Goal: Task Accomplishment & Management: Use online tool/utility

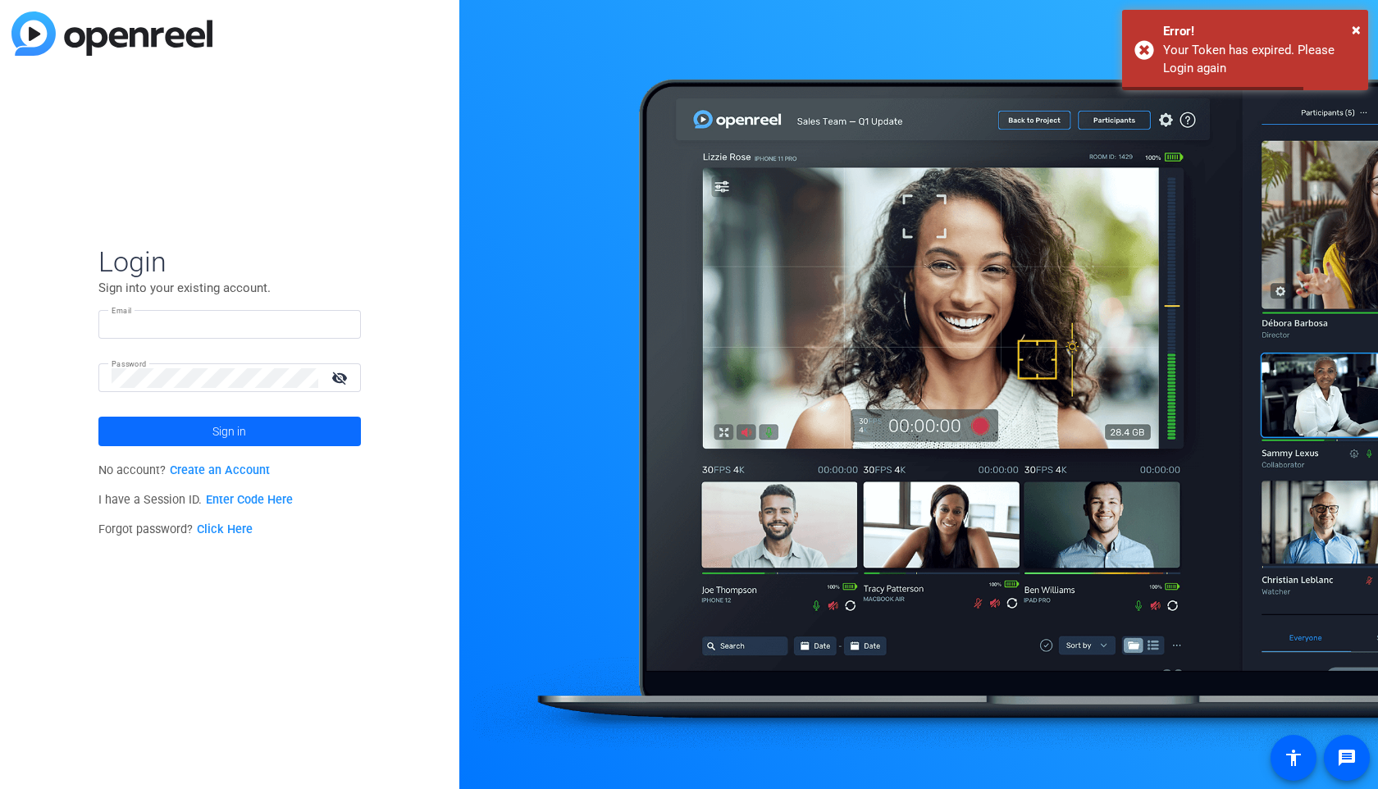
type input "createdbyair@gmail.com"
click at [291, 432] on span at bounding box center [229, 431] width 262 height 39
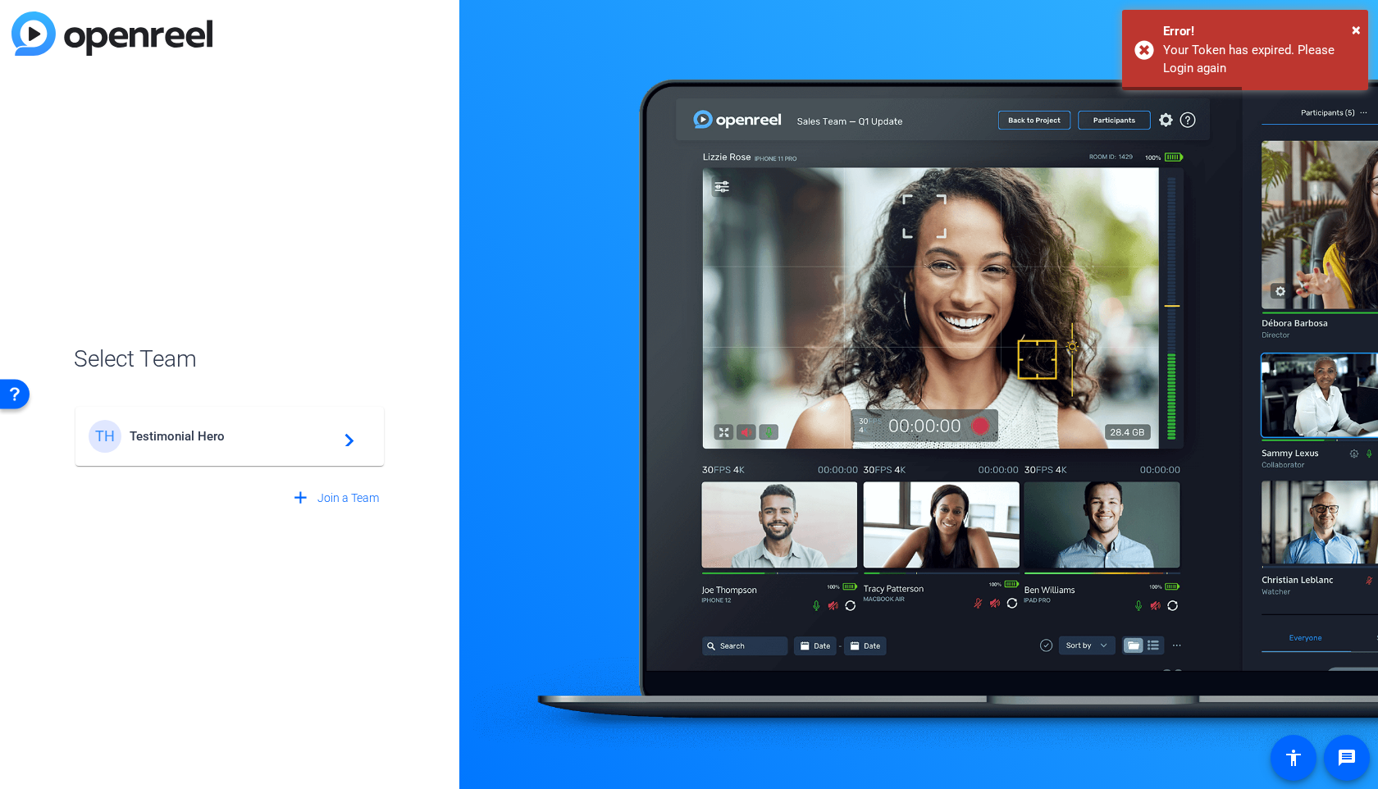
click at [172, 444] on div "TH Testimonial Hero navigate_next" at bounding box center [230, 436] width 282 height 33
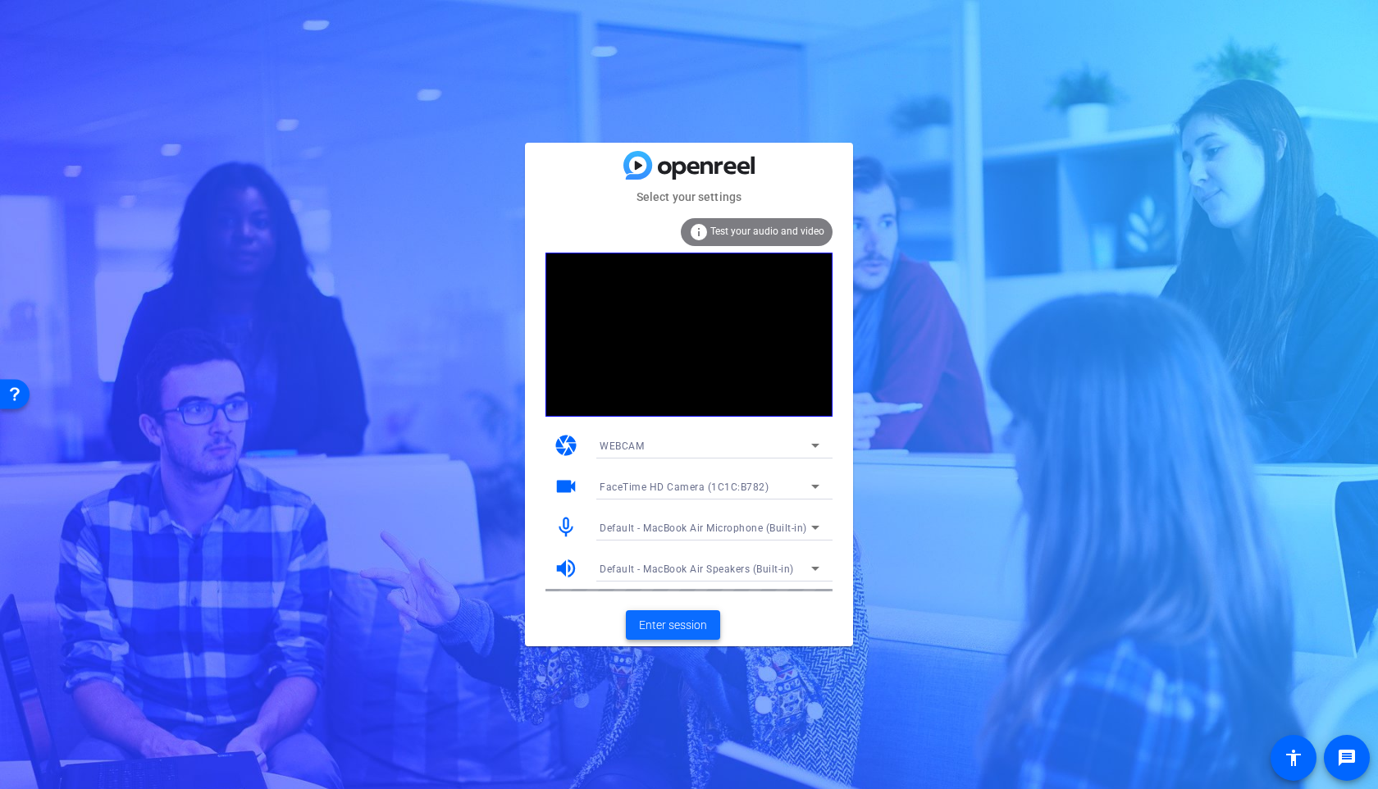
click at [672, 638] on span at bounding box center [673, 624] width 94 height 39
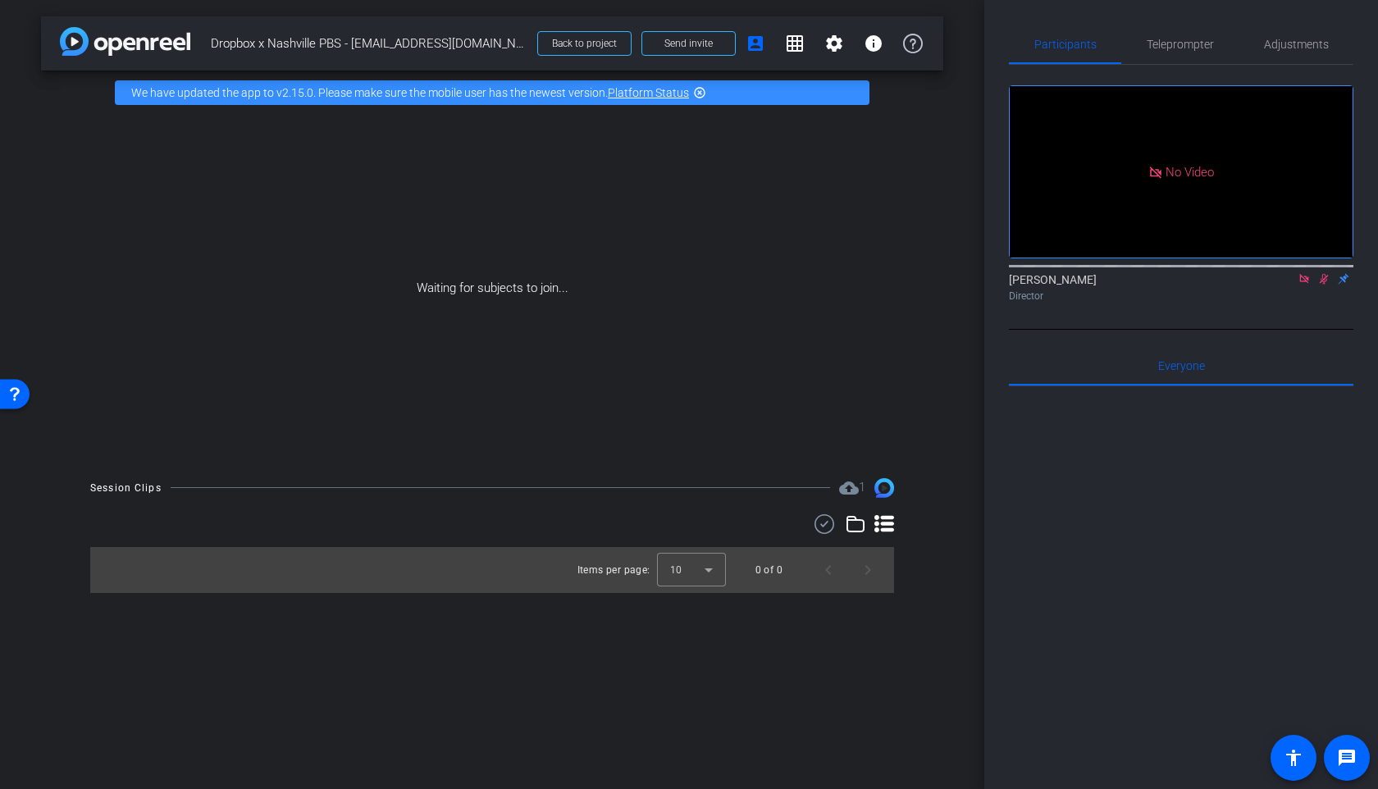
click at [1308, 285] on icon at bounding box center [1303, 278] width 13 height 11
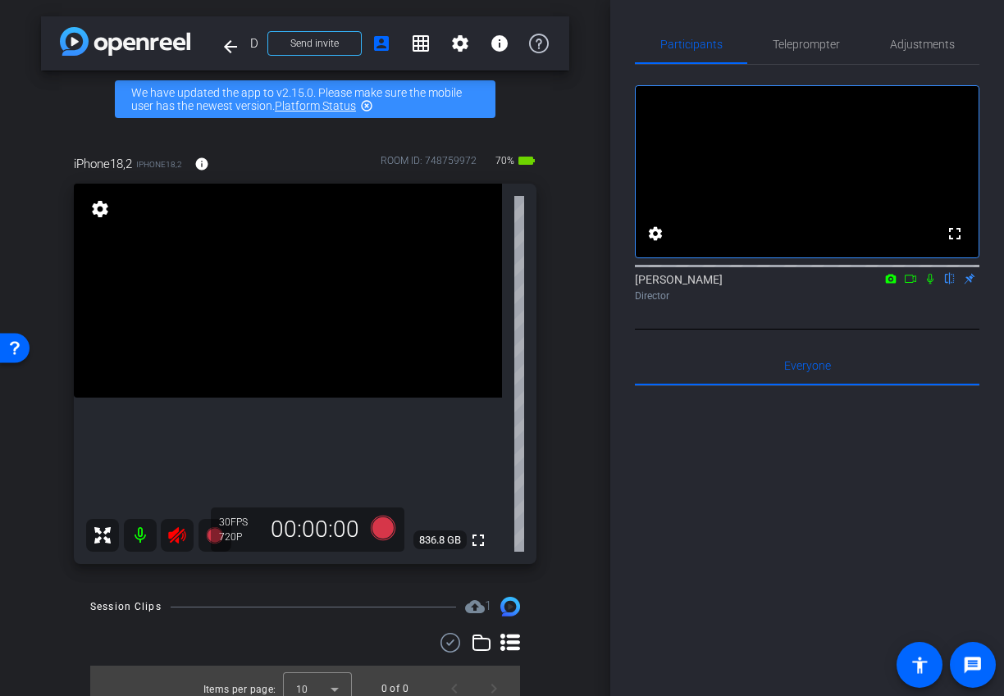
click at [179, 530] on icon at bounding box center [177, 536] width 20 height 20
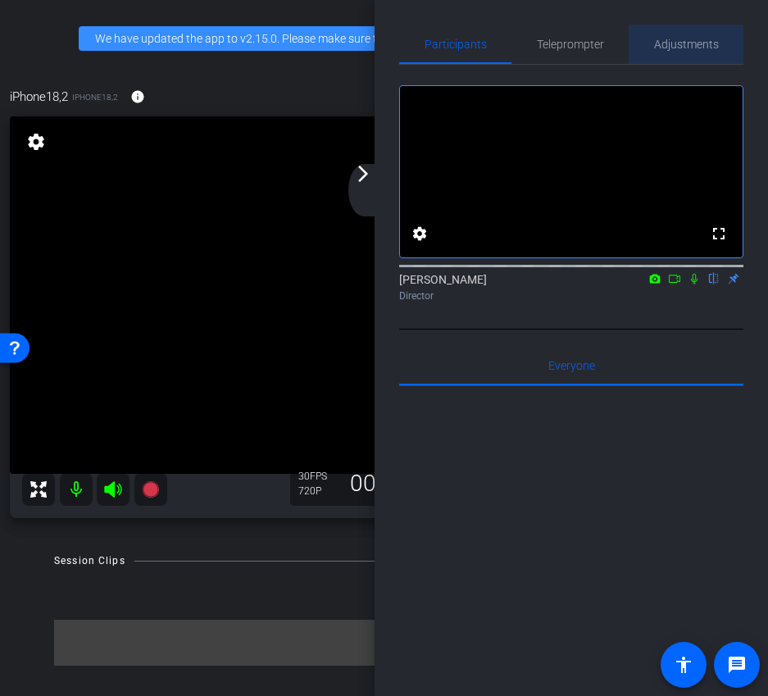
click at [680, 48] on span "Adjustments" at bounding box center [686, 44] width 65 height 11
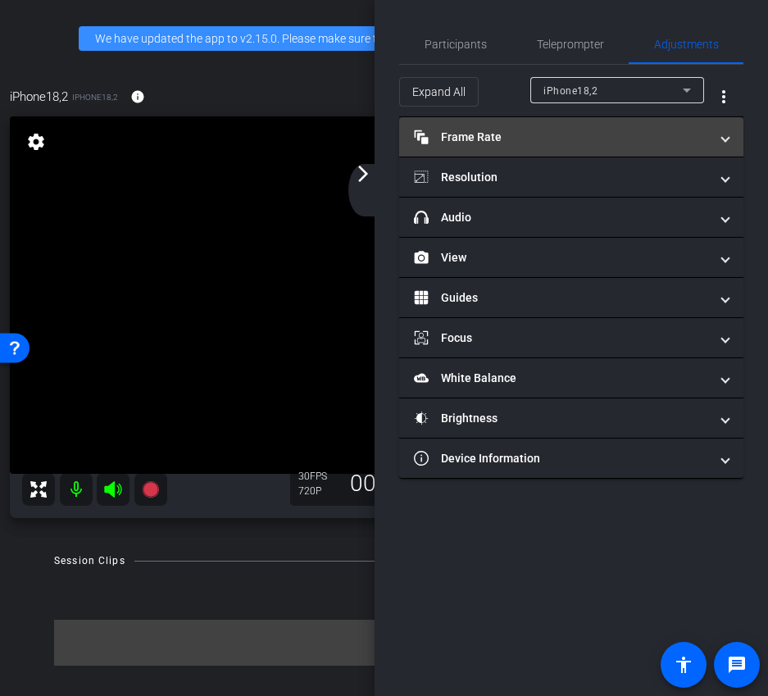
click at [628, 134] on mat-panel-title "Frame Rate Frame Rate" at bounding box center [561, 137] width 295 height 17
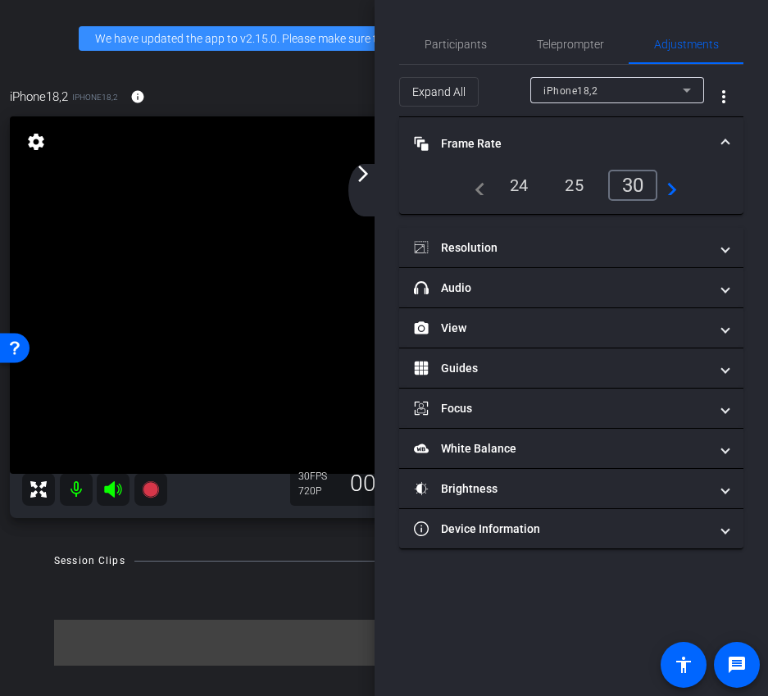
click at [510, 181] on div "24" at bounding box center [519, 185] width 43 height 28
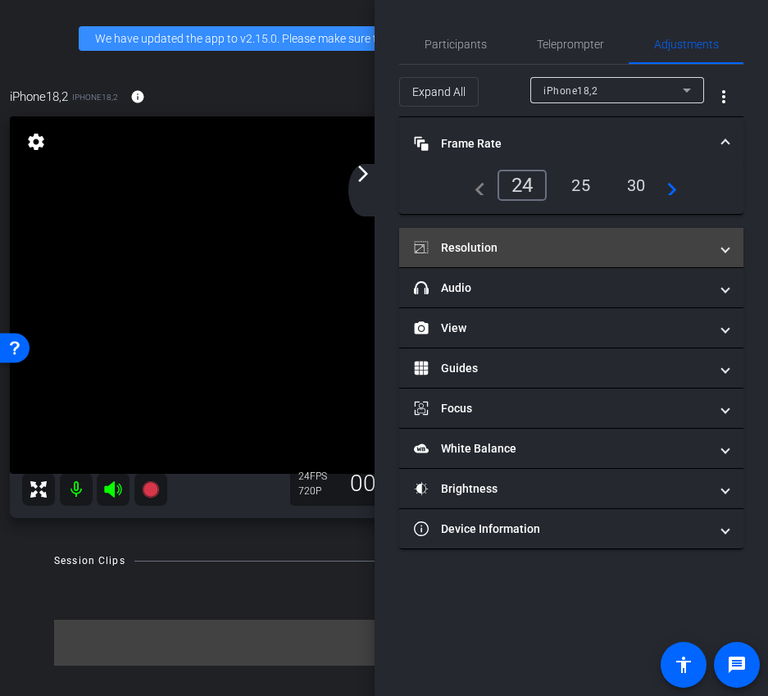
click at [548, 248] on mat-panel-title "Resolution" at bounding box center [561, 247] width 295 height 17
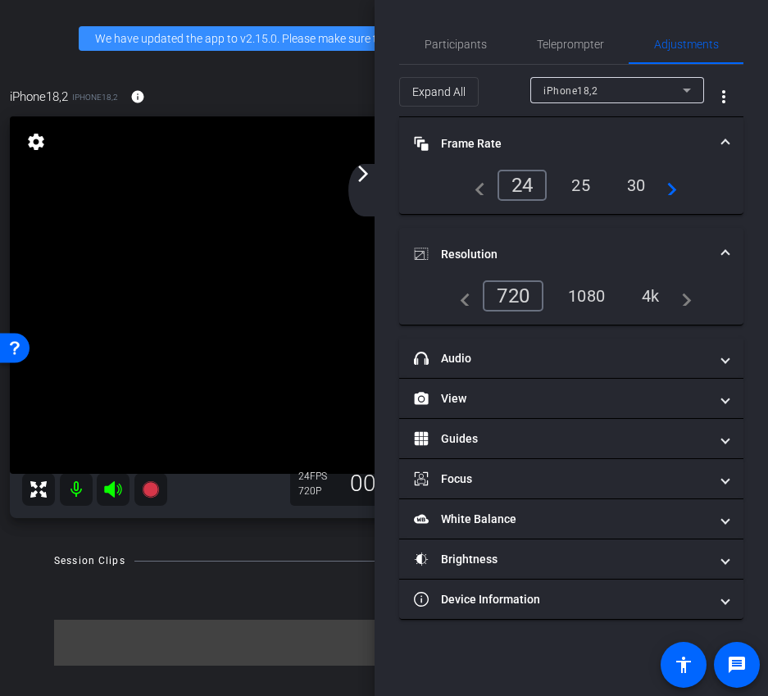
click at [582, 303] on div "1080" at bounding box center [587, 296] width 62 height 28
click at [362, 171] on mat-icon "arrow_forward_ios" at bounding box center [363, 174] width 20 height 20
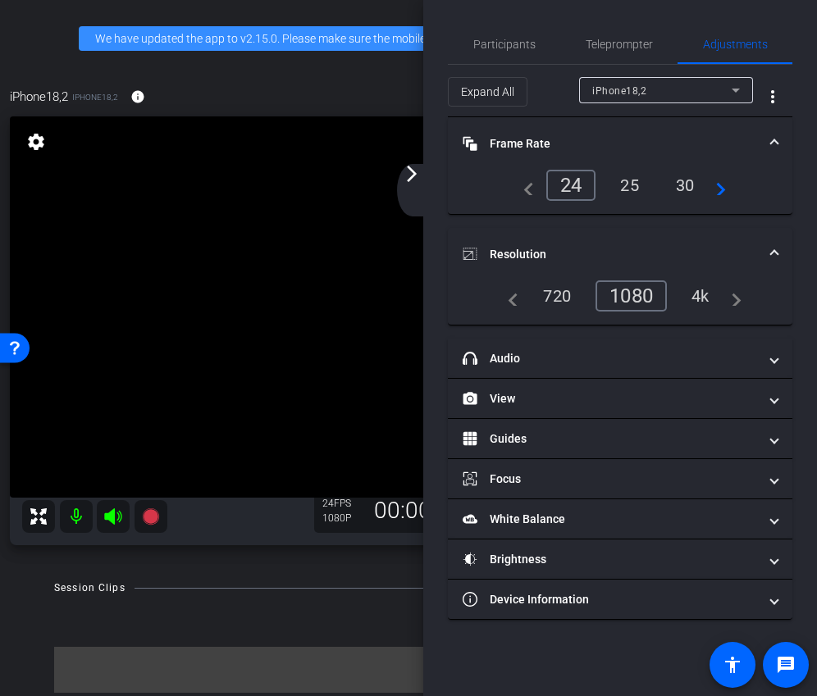
click at [406, 176] on mat-icon "arrow_forward_ios" at bounding box center [412, 174] width 20 height 20
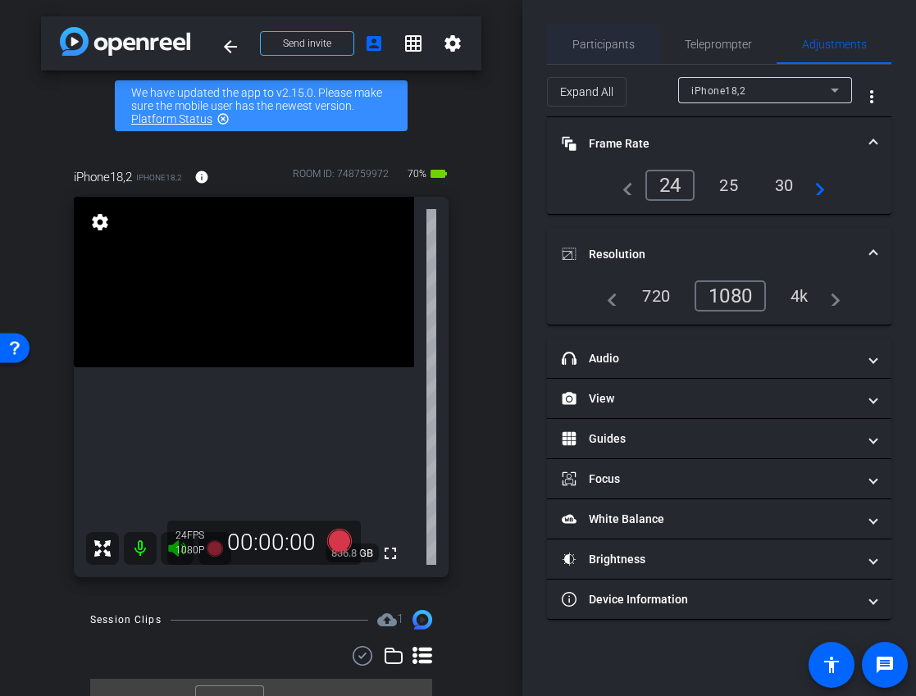
click at [615, 46] on span "Participants" at bounding box center [603, 44] width 62 height 11
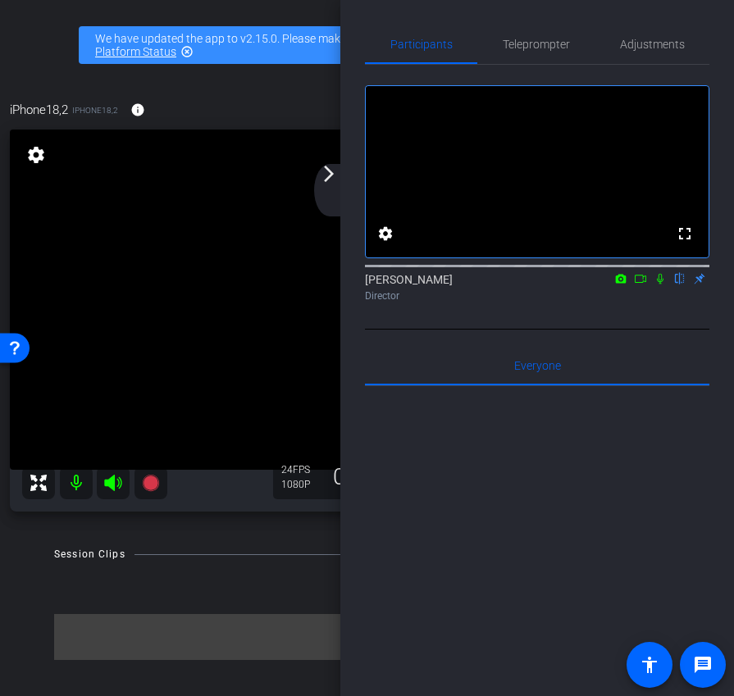
click at [340, 184] on div "arrow_back_ios_new arrow_forward_ios" at bounding box center [331, 190] width 34 height 52
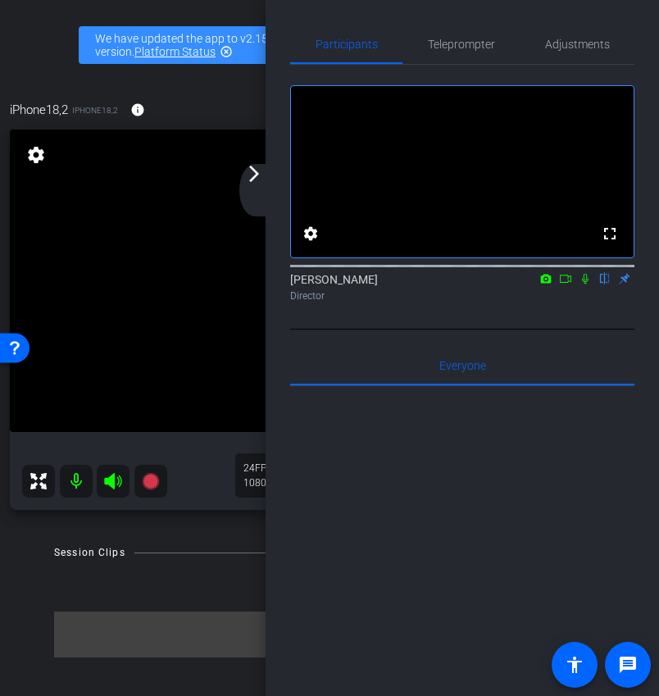
click at [251, 183] on mat-icon "arrow_forward_ios" at bounding box center [254, 174] width 20 height 20
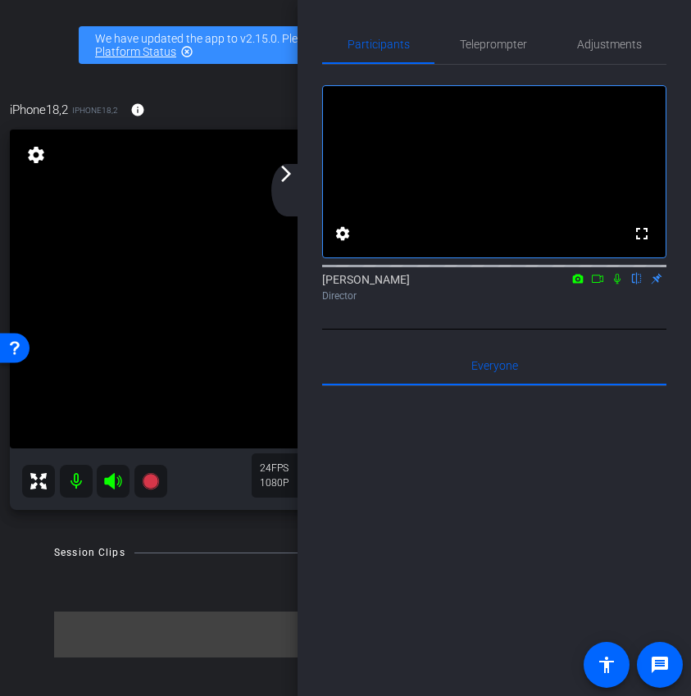
click at [291, 180] on mat-icon "arrow_forward_ios" at bounding box center [286, 174] width 20 height 20
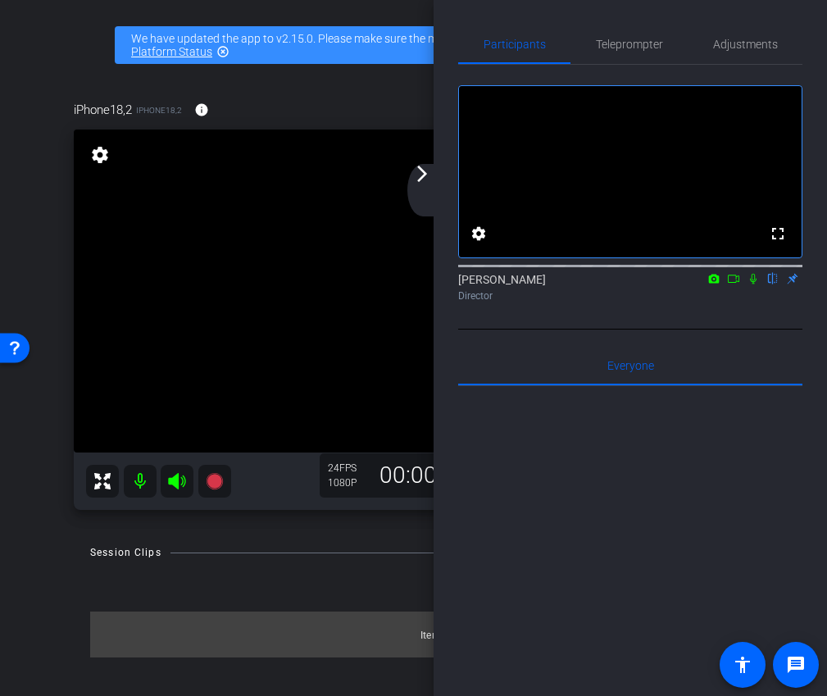
click at [417, 177] on mat-icon "arrow_forward_ios" at bounding box center [422, 174] width 20 height 20
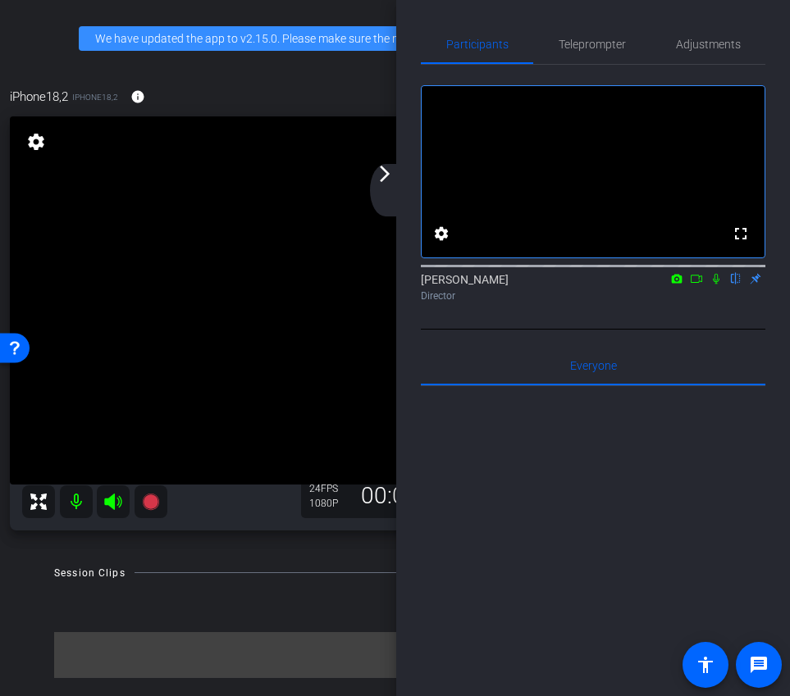
click at [394, 194] on div "arrow_back_ios_new arrow_forward_ios" at bounding box center [387, 190] width 34 height 52
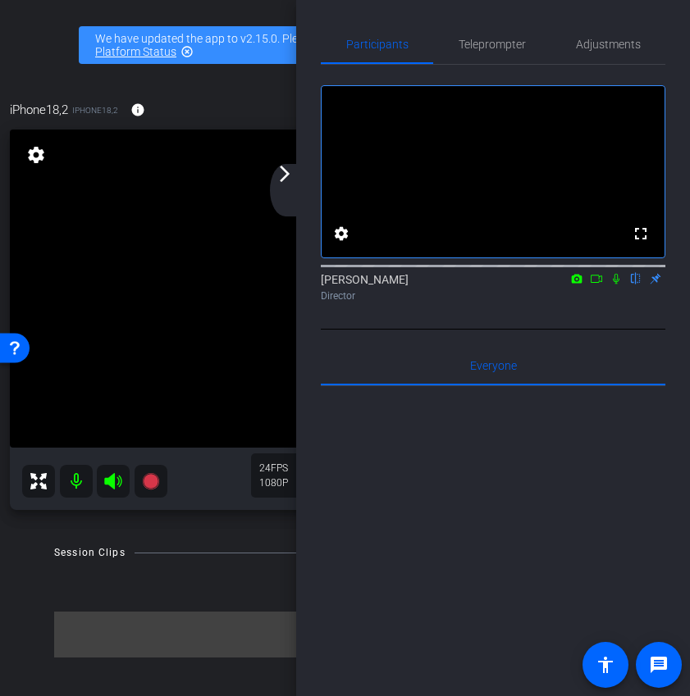
click at [285, 186] on div "arrow_back_ios_new arrow_forward_ios" at bounding box center [287, 190] width 34 height 52
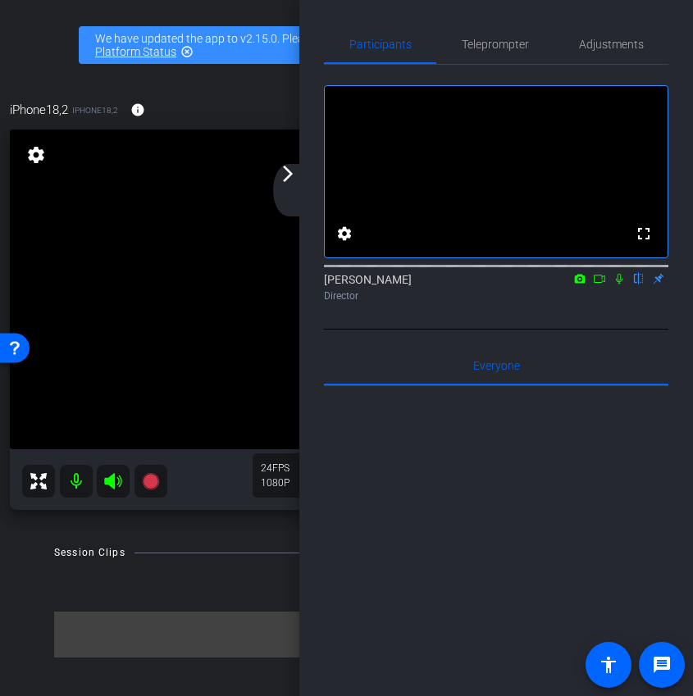
click at [291, 180] on mat-icon "arrow_forward_ios" at bounding box center [288, 174] width 20 height 20
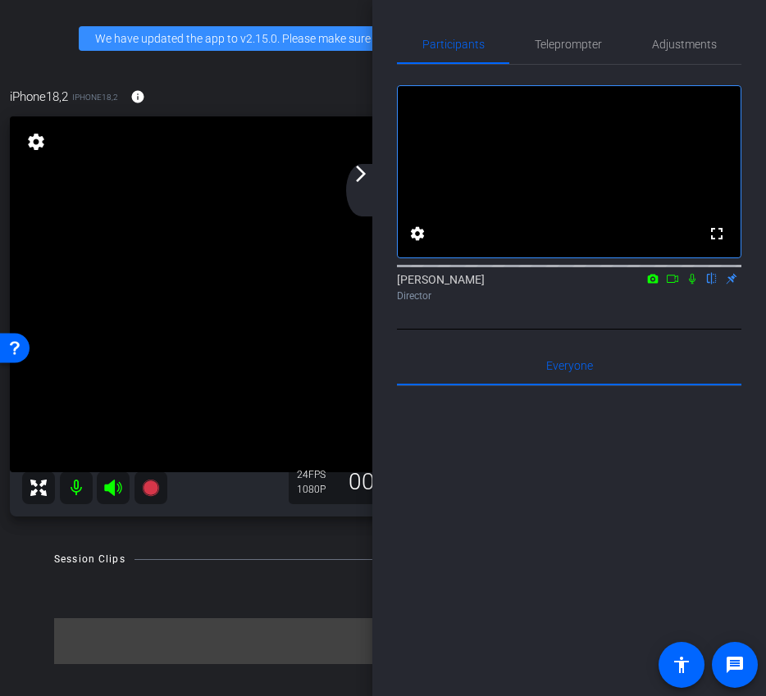
click at [360, 180] on mat-icon "arrow_forward_ios" at bounding box center [361, 174] width 20 height 20
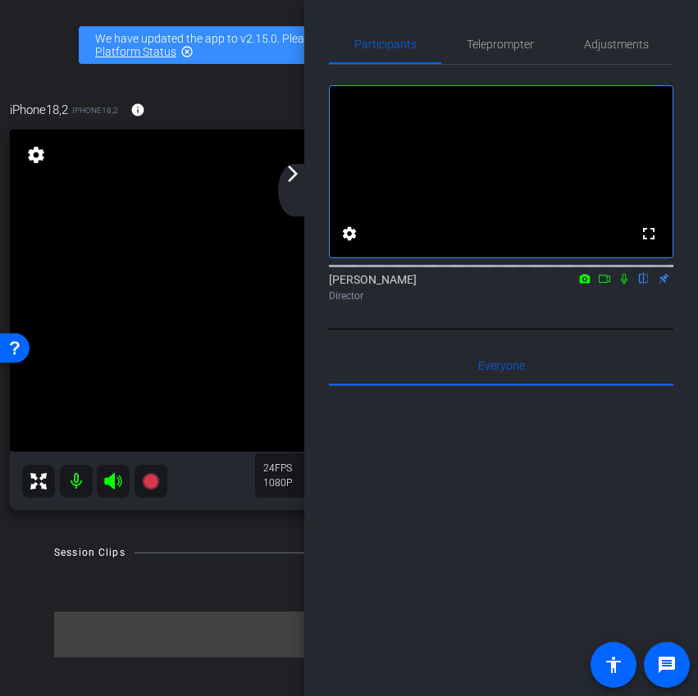
click at [287, 185] on div "arrow_back_ios_new arrow_forward_ios" at bounding box center [295, 190] width 34 height 52
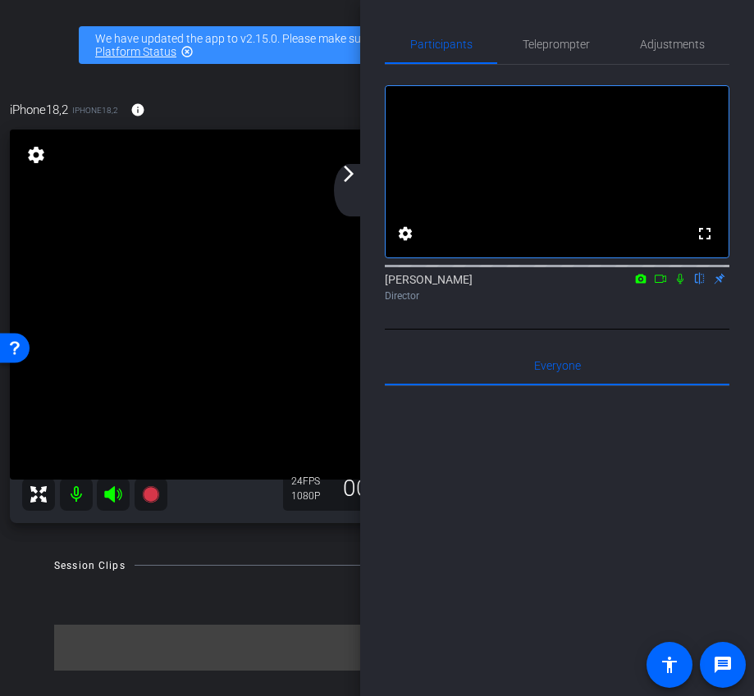
click at [351, 180] on mat-icon "arrow_forward_ios" at bounding box center [349, 174] width 20 height 20
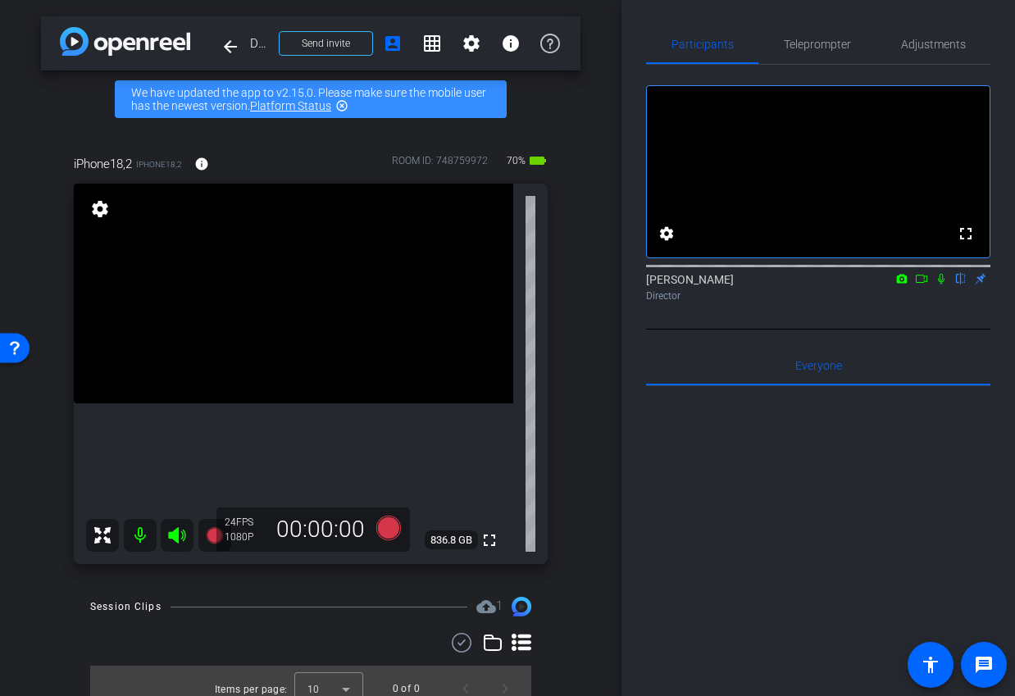
click at [920, 285] on icon at bounding box center [921, 278] width 13 height 11
click at [394, 528] on icon at bounding box center [388, 528] width 25 height 25
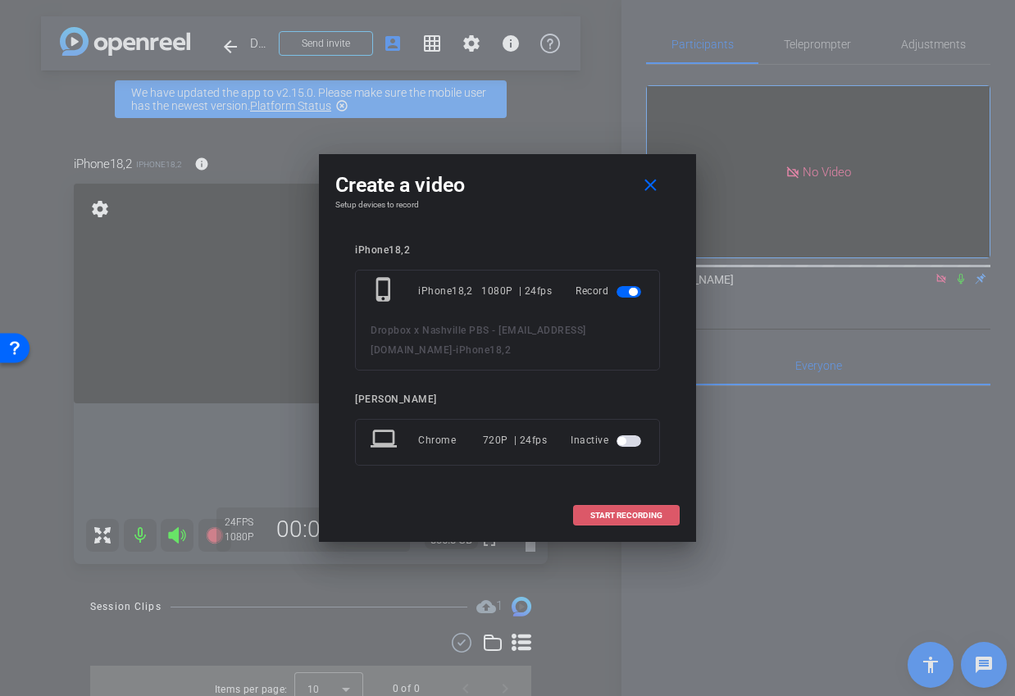
click at [599, 508] on span at bounding box center [626, 515] width 105 height 39
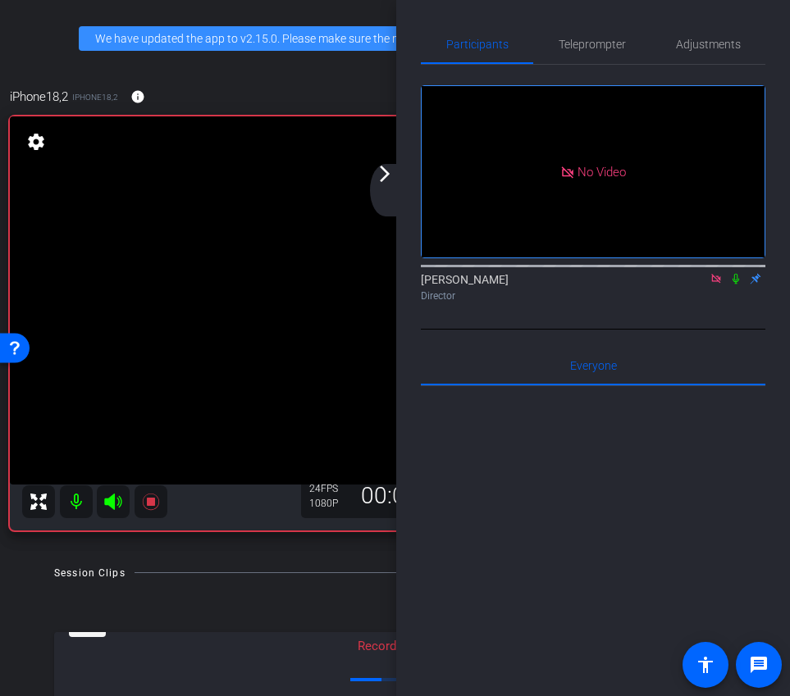
click at [381, 171] on mat-icon "arrow_forward_ios" at bounding box center [385, 174] width 20 height 20
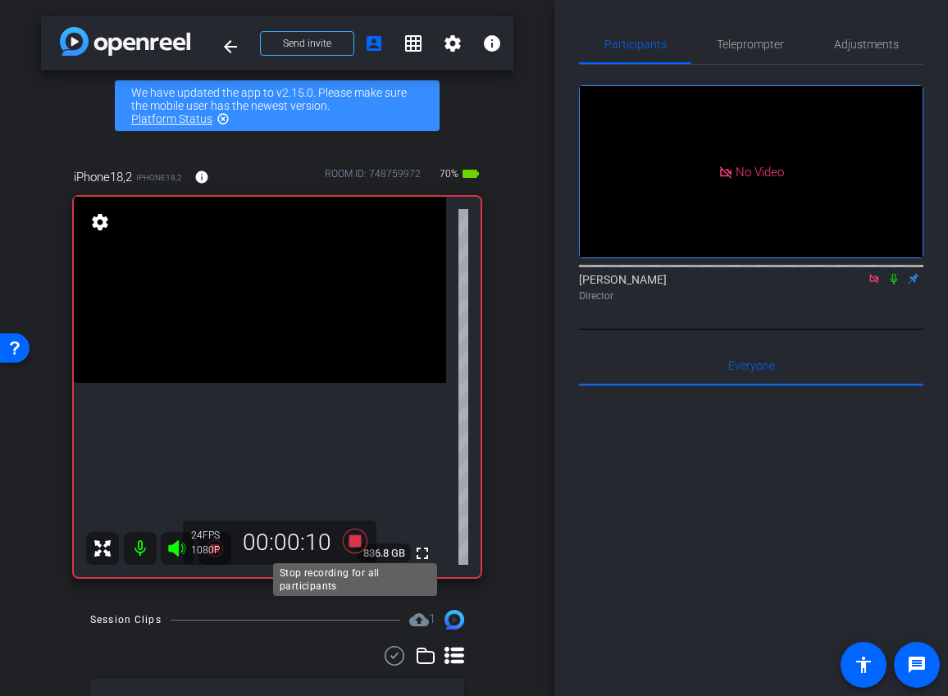
click at [353, 545] on icon at bounding box center [355, 541] width 25 height 25
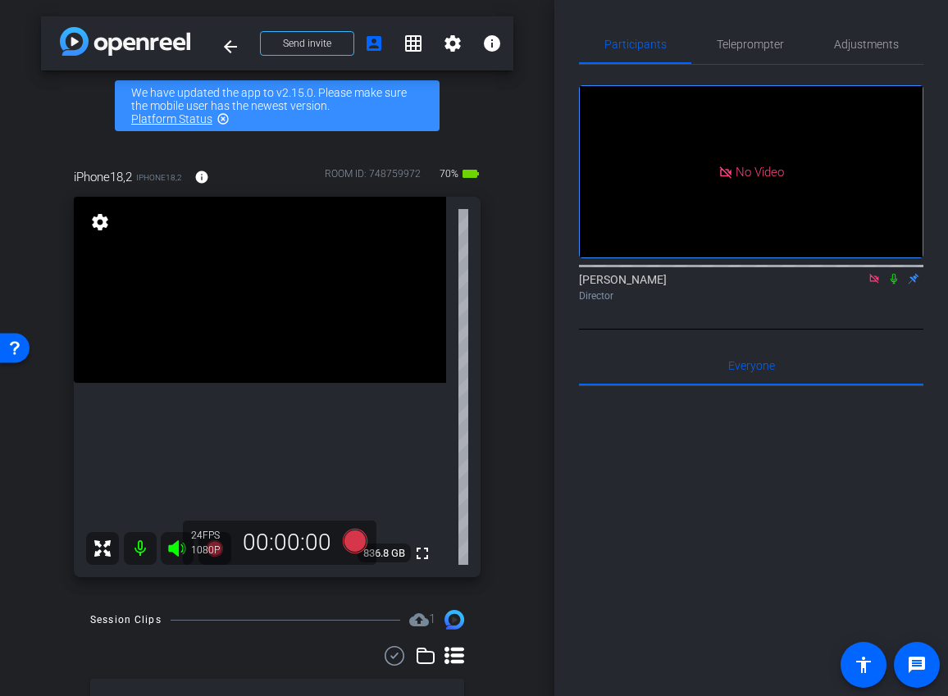
click at [895, 285] on icon at bounding box center [893, 278] width 13 height 11
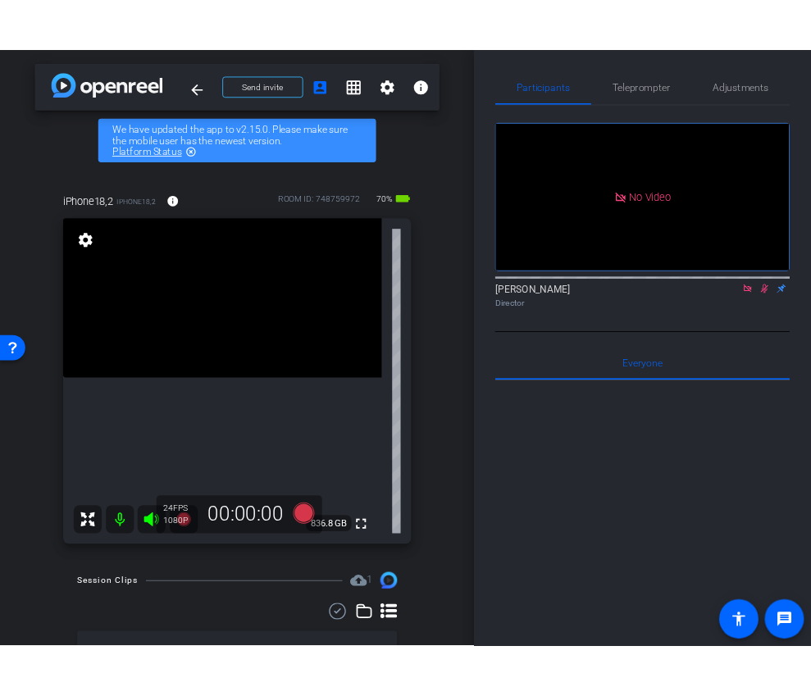
scroll to position [113, 0]
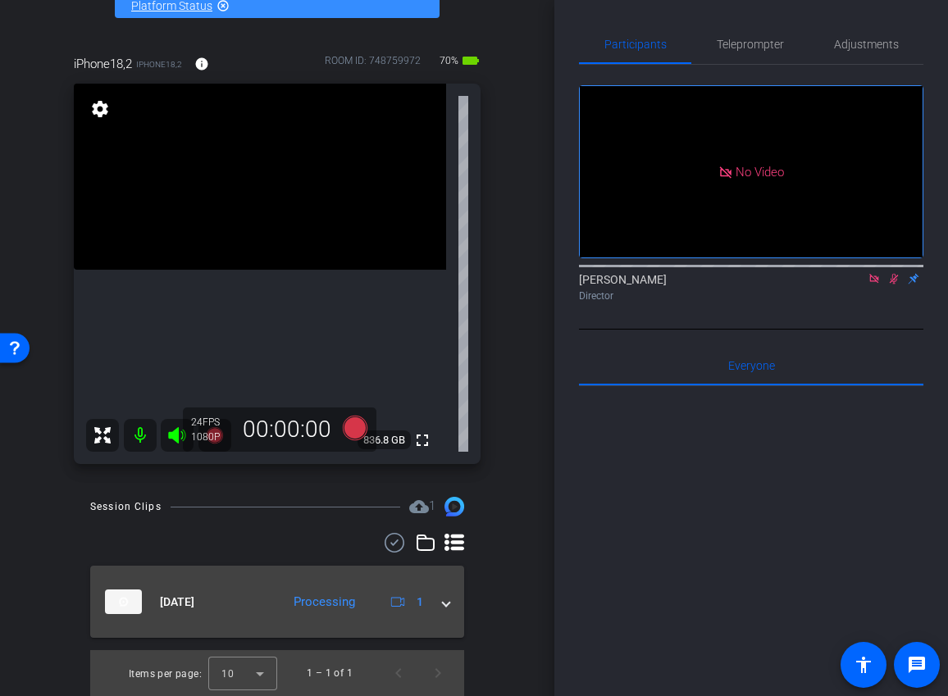
click at [438, 623] on mat-expansion-panel-header "[DATE] Processing 1" at bounding box center [277, 602] width 374 height 72
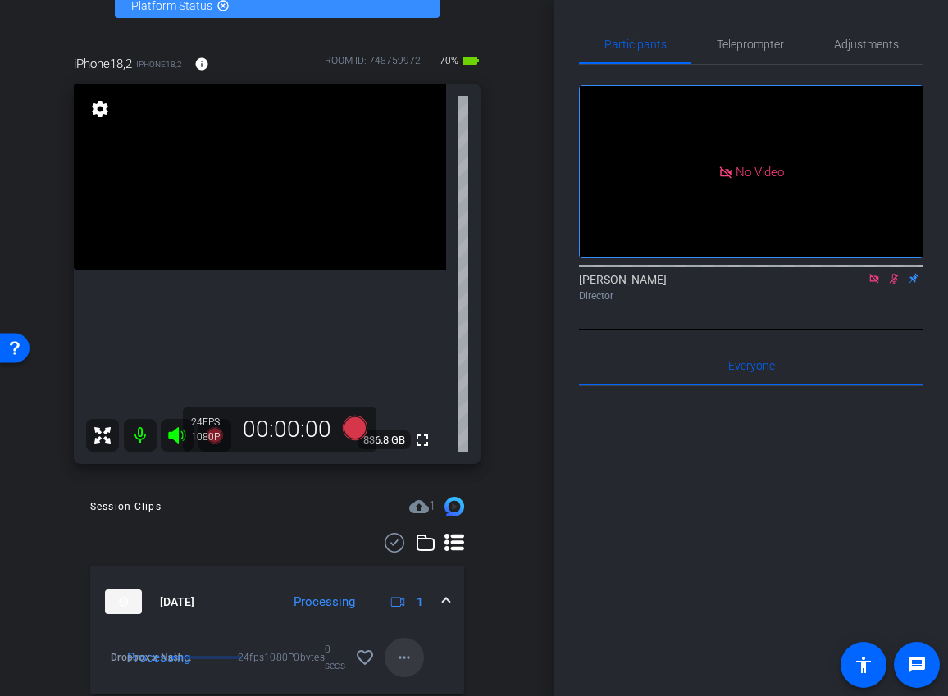
click at [401, 653] on mat-icon "more_horiz" at bounding box center [404, 658] width 20 height 20
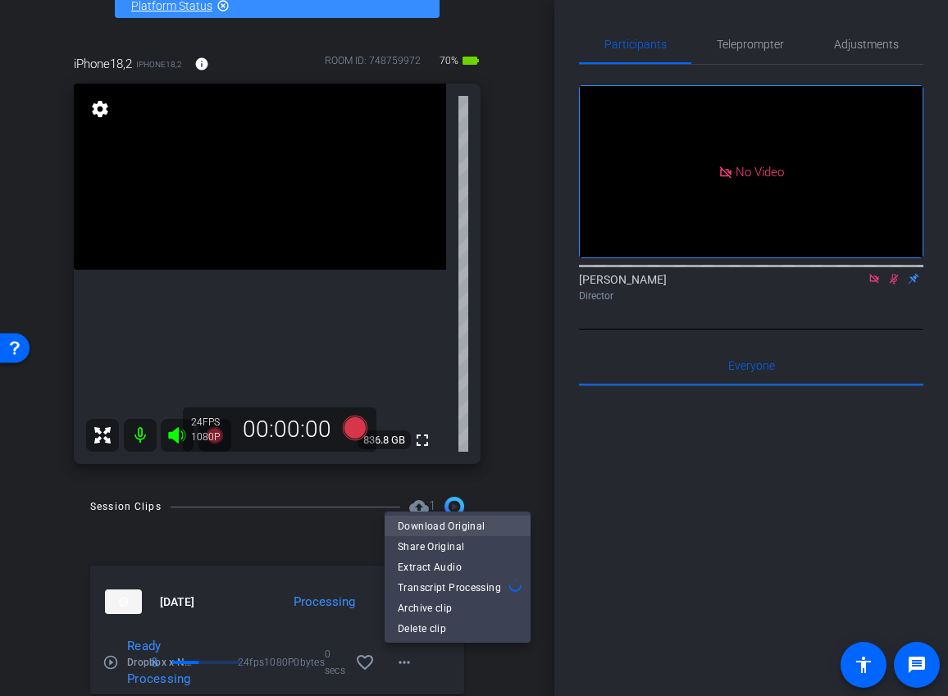
click at [473, 523] on span "Download Original" at bounding box center [458, 527] width 120 height 20
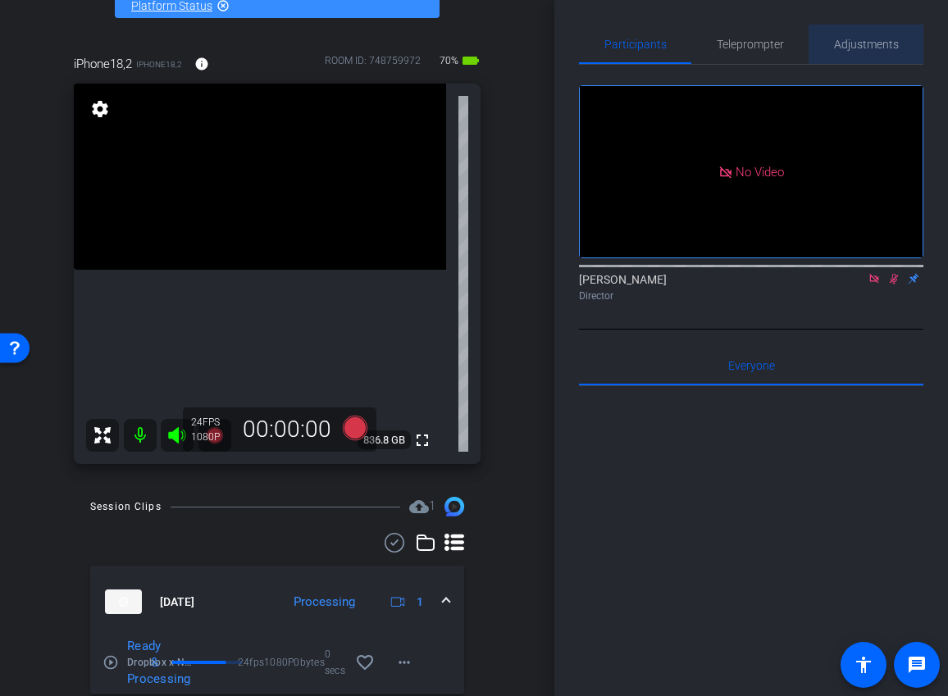
click at [864, 47] on span "Adjustments" at bounding box center [866, 44] width 65 height 11
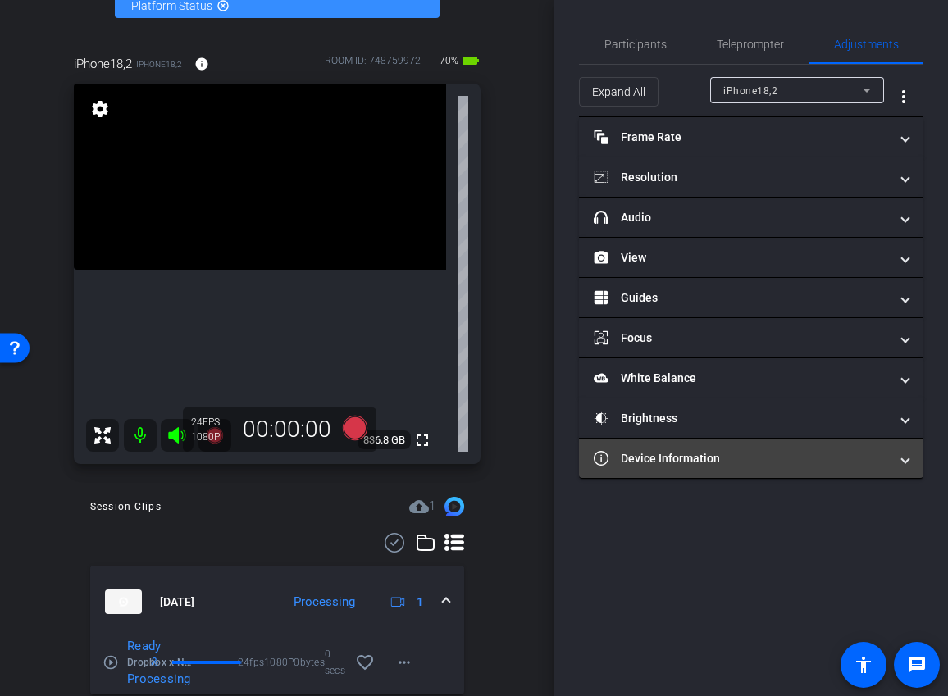
click at [731, 455] on mat-panel-title "Device Information" at bounding box center [741, 458] width 295 height 17
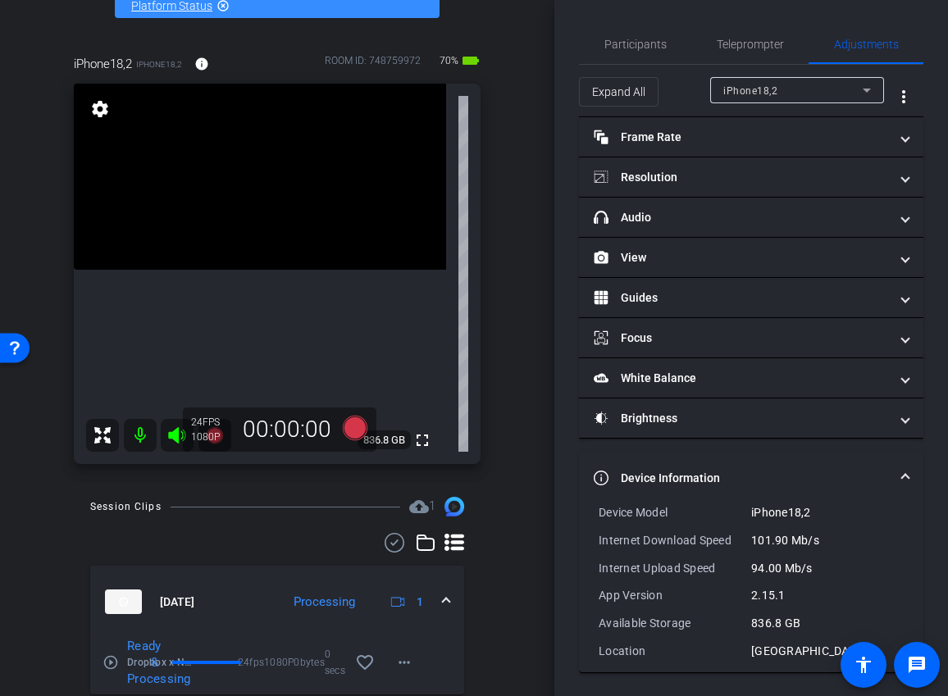
click at [731, 455] on mat-expansion-panel-header "Device Information" at bounding box center [751, 478] width 344 height 52
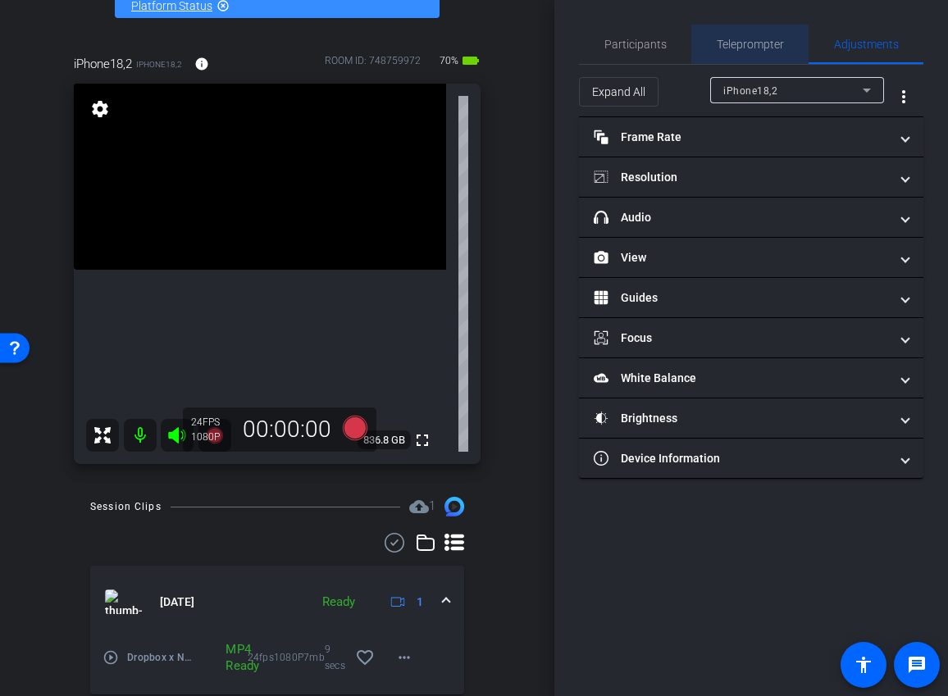
click at [750, 45] on span "Teleprompter" at bounding box center [750, 44] width 67 height 11
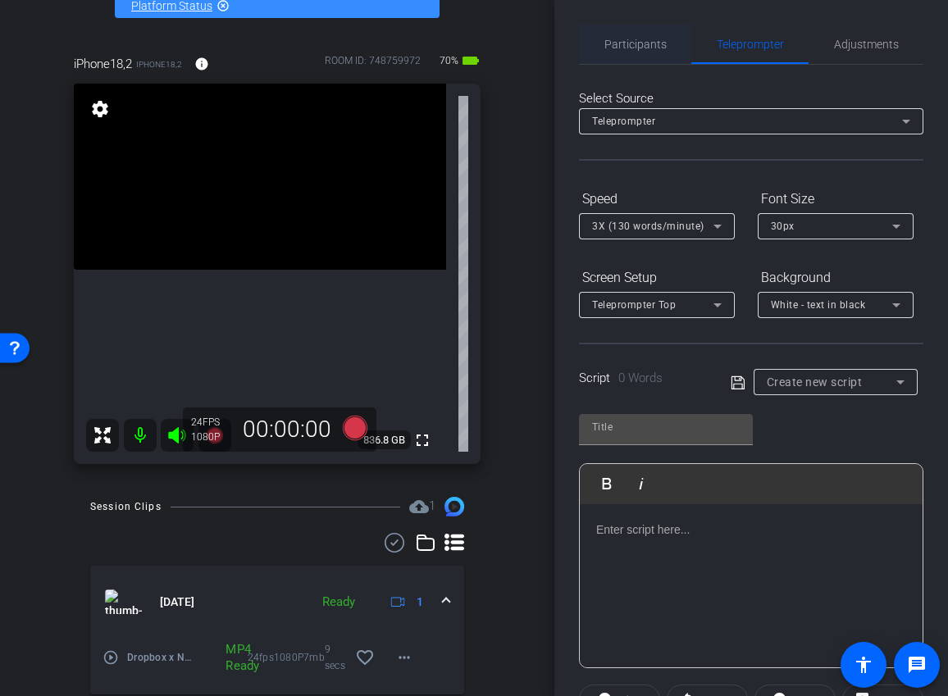
click at [654, 50] on span "Participants" at bounding box center [635, 44] width 62 height 11
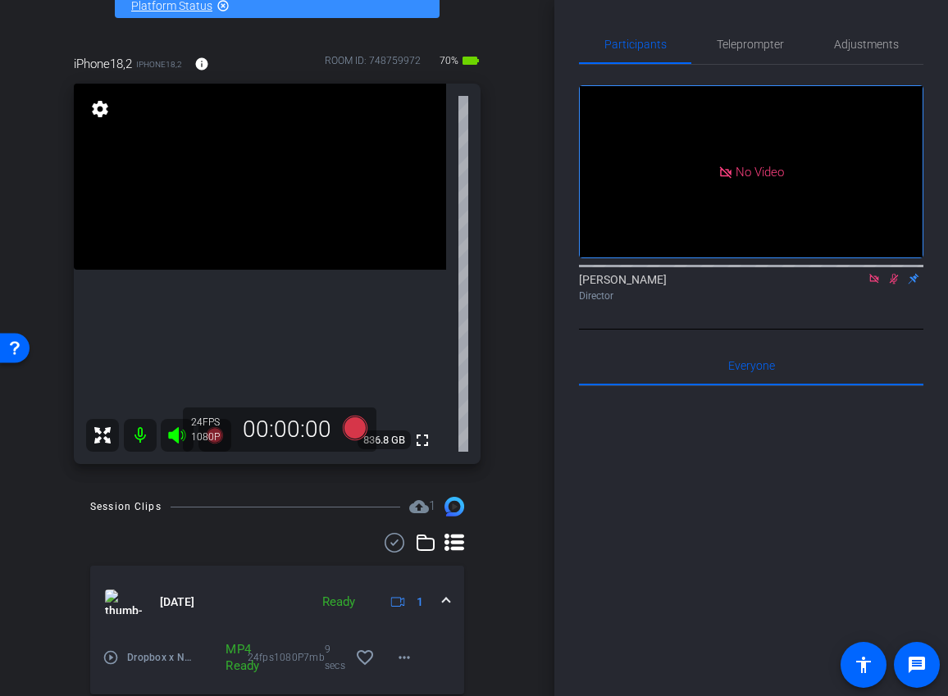
click at [895, 273] on icon at bounding box center [893, 278] width 13 height 11
click at [876, 274] on icon at bounding box center [873, 278] width 9 height 9
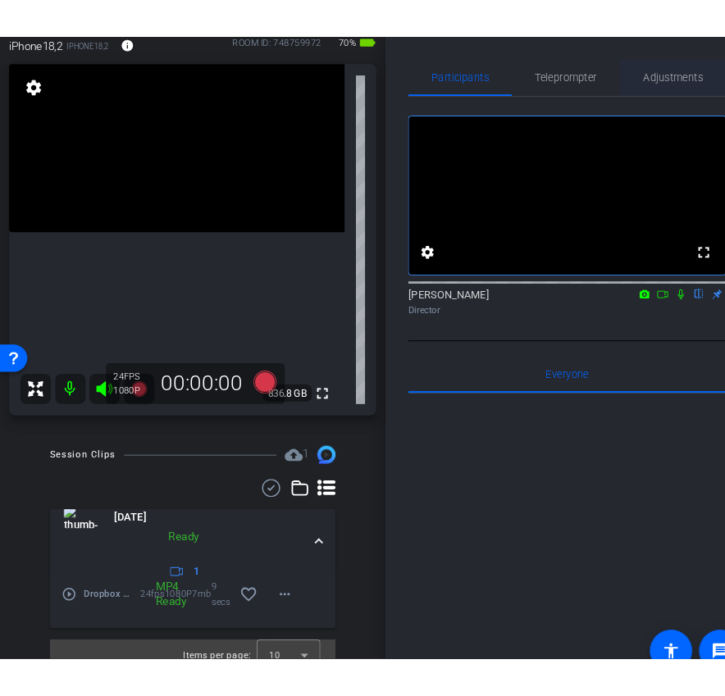
scroll to position [87, 0]
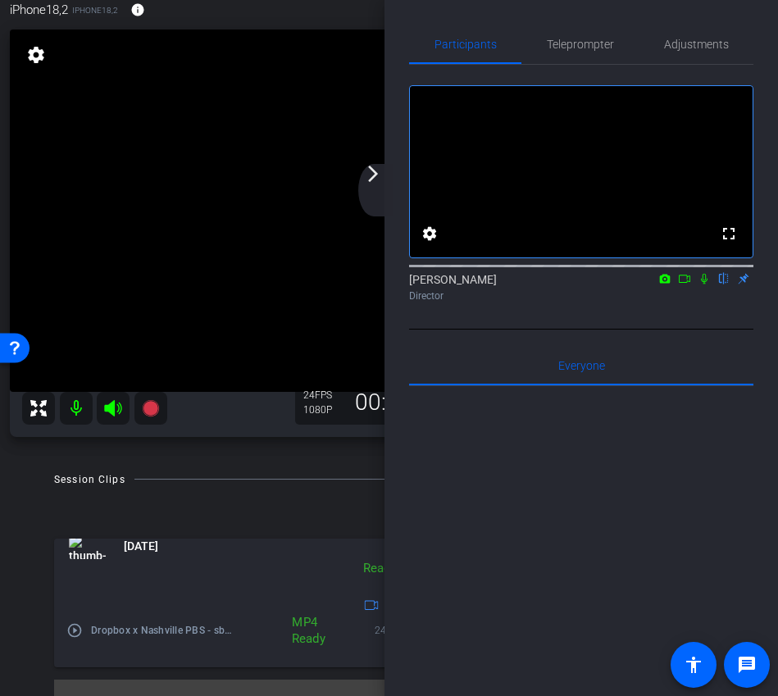
click at [374, 180] on mat-icon "arrow_forward_ios" at bounding box center [373, 174] width 20 height 20
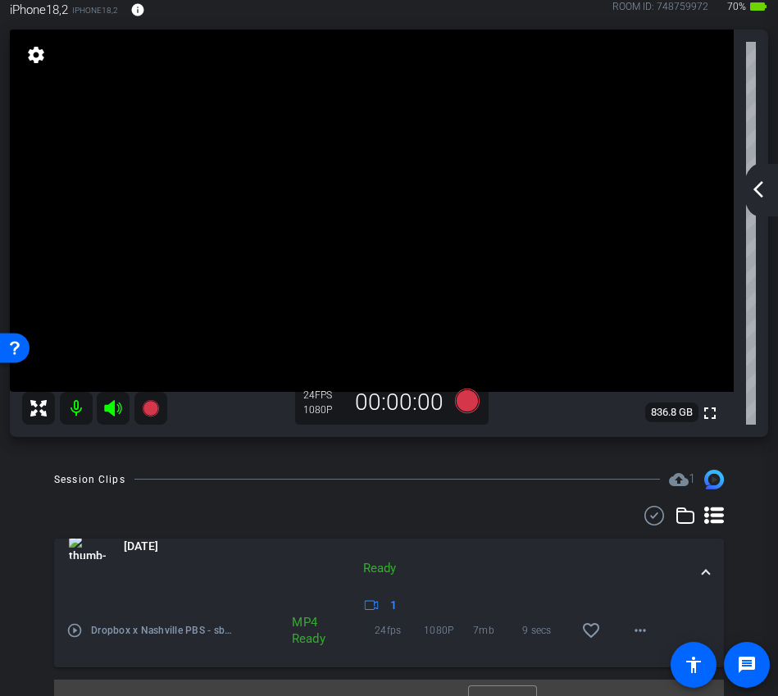
click at [756, 182] on mat-icon "arrow_back_ios_new" at bounding box center [759, 190] width 20 height 20
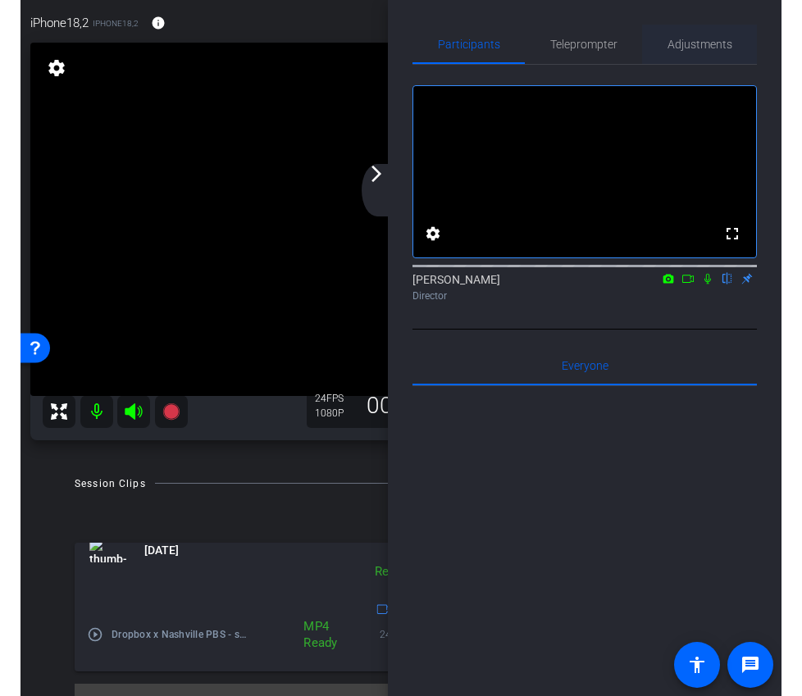
scroll to position [100, 0]
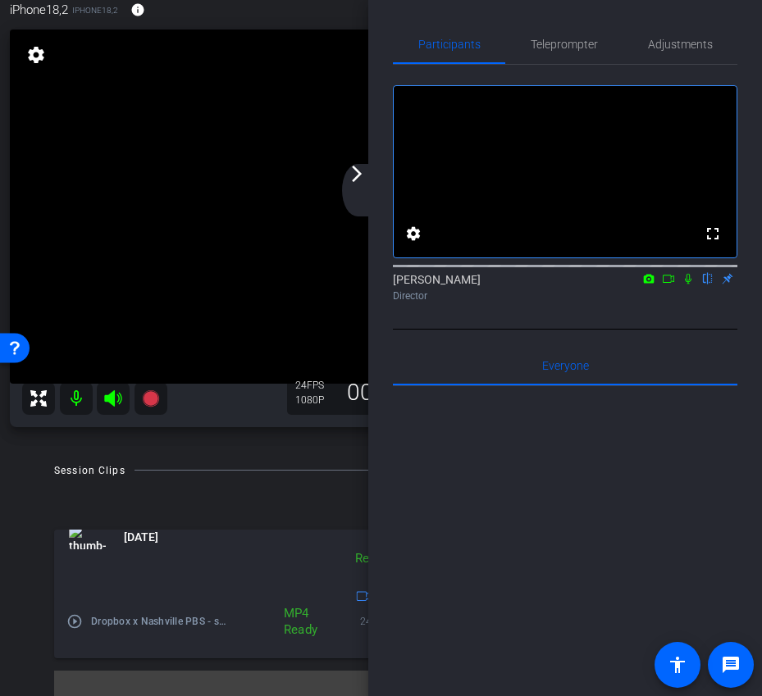
click at [672, 285] on icon at bounding box center [668, 278] width 13 height 11
click at [366, 174] on mat-icon "arrow_forward_ios" at bounding box center [357, 174] width 20 height 20
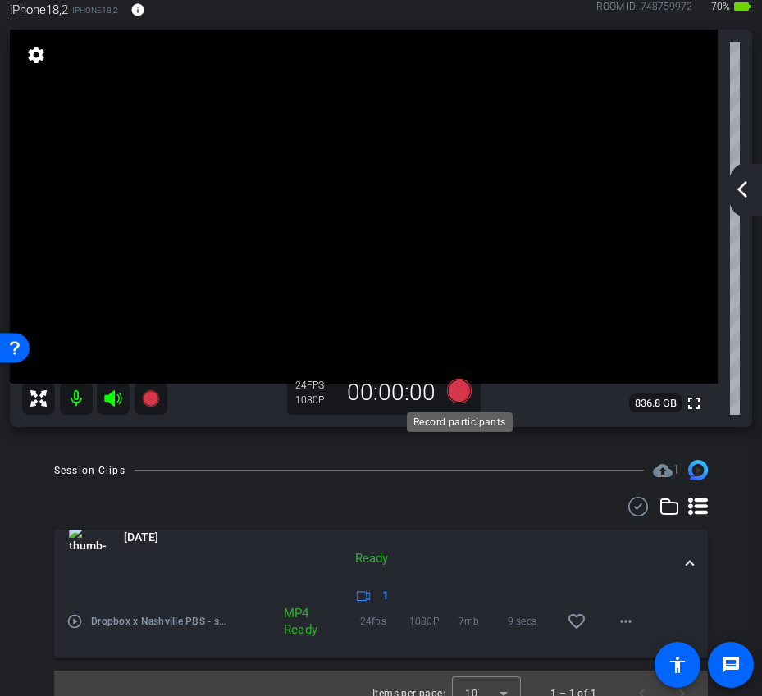
click at [454, 396] on icon at bounding box center [458, 391] width 25 height 25
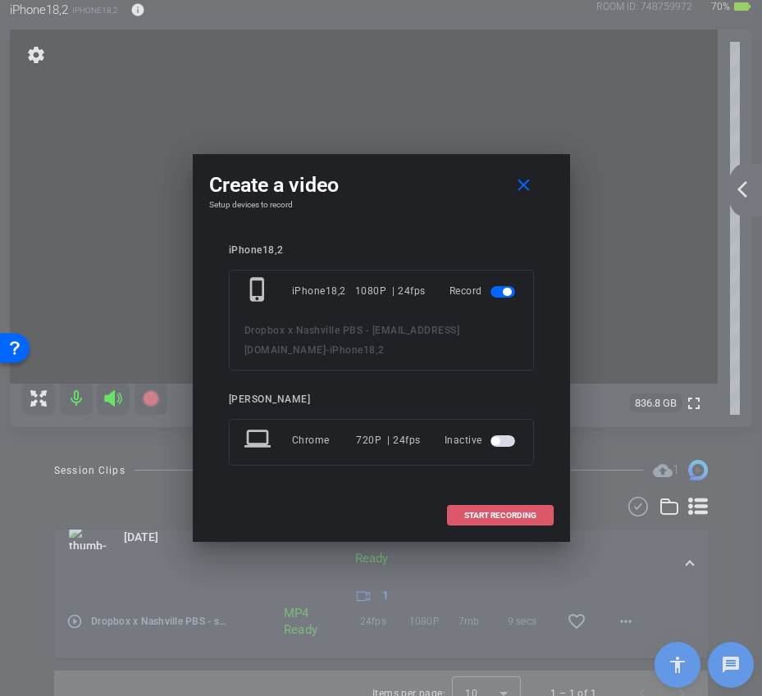
click at [531, 521] on span at bounding box center [500, 515] width 105 height 39
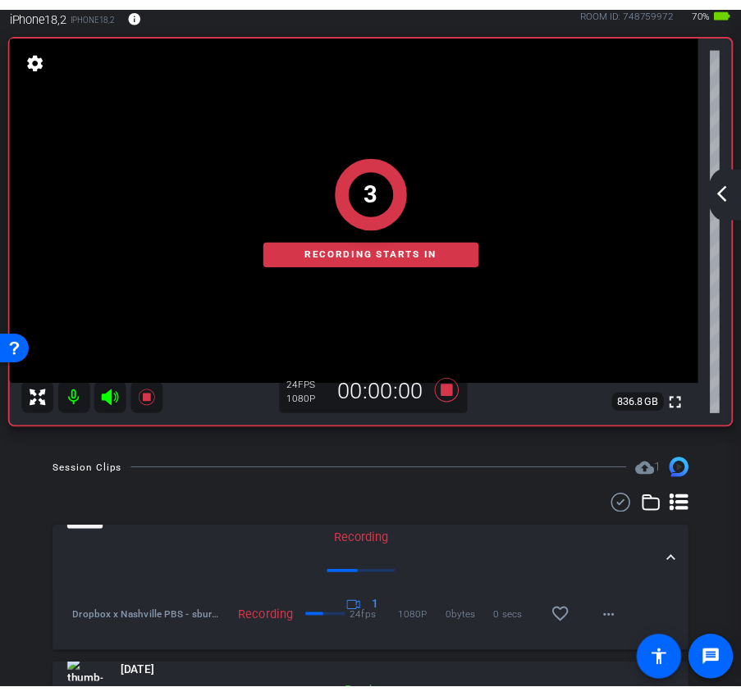
scroll to position [87, 0]
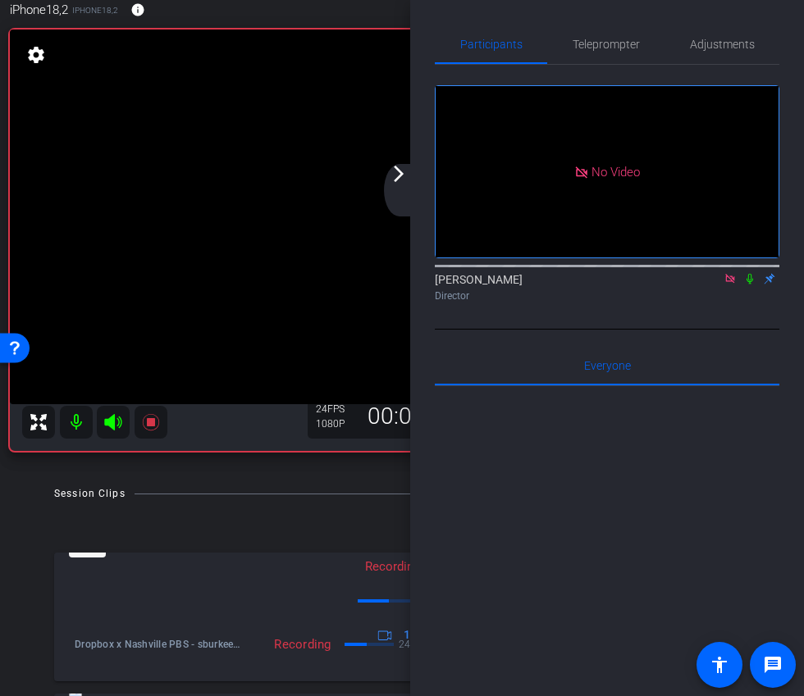
click at [750, 285] on icon at bounding box center [749, 279] width 7 height 11
click at [748, 285] on icon at bounding box center [749, 279] width 9 height 11
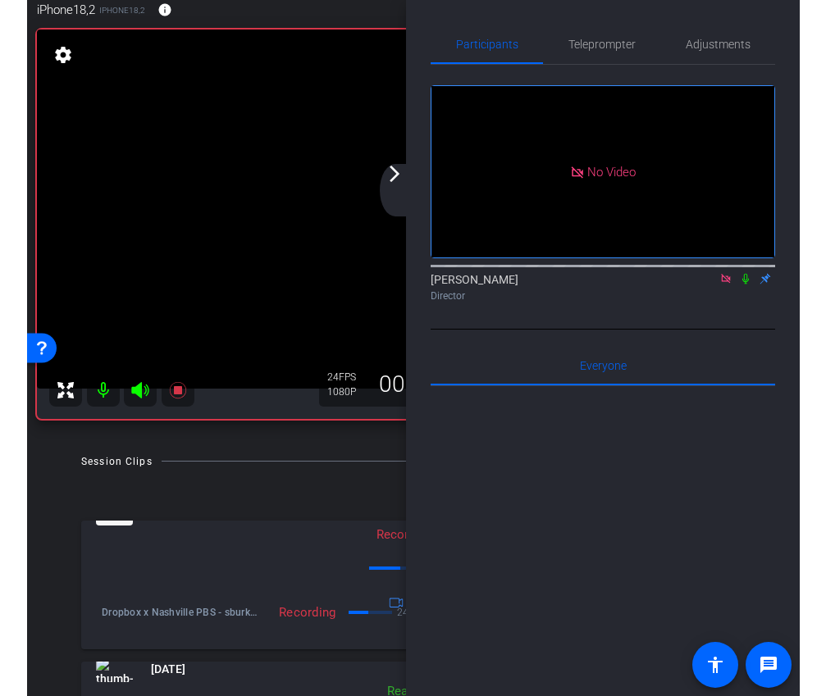
scroll to position [100, 0]
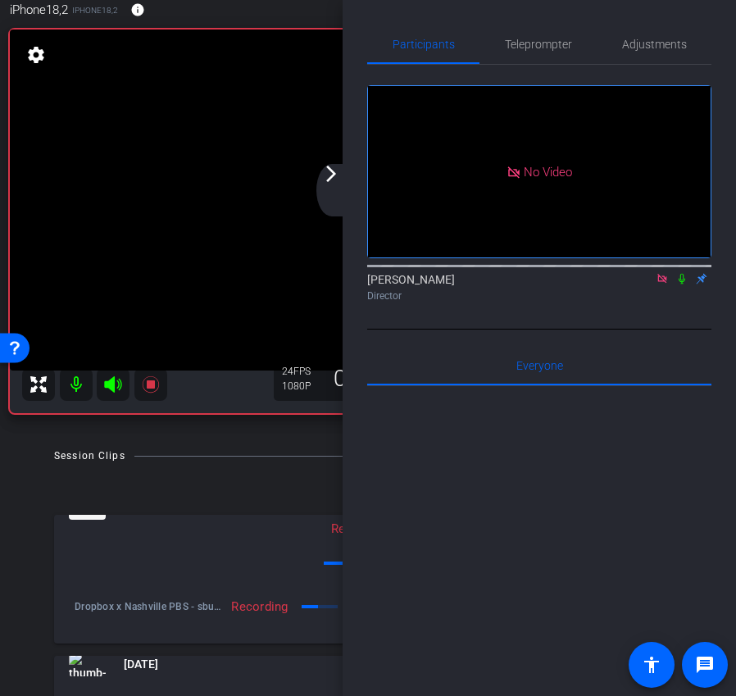
click at [685, 285] on icon at bounding box center [682, 279] width 7 height 11
click at [676, 285] on icon at bounding box center [682, 278] width 13 height 11
click at [662, 283] on icon at bounding box center [662, 278] width 9 height 9
click at [643, 285] on icon at bounding box center [642, 278] width 13 height 11
click at [323, 171] on mat-icon "arrow_forward_ios" at bounding box center [331, 174] width 20 height 20
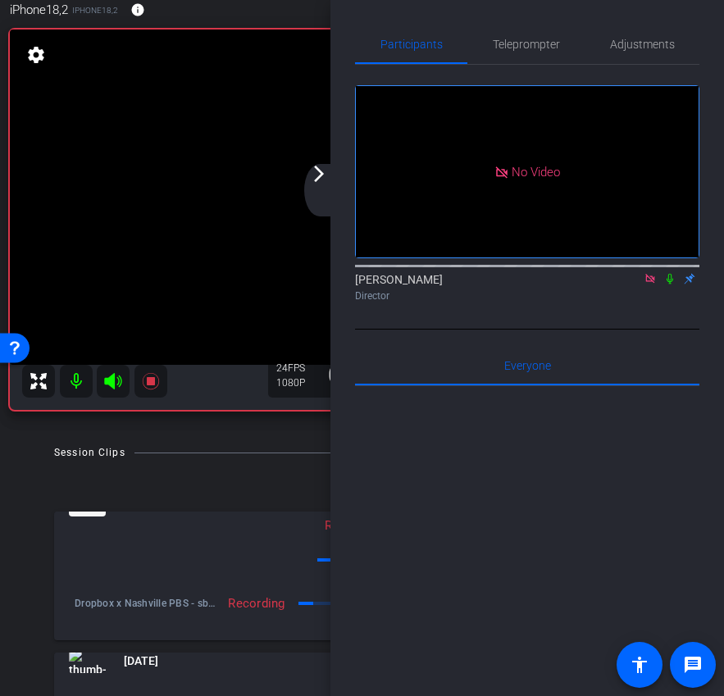
click at [317, 185] on div "arrow_back_ios_new arrow_forward_ios" at bounding box center [321, 190] width 34 height 52
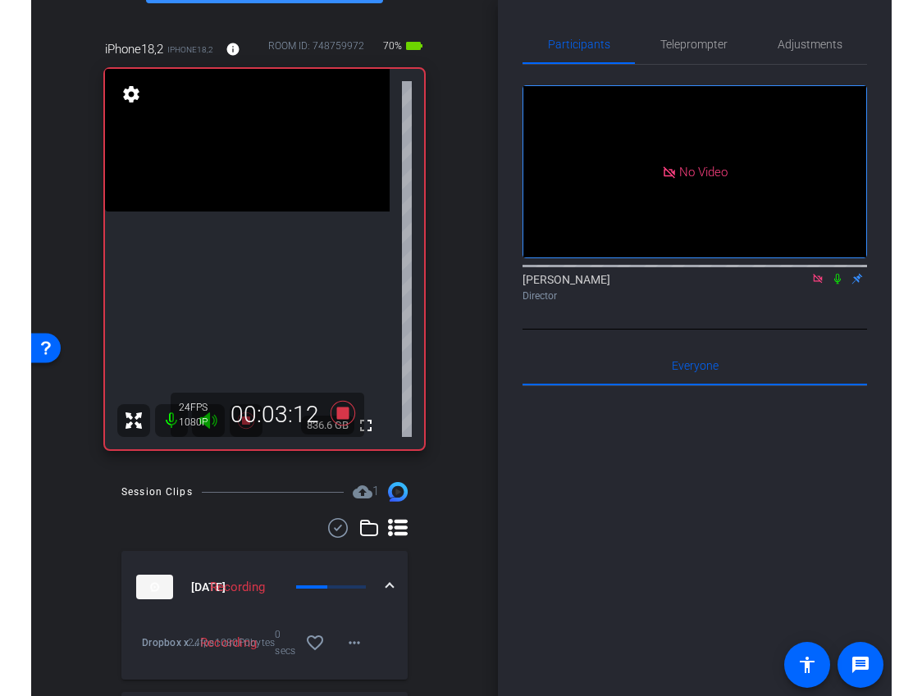
scroll to position [87, 0]
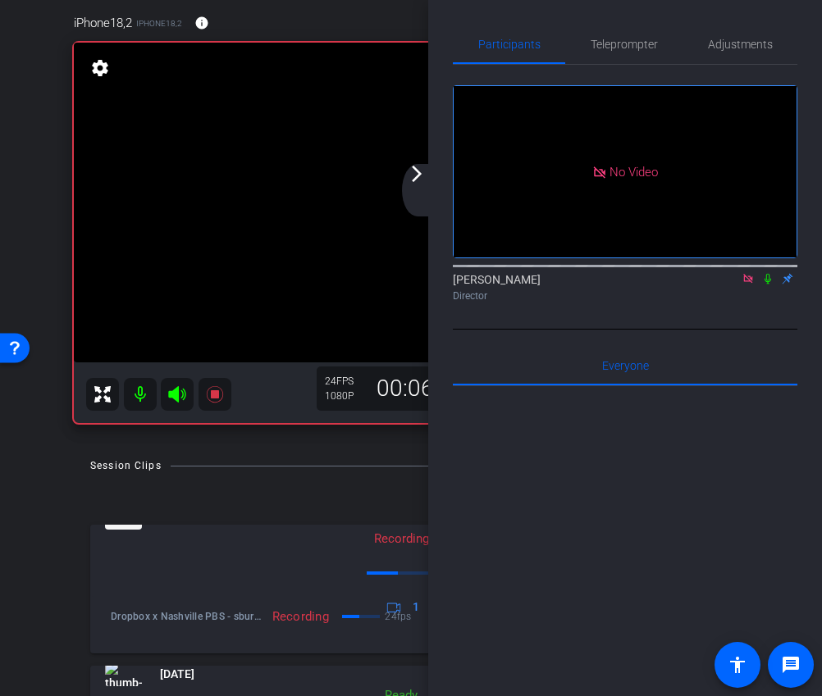
click at [746, 285] on icon at bounding box center [747, 278] width 13 height 11
click at [728, 285] on icon at bounding box center [728, 278] width 13 height 11
click at [405, 170] on video at bounding box center [394, 203] width 640 height 320
click at [419, 190] on div "arrow_back_ios_new arrow_forward_ios" at bounding box center [419, 190] width 34 height 52
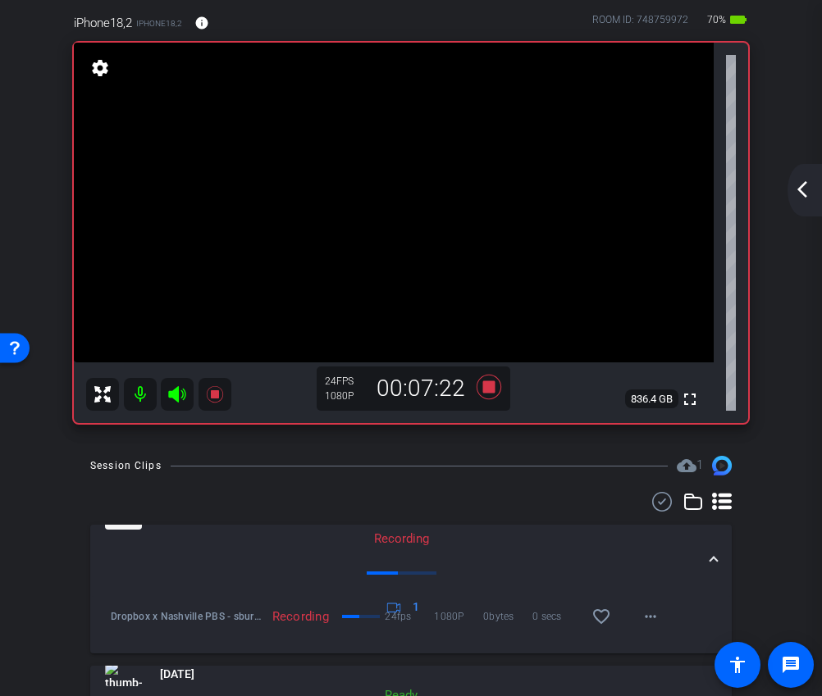
click at [801, 194] on mat-icon "arrow_back_ios_new" at bounding box center [802, 190] width 20 height 20
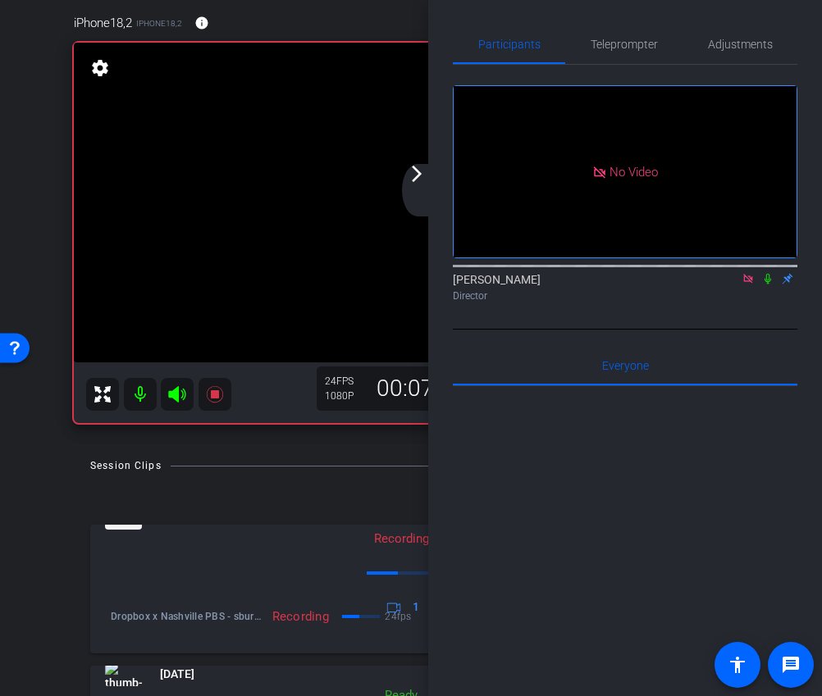
click at [749, 285] on icon at bounding box center [747, 278] width 13 height 11
click at [727, 285] on icon at bounding box center [728, 278] width 13 height 11
click at [766, 285] on icon at bounding box center [767, 279] width 7 height 11
click at [768, 285] on icon at bounding box center [767, 278] width 13 height 11
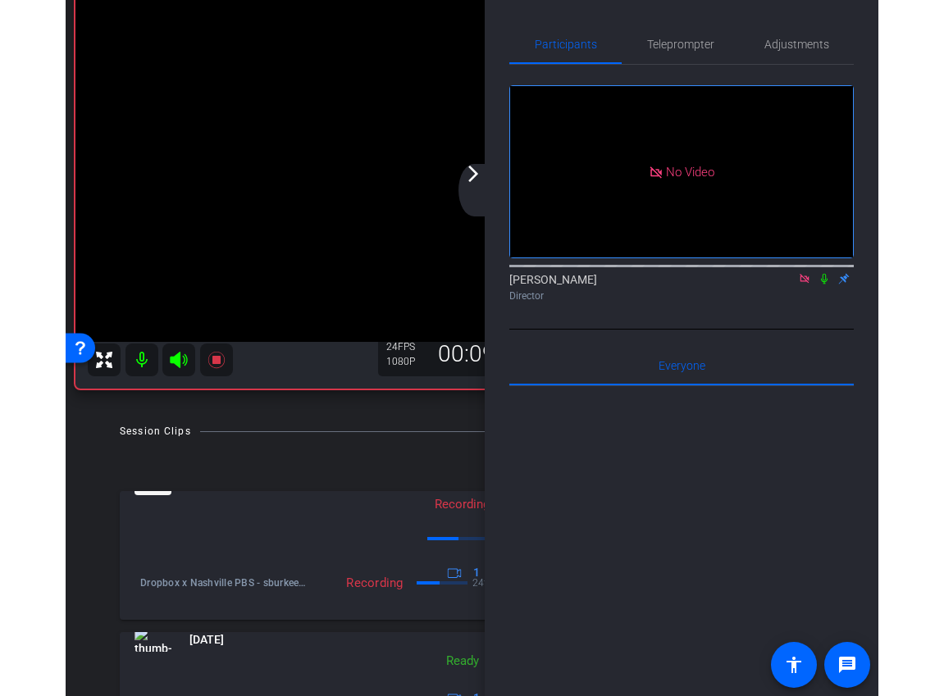
scroll to position [141, 0]
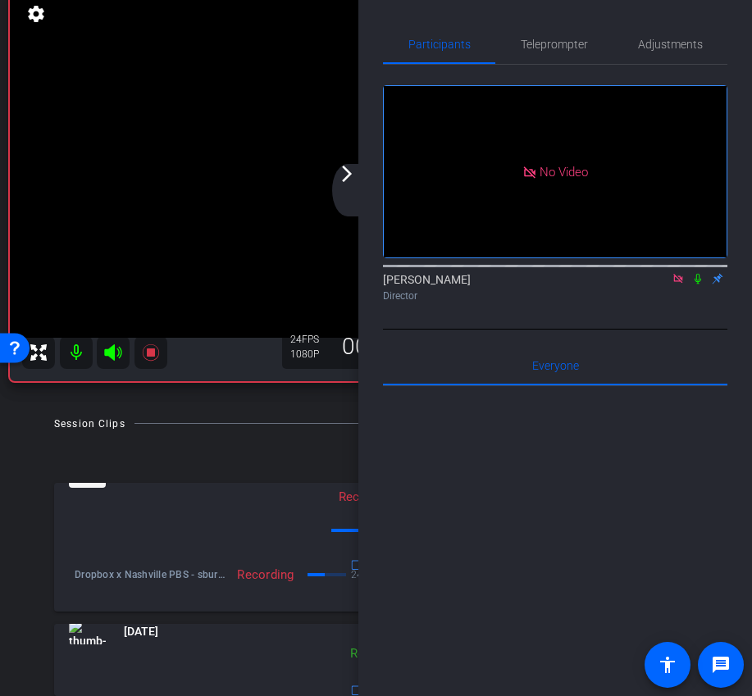
click at [345, 183] on mat-icon "arrow_forward_ios" at bounding box center [347, 174] width 20 height 20
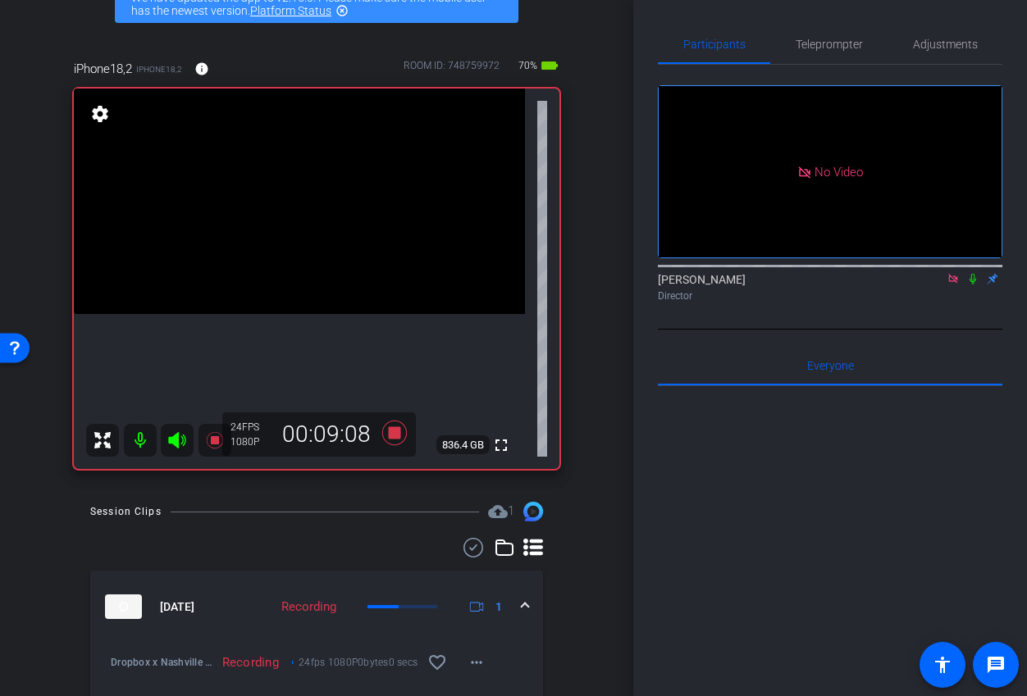
scroll to position [0, 0]
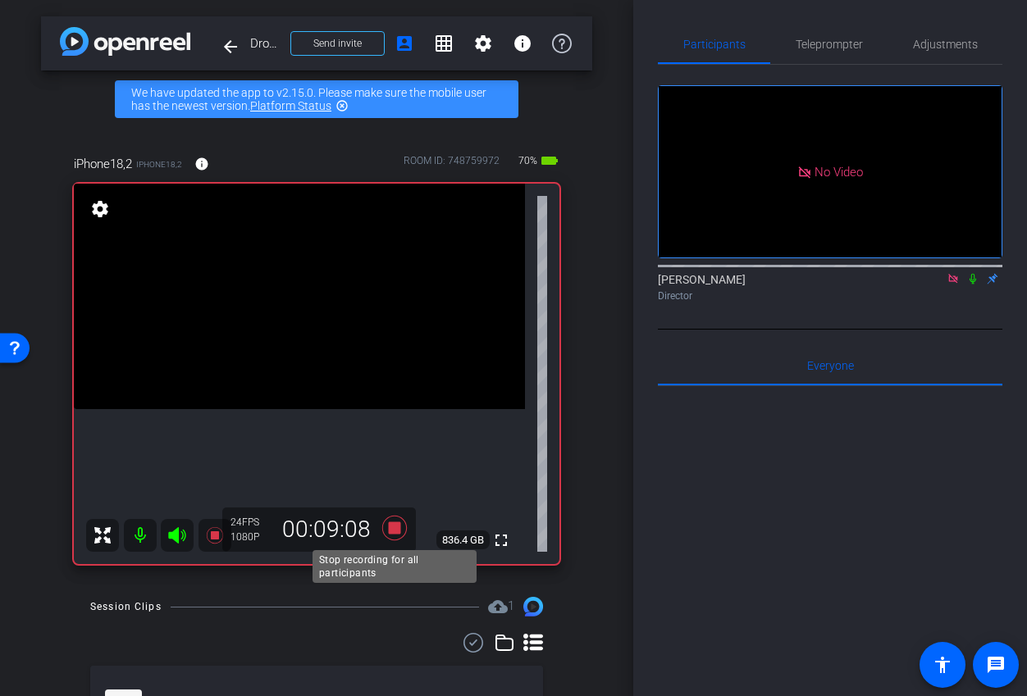
click at [390, 525] on icon at bounding box center [394, 528] width 25 height 25
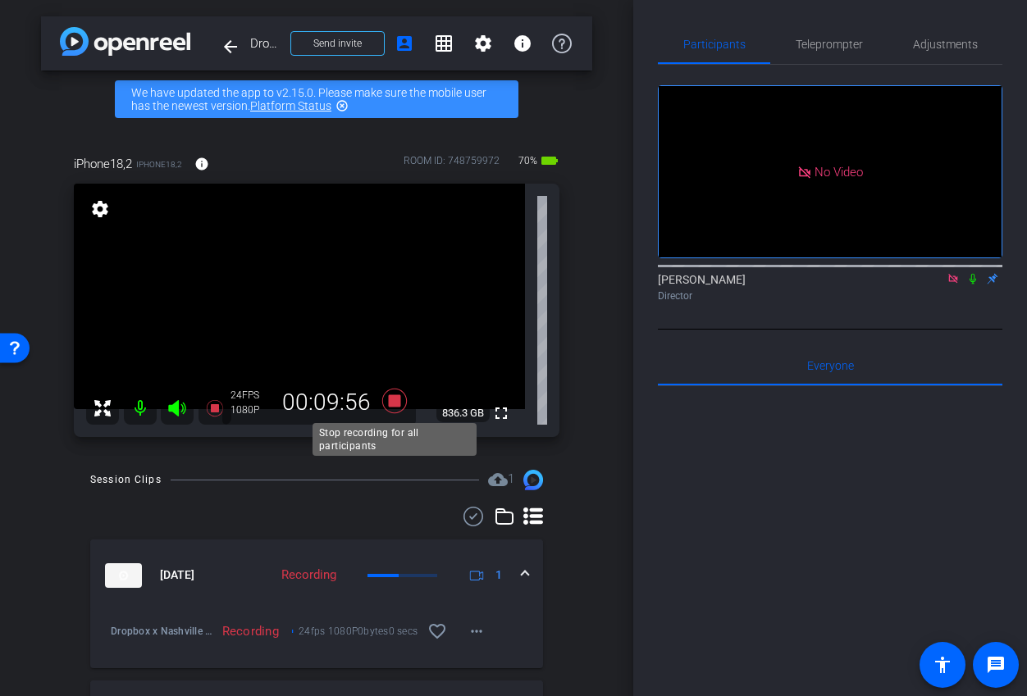
click at [401, 408] on icon at bounding box center [394, 401] width 39 height 30
click at [399, 404] on icon at bounding box center [394, 401] width 25 height 25
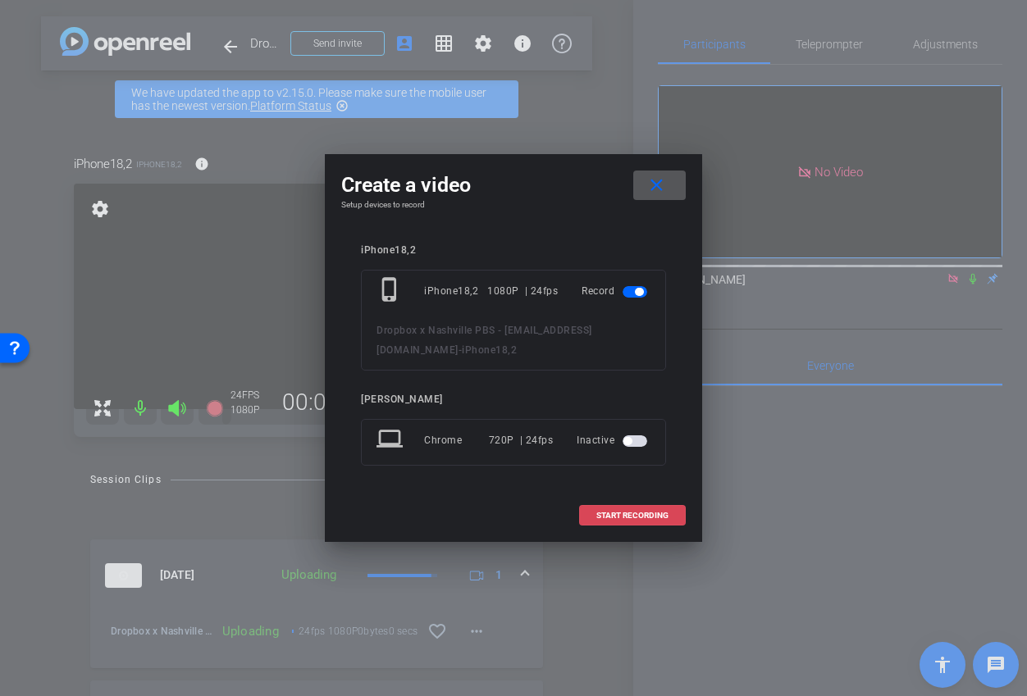
click at [604, 516] on span "START RECORDING" at bounding box center [632, 516] width 72 height 8
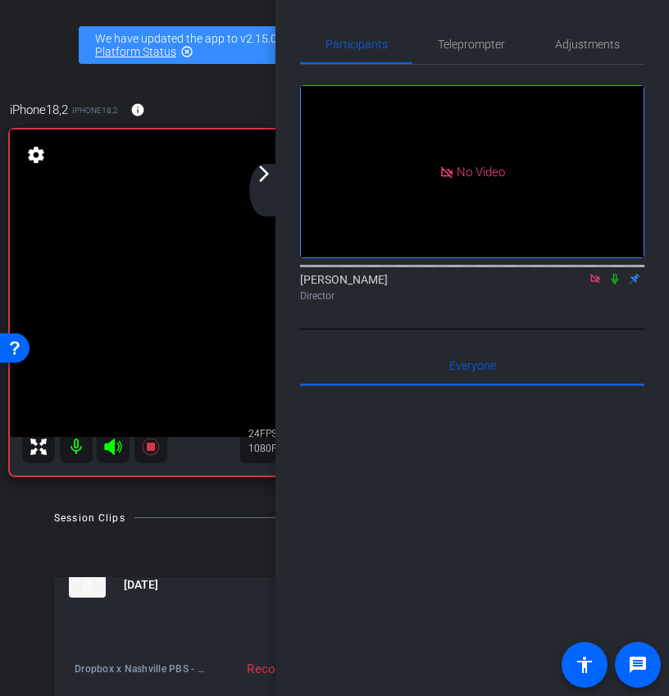
click at [617, 285] on icon at bounding box center [615, 279] width 7 height 11
click at [614, 285] on icon at bounding box center [615, 279] width 9 height 11
click at [614, 285] on icon at bounding box center [614, 278] width 13 height 11
click at [270, 188] on div "arrow_back_ios_new arrow_forward_ios" at bounding box center [266, 190] width 34 height 52
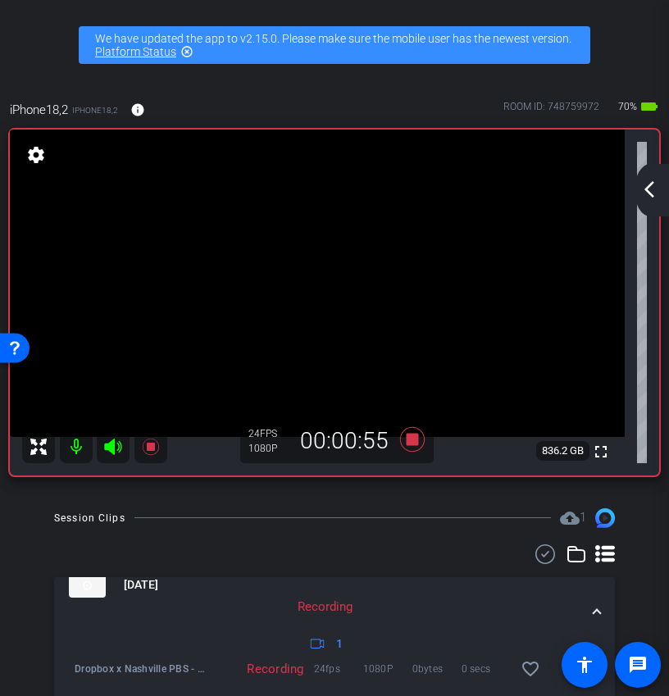
click at [645, 185] on mat-icon "arrow_back_ios_new" at bounding box center [650, 190] width 20 height 20
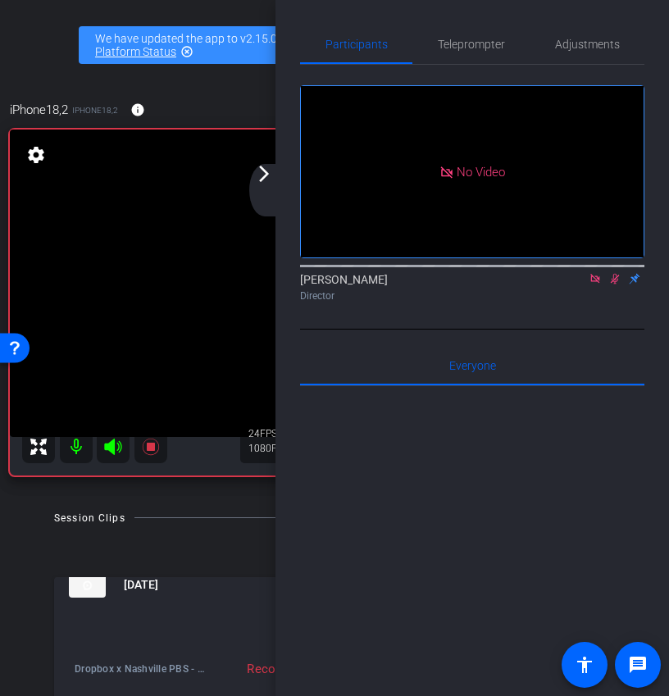
click at [614, 285] on icon at bounding box center [615, 279] width 9 height 11
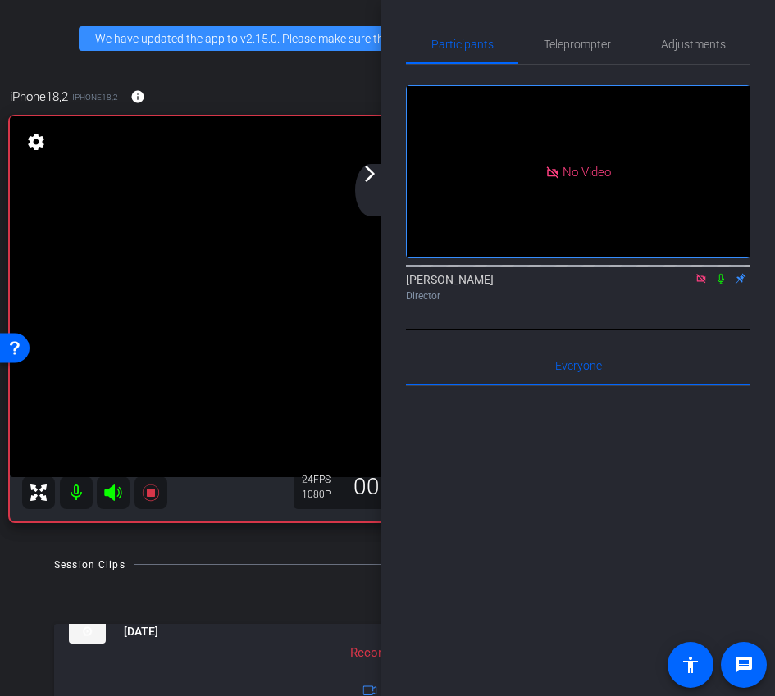
click at [371, 183] on mat-icon "arrow_forward_ios" at bounding box center [370, 174] width 20 height 20
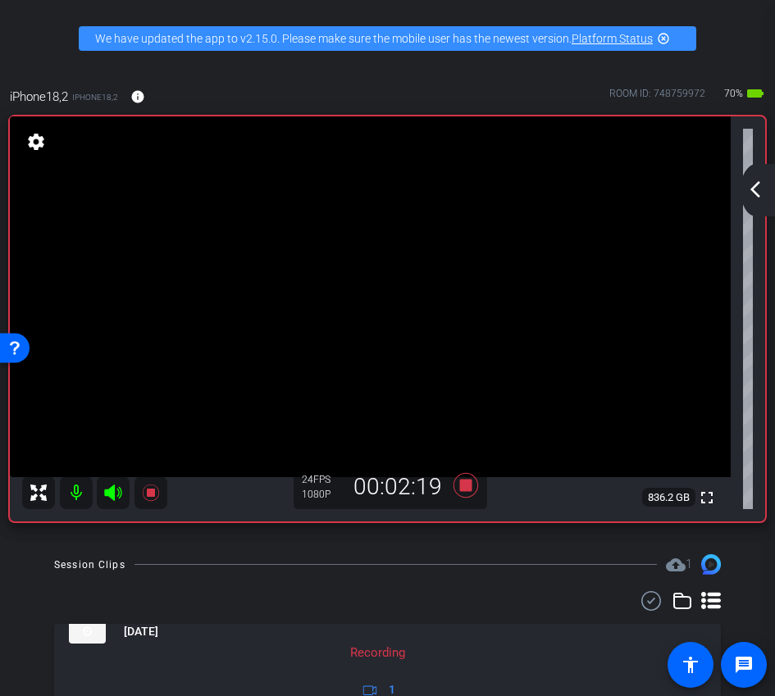
click at [759, 185] on mat-icon "arrow_back_ios_new" at bounding box center [755, 190] width 20 height 20
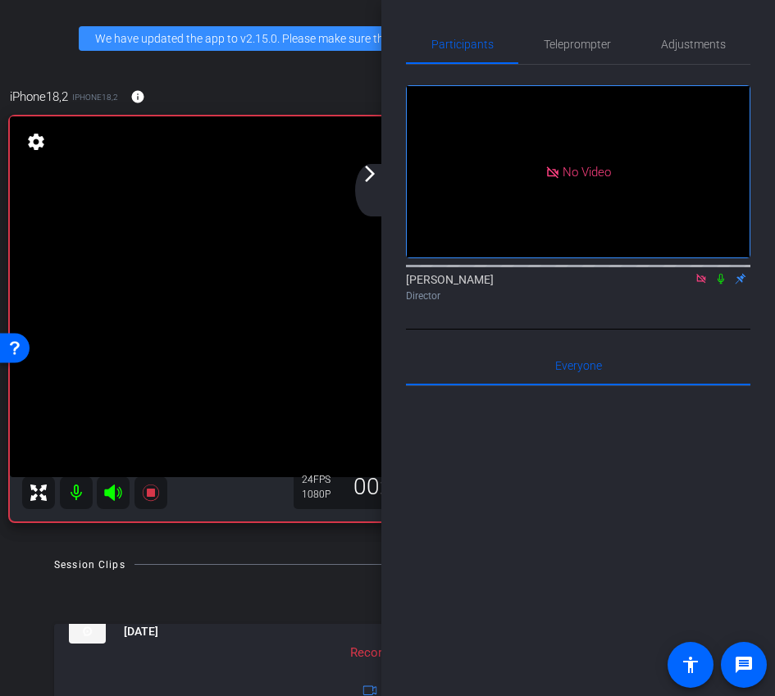
click at [722, 285] on icon at bounding box center [720, 278] width 13 height 11
click at [722, 285] on icon at bounding box center [721, 279] width 9 height 11
click at [722, 285] on icon at bounding box center [721, 279] width 7 height 11
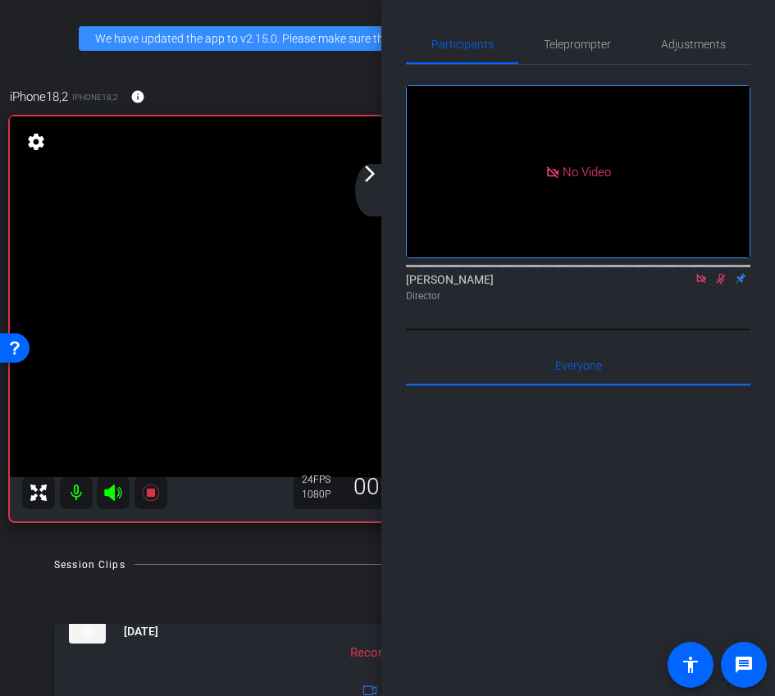
click at [722, 285] on icon at bounding box center [721, 279] width 9 height 11
click at [722, 285] on icon at bounding box center [720, 278] width 13 height 11
click at [722, 285] on icon at bounding box center [721, 279] width 9 height 11
click at [720, 285] on icon at bounding box center [720, 278] width 13 height 11
click at [373, 178] on mat-icon "arrow_forward_ios" at bounding box center [370, 174] width 20 height 20
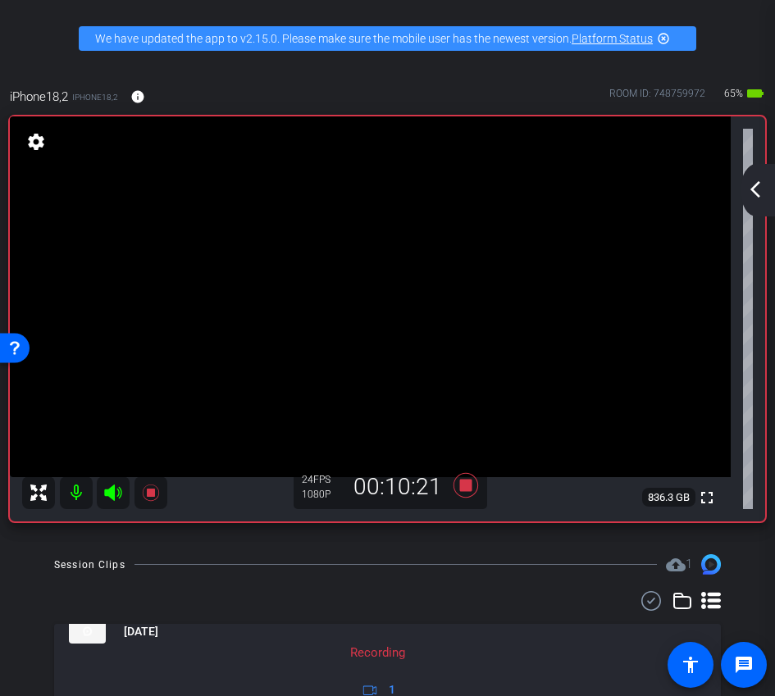
click at [761, 182] on mat-icon "arrow_back_ios_new" at bounding box center [755, 190] width 20 height 20
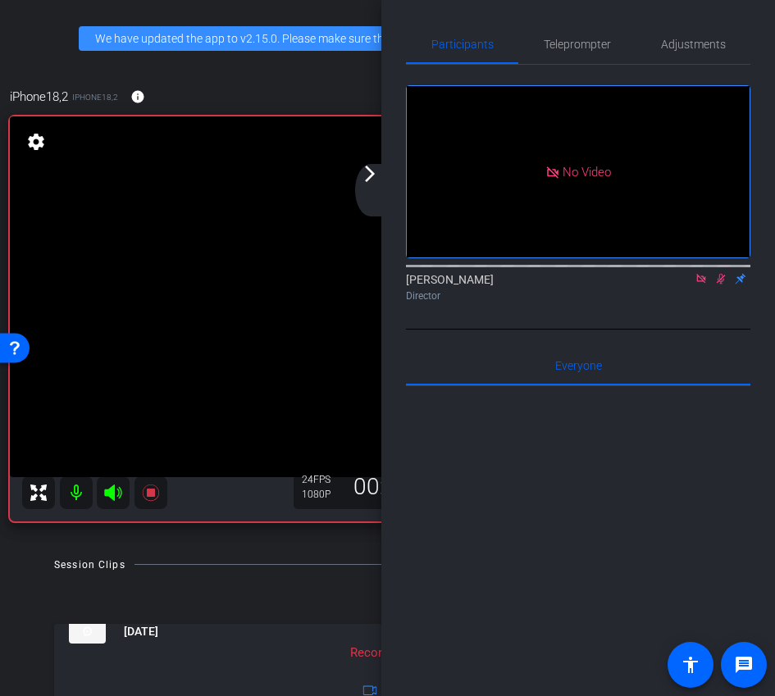
click at [723, 285] on icon at bounding box center [720, 278] width 13 height 11
click at [720, 285] on icon at bounding box center [720, 278] width 13 height 11
click at [717, 285] on icon at bounding box center [720, 278] width 13 height 11
click at [718, 285] on icon at bounding box center [720, 278] width 13 height 11
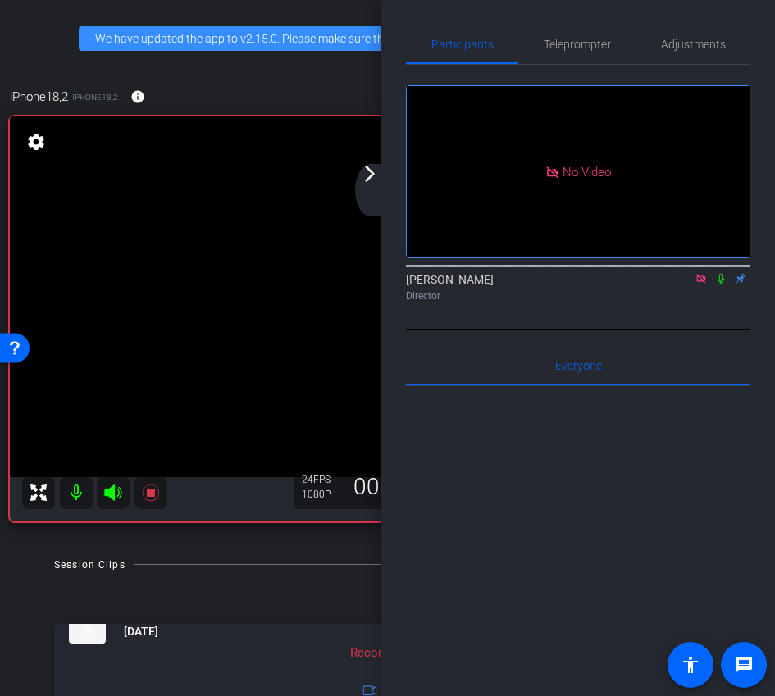
click at [724, 285] on icon at bounding box center [720, 278] width 13 height 11
click at [722, 285] on icon at bounding box center [721, 279] width 7 height 11
click at [378, 182] on mat-icon "arrow_forward_ios" at bounding box center [370, 174] width 20 height 20
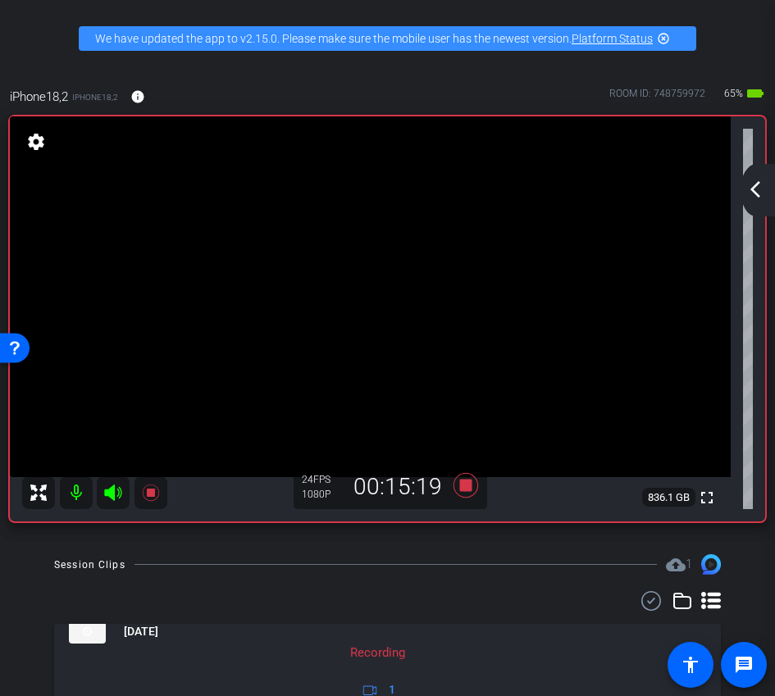
click at [751, 187] on mat-icon "arrow_back_ios_new" at bounding box center [755, 190] width 20 height 20
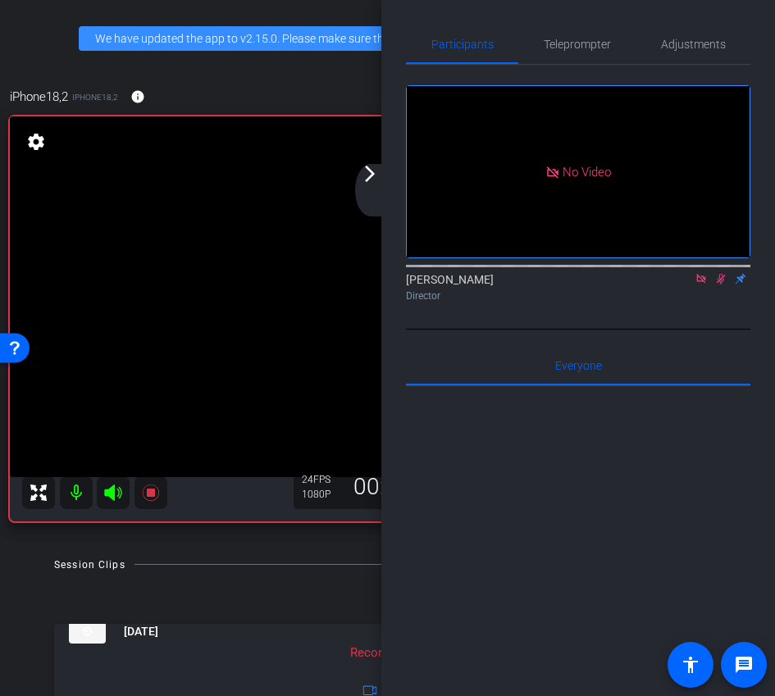
click at [722, 285] on icon at bounding box center [720, 278] width 13 height 11
click at [723, 285] on icon at bounding box center [720, 278] width 13 height 11
click at [372, 168] on mat-icon "arrow_forward_ios" at bounding box center [370, 174] width 20 height 20
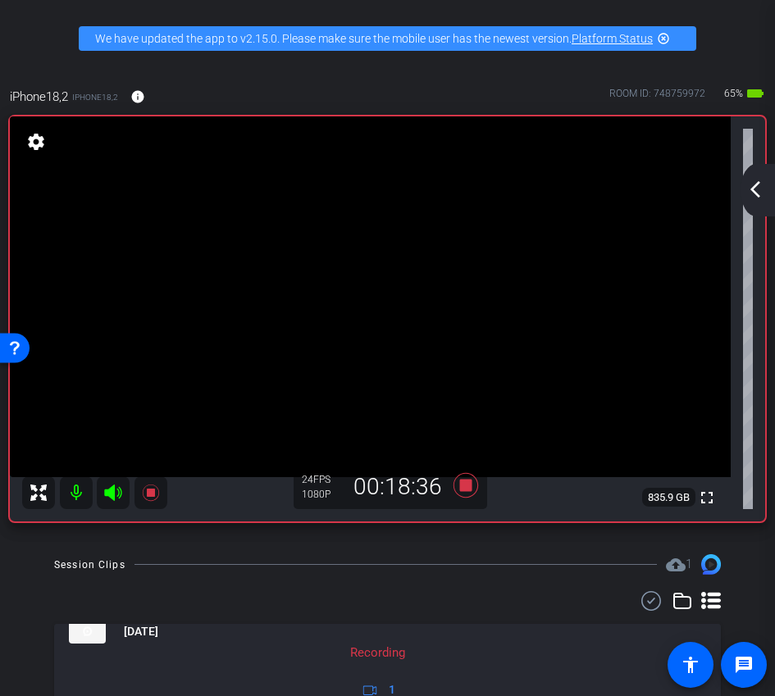
click at [765, 193] on div "arrow_back_ios_new arrow_forward_ios" at bounding box center [758, 190] width 34 height 52
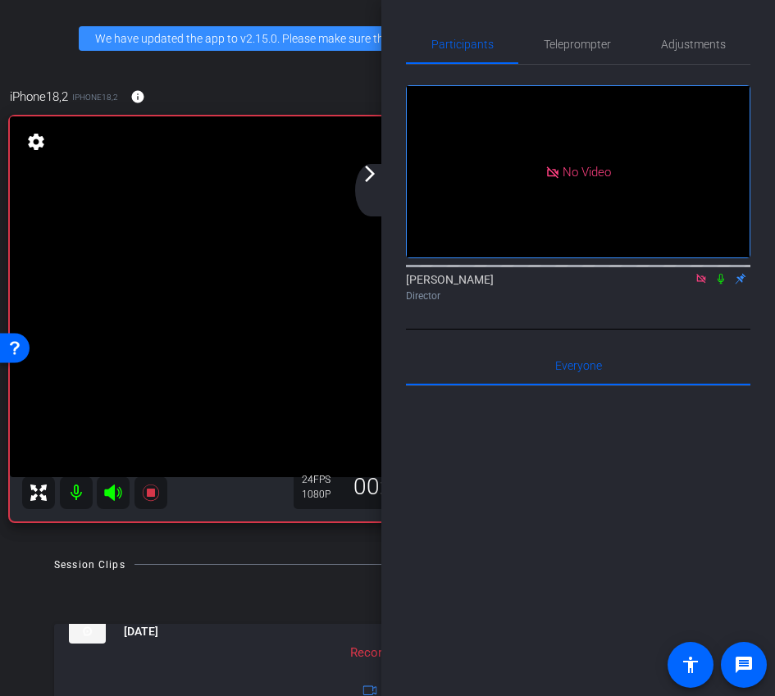
click at [699, 285] on icon at bounding box center [701, 278] width 13 height 11
click at [687, 285] on icon at bounding box center [681, 278] width 13 height 11
click at [360, 185] on div "arrow_back_ios_new arrow_forward_ios" at bounding box center [372, 190] width 34 height 52
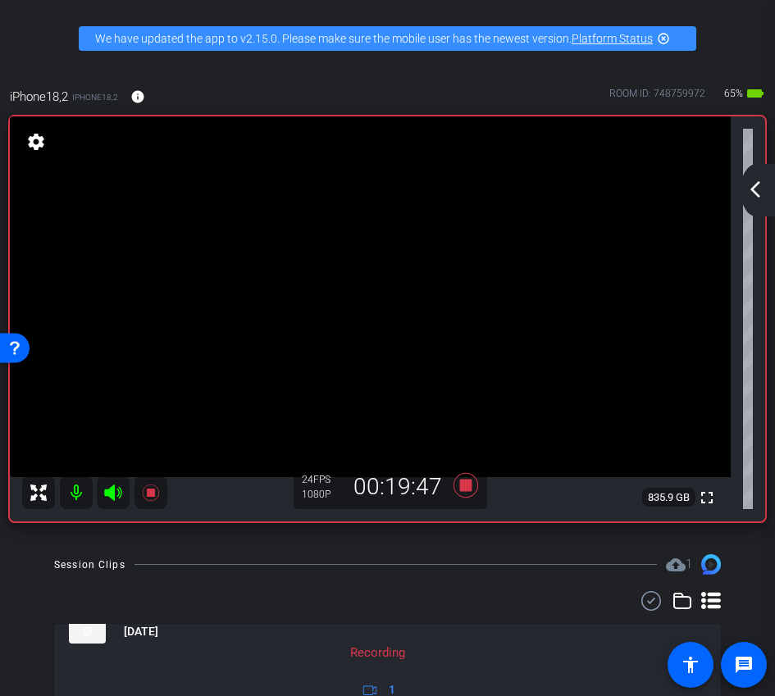
click at [762, 194] on mat-icon "arrow_back_ios_new" at bounding box center [755, 190] width 20 height 20
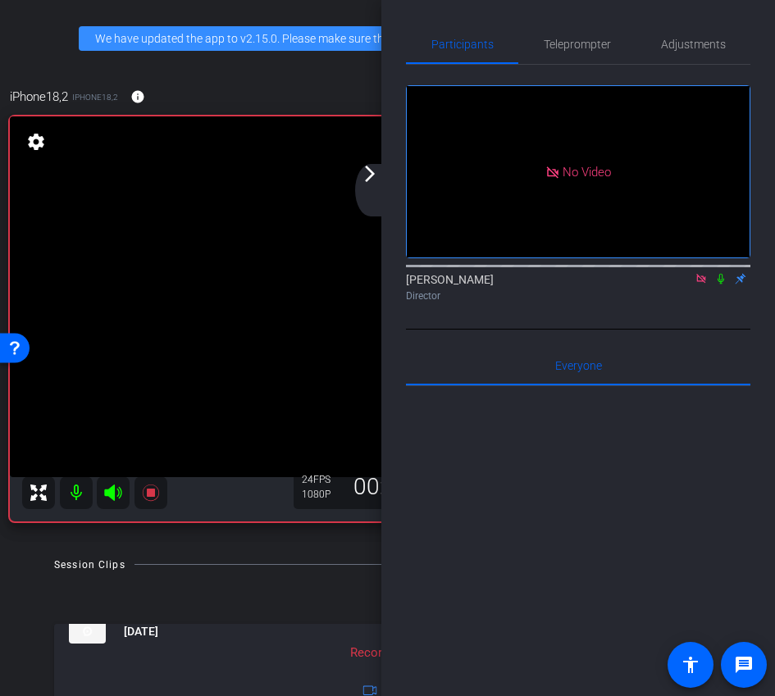
click at [725, 285] on icon at bounding box center [720, 278] width 13 height 11
click at [388, 188] on div "arrow_back_ios_new arrow_forward_ios" at bounding box center [372, 190] width 34 height 52
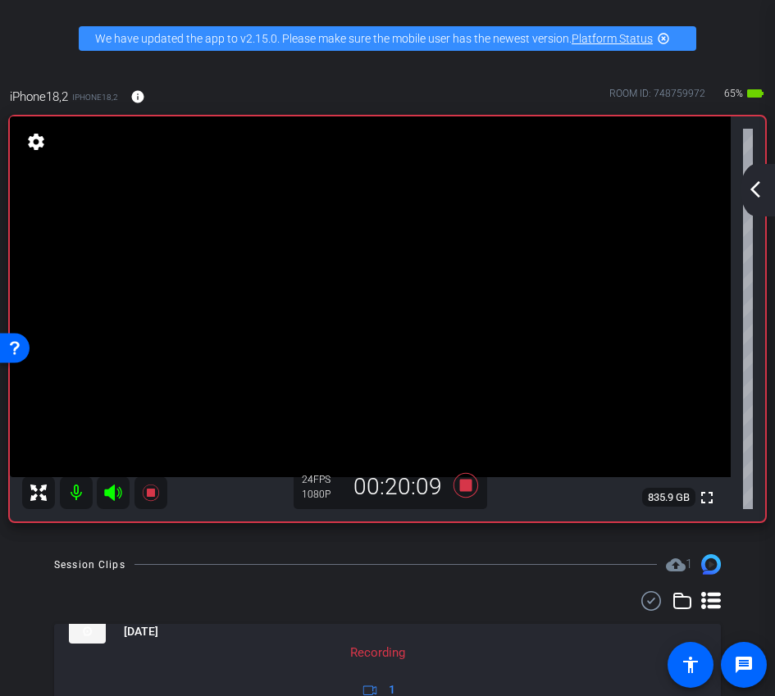
click at [754, 204] on div "arrow_back_ios_new arrow_forward_ios" at bounding box center [758, 190] width 34 height 52
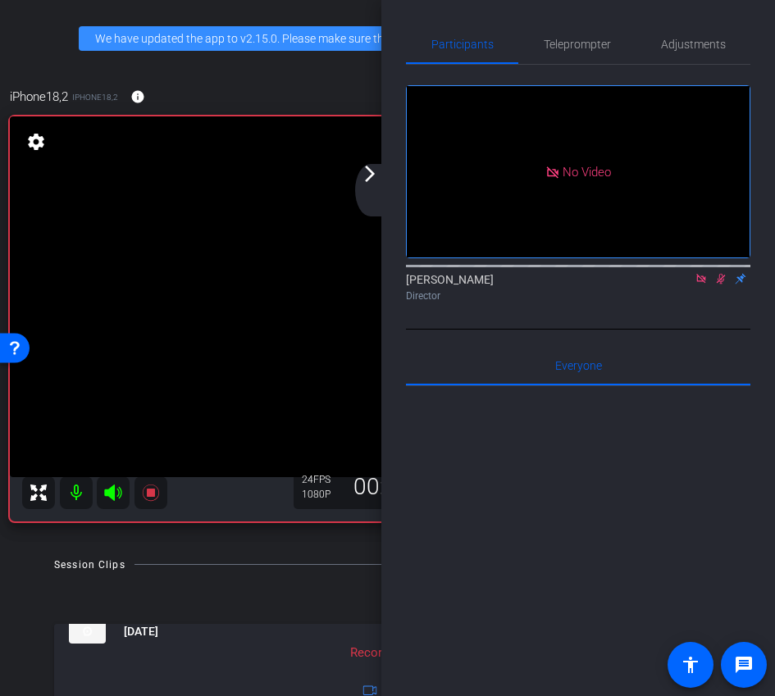
click at [378, 182] on mat-icon "arrow_forward_ios" at bounding box center [370, 174] width 20 height 20
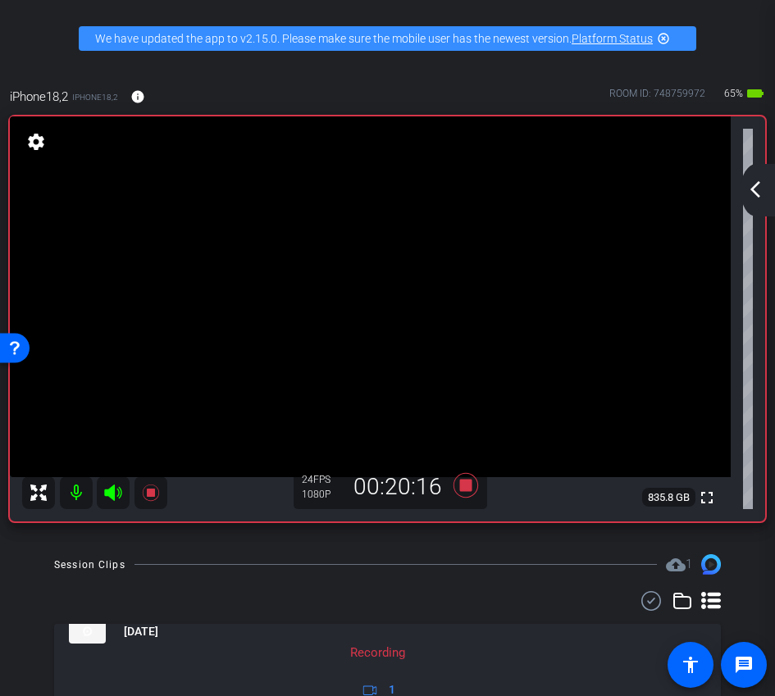
click at [759, 200] on div "arrow_back_ios_new arrow_forward_ios" at bounding box center [758, 190] width 34 height 52
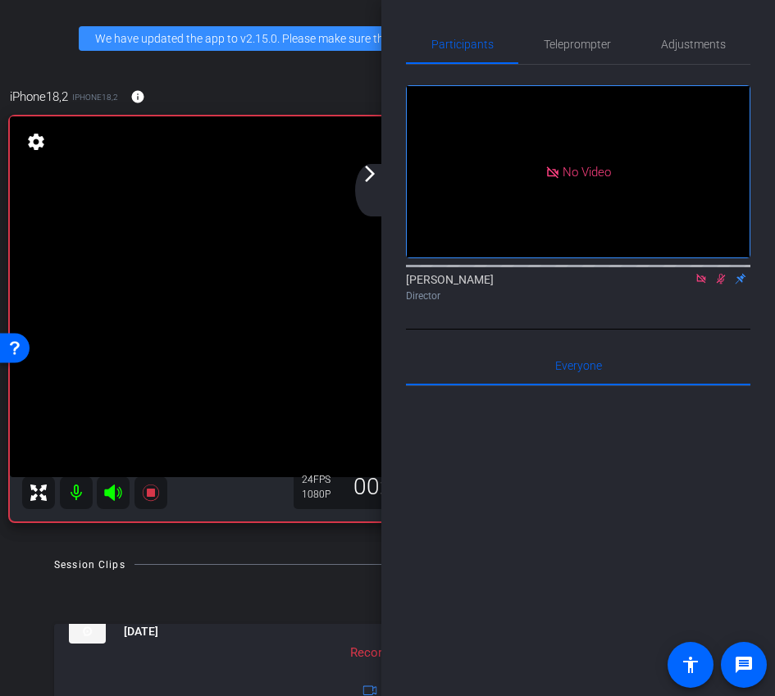
click at [362, 181] on mat-icon "arrow_forward_ios" at bounding box center [370, 174] width 20 height 20
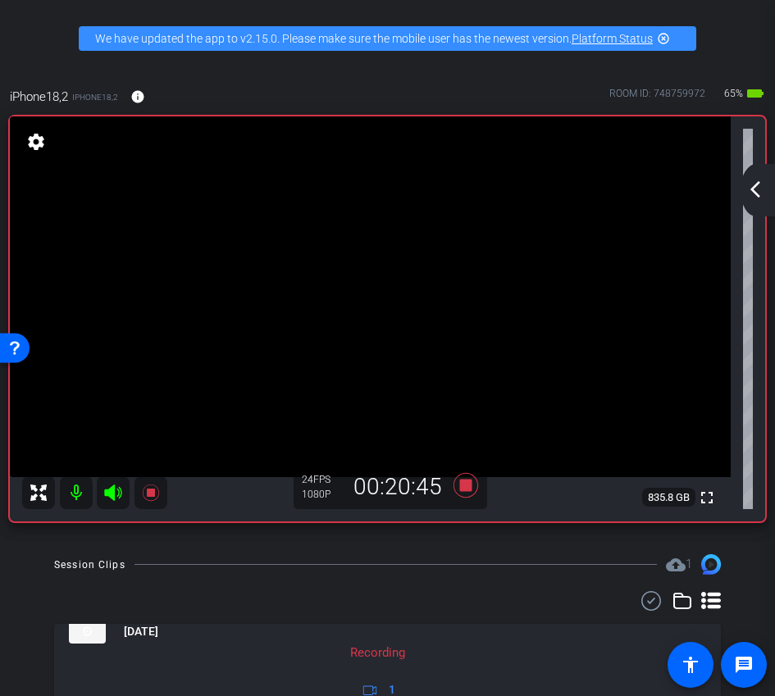
click at [754, 193] on mat-icon "arrow_back_ios_new" at bounding box center [755, 190] width 20 height 20
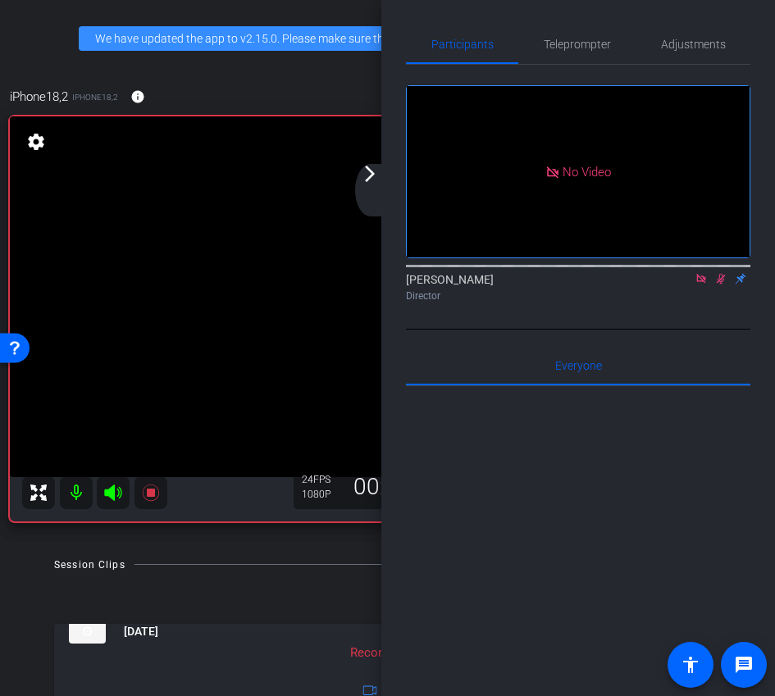
click at [381, 192] on div "arrow_back_ios_new arrow_forward_ios" at bounding box center [372, 190] width 34 height 52
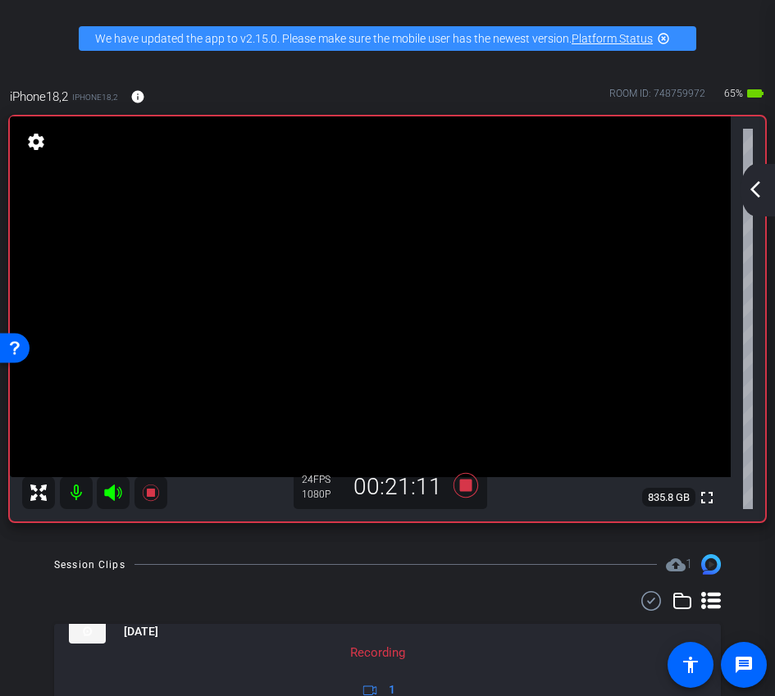
click at [761, 189] on mat-icon "arrow_back_ios_new" at bounding box center [755, 190] width 20 height 20
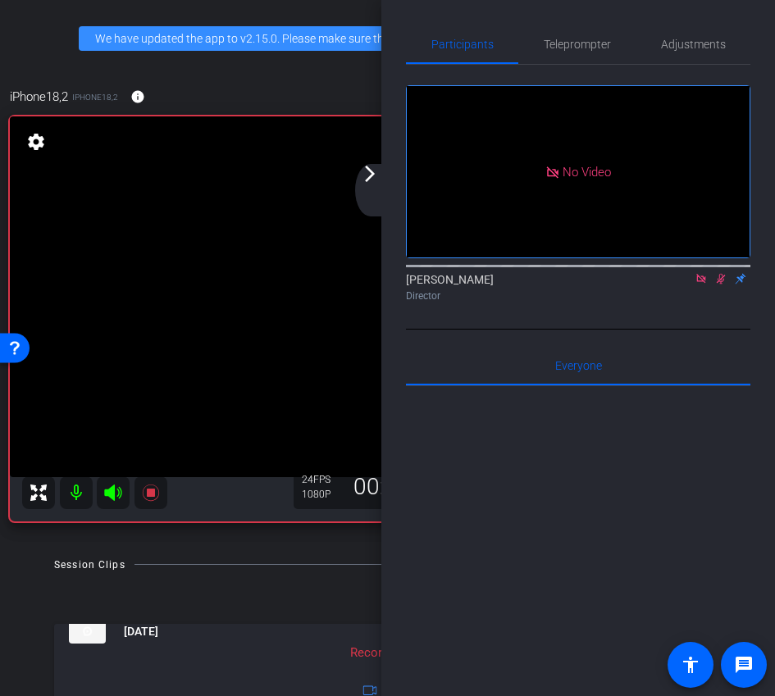
click at [723, 285] on icon at bounding box center [720, 278] width 13 height 11
click at [724, 285] on icon at bounding box center [720, 278] width 13 height 11
click at [720, 285] on icon at bounding box center [720, 278] width 13 height 11
click at [721, 285] on icon at bounding box center [721, 279] width 9 height 11
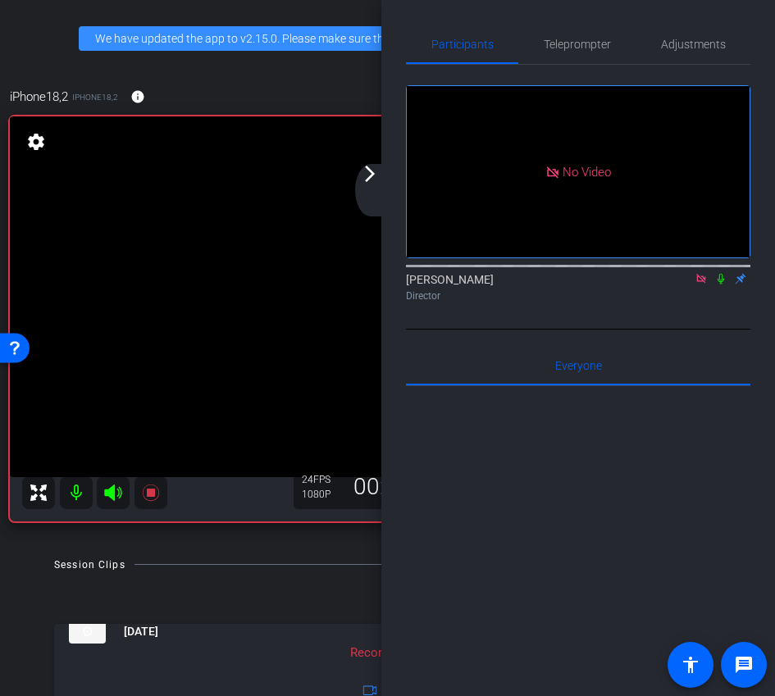
click at [376, 187] on div "arrow_back_ios_new arrow_forward_ios" at bounding box center [372, 190] width 34 height 52
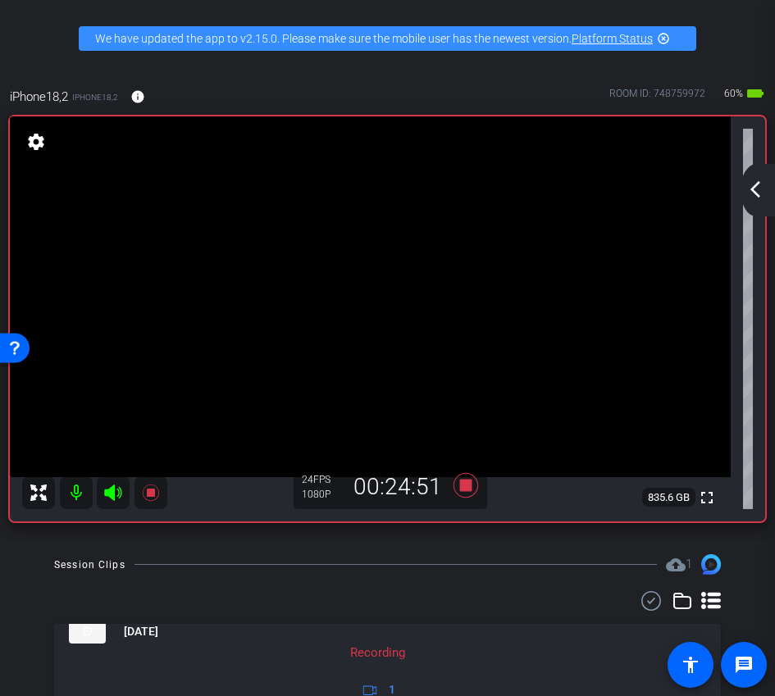
click at [761, 193] on mat-icon "arrow_back_ios_new" at bounding box center [755, 190] width 20 height 20
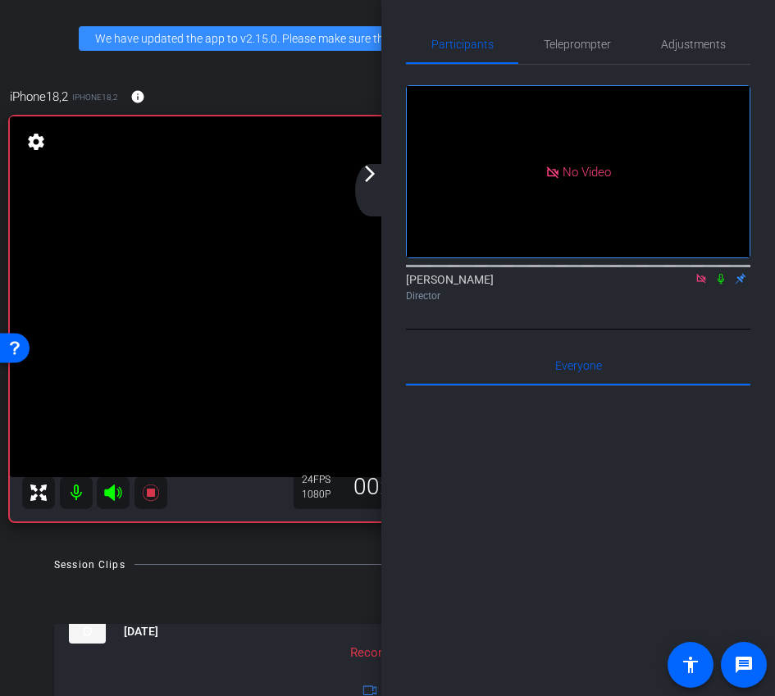
click at [722, 285] on icon at bounding box center [720, 278] width 13 height 11
click at [367, 173] on mat-icon "arrow_forward_ios" at bounding box center [370, 174] width 20 height 20
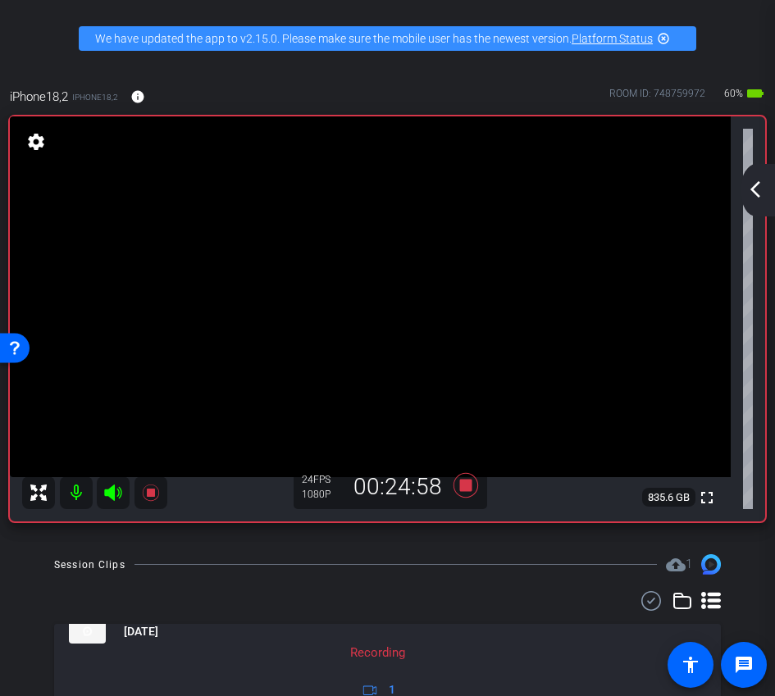
click at [759, 188] on mat-icon "arrow_back_ios_new" at bounding box center [755, 190] width 20 height 20
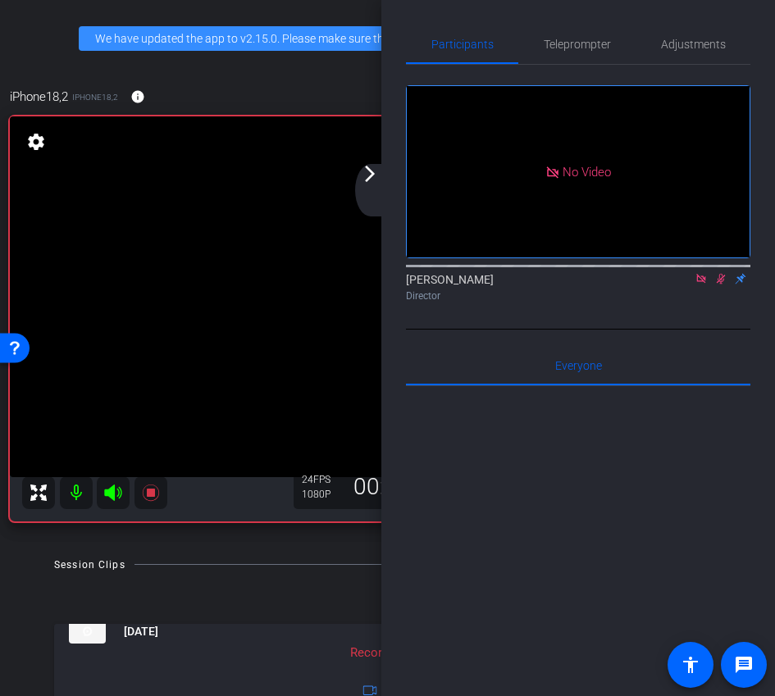
click at [723, 285] on icon at bounding box center [720, 278] width 13 height 11
click at [718, 285] on icon at bounding box center [721, 279] width 7 height 11
click at [718, 285] on icon at bounding box center [721, 279] width 9 height 11
click at [722, 285] on icon at bounding box center [720, 278] width 13 height 11
click at [380, 171] on div "arrow_back_ios_new arrow_forward_ios" at bounding box center [372, 190] width 34 height 52
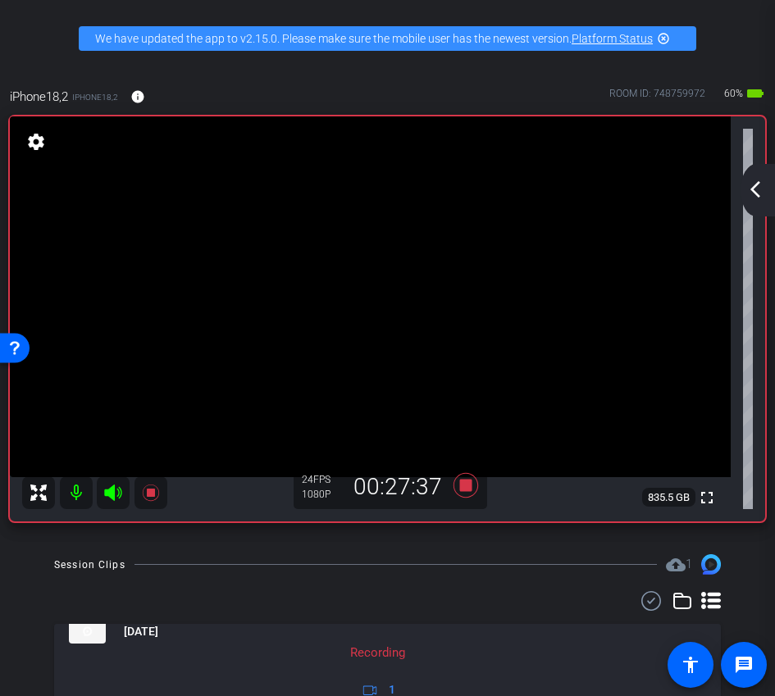
click at [763, 191] on mat-icon "arrow_back_ios_new" at bounding box center [755, 190] width 20 height 20
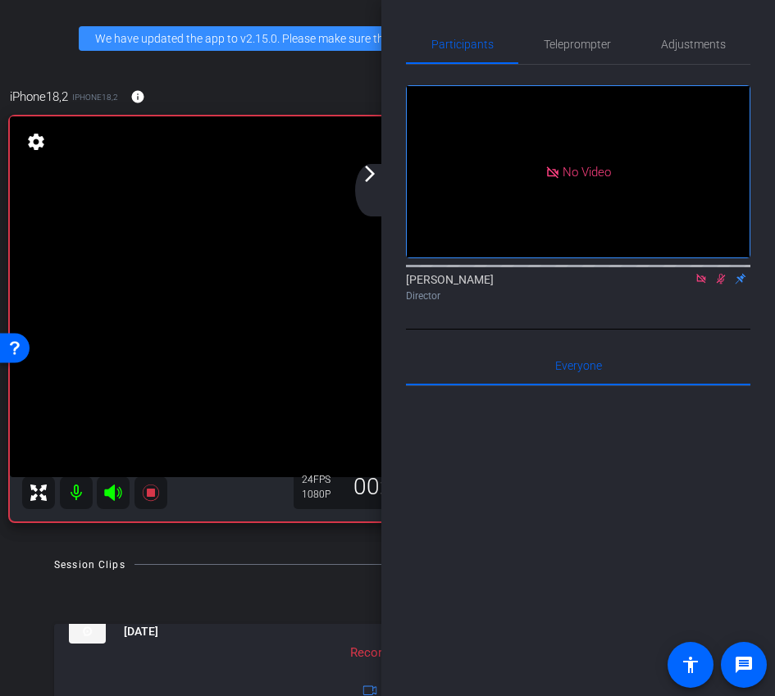
click at [718, 285] on icon at bounding box center [720, 278] width 13 height 11
click at [376, 182] on mat-icon "arrow_forward_ios" at bounding box center [370, 174] width 20 height 20
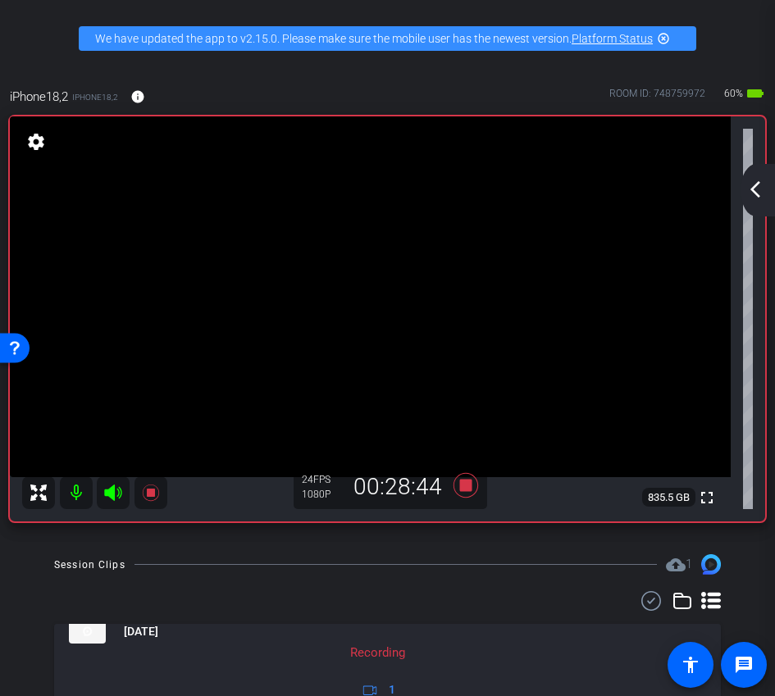
click at [756, 188] on mat-icon "arrow_back_ios_new" at bounding box center [755, 190] width 20 height 20
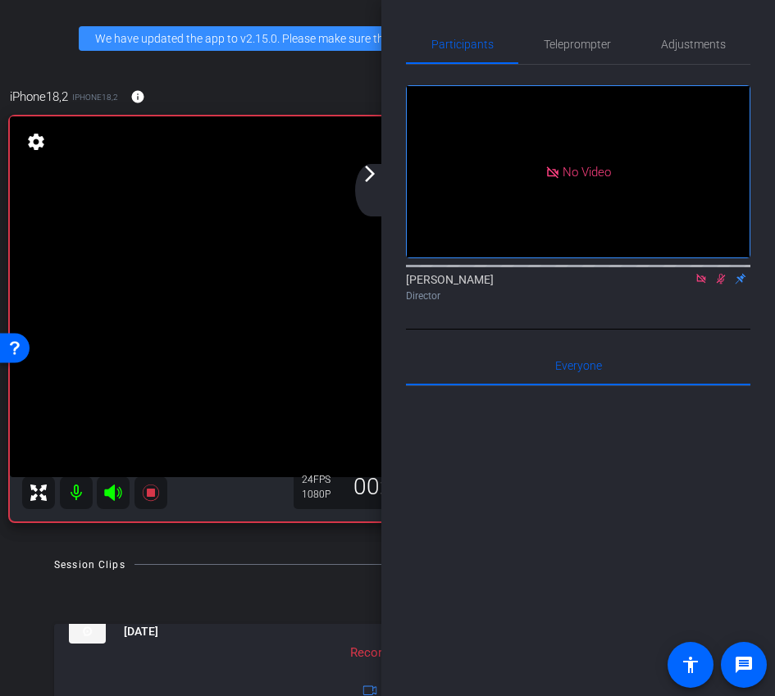
click at [723, 285] on icon at bounding box center [721, 279] width 9 height 11
click at [377, 185] on div "arrow_back_ios_new arrow_forward_ios" at bounding box center [372, 190] width 34 height 52
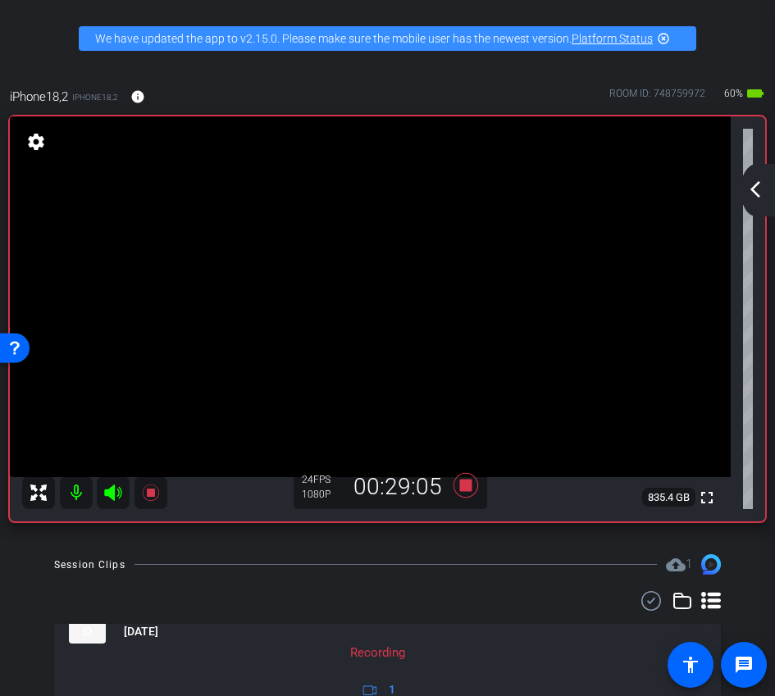
click at [758, 176] on div "arrow_back_ios_new arrow_forward_ios" at bounding box center [758, 190] width 34 height 52
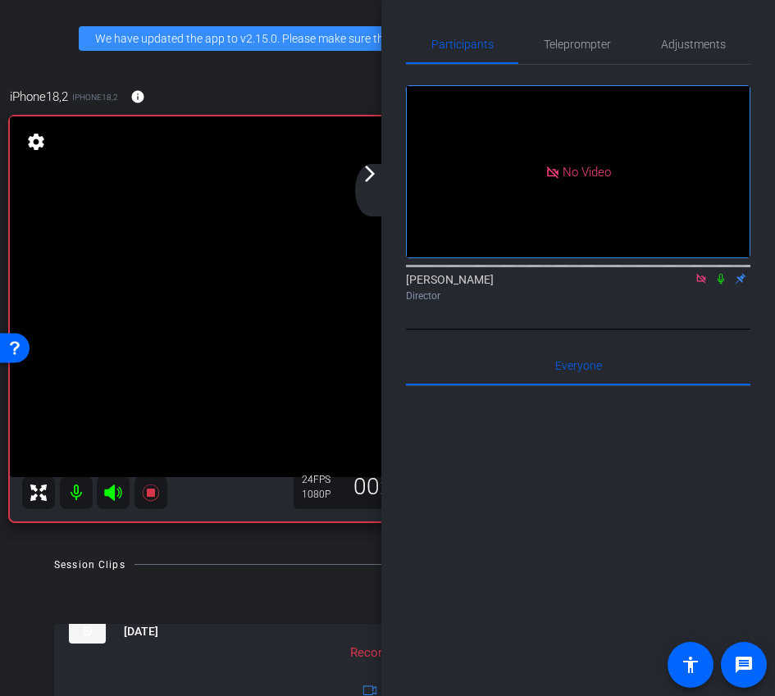
click at [724, 285] on icon at bounding box center [720, 278] width 13 height 11
click at [720, 285] on icon at bounding box center [721, 279] width 9 height 11
click at [376, 173] on mat-icon "arrow_forward_ios" at bounding box center [370, 174] width 20 height 20
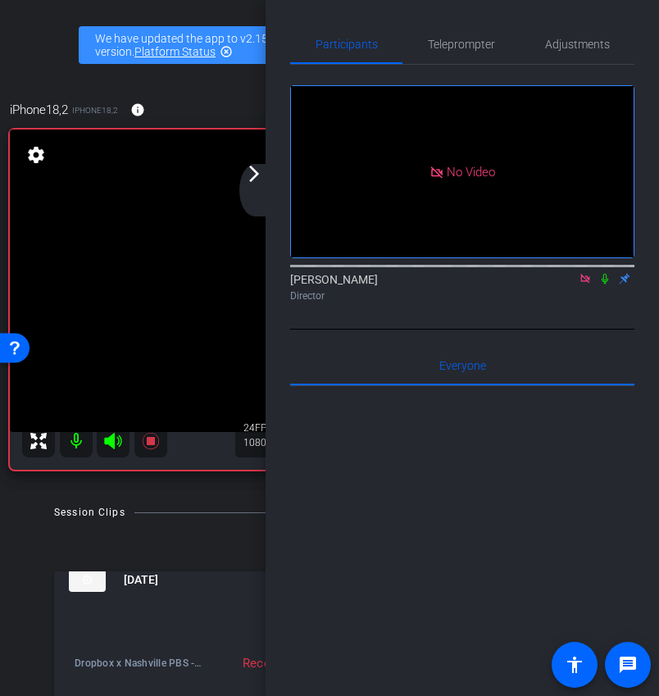
click at [253, 180] on mat-icon "arrow_forward_ios" at bounding box center [254, 174] width 20 height 20
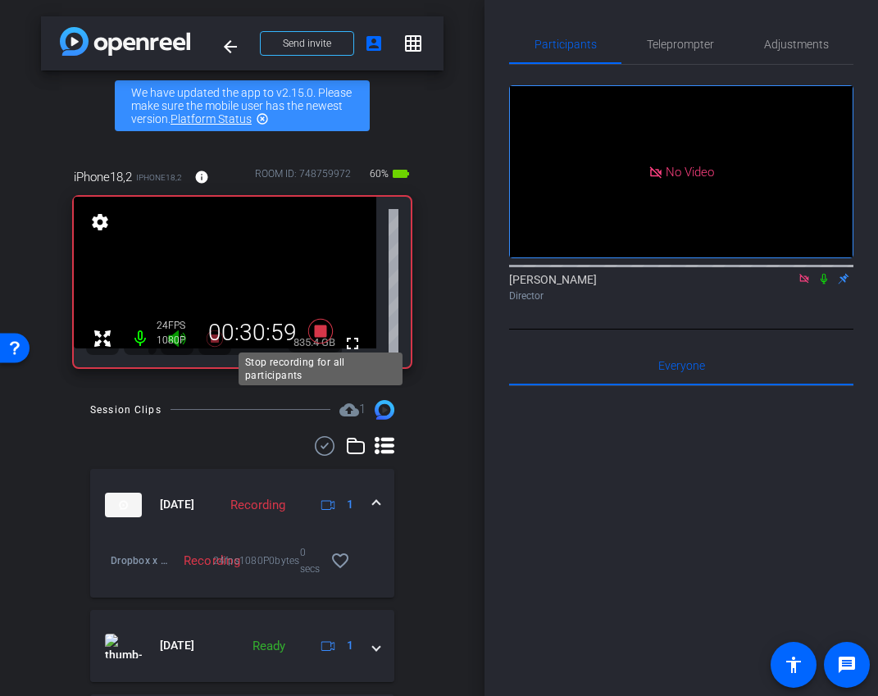
click at [325, 336] on icon at bounding box center [320, 330] width 25 height 25
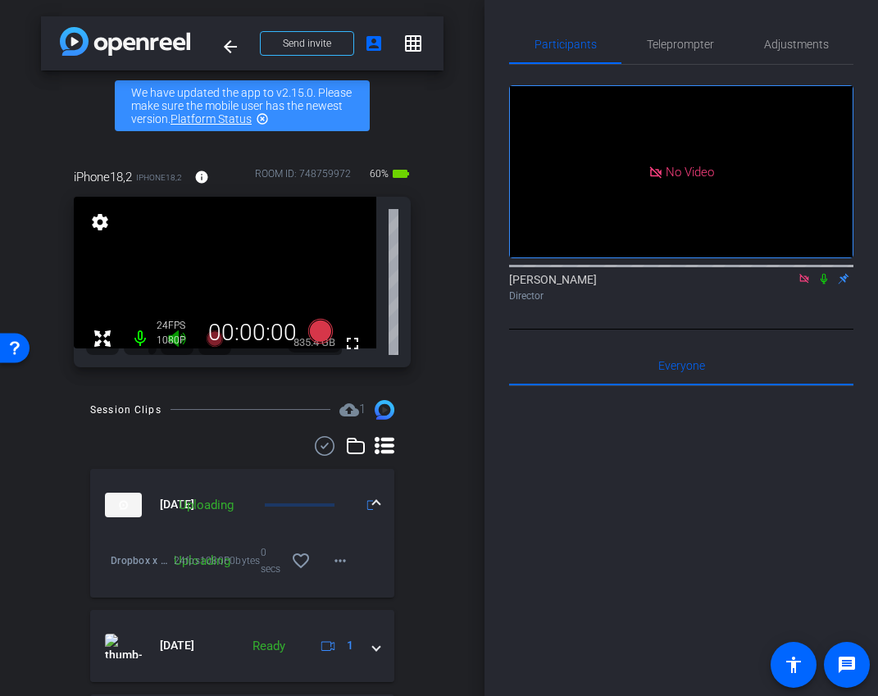
click at [825, 285] on icon at bounding box center [824, 278] width 13 height 11
click at [813, 286] on mat-icon at bounding box center [805, 278] width 20 height 15
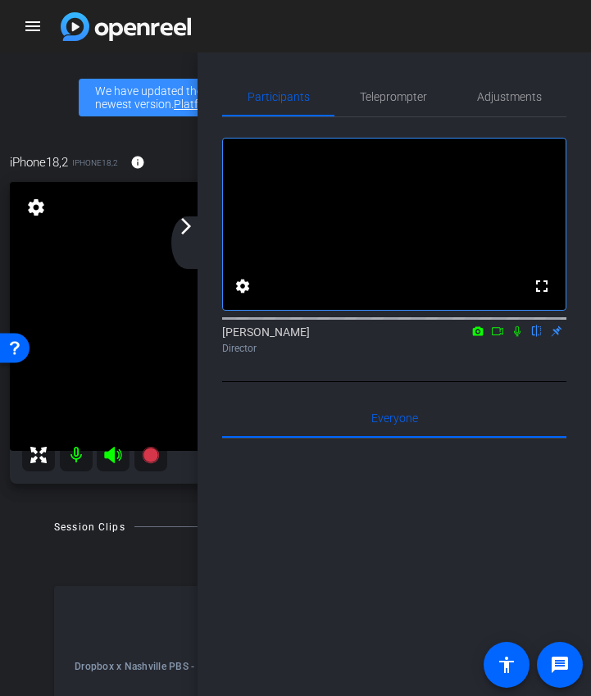
click at [192, 234] on mat-icon "arrow_forward_ios" at bounding box center [186, 226] width 20 height 20
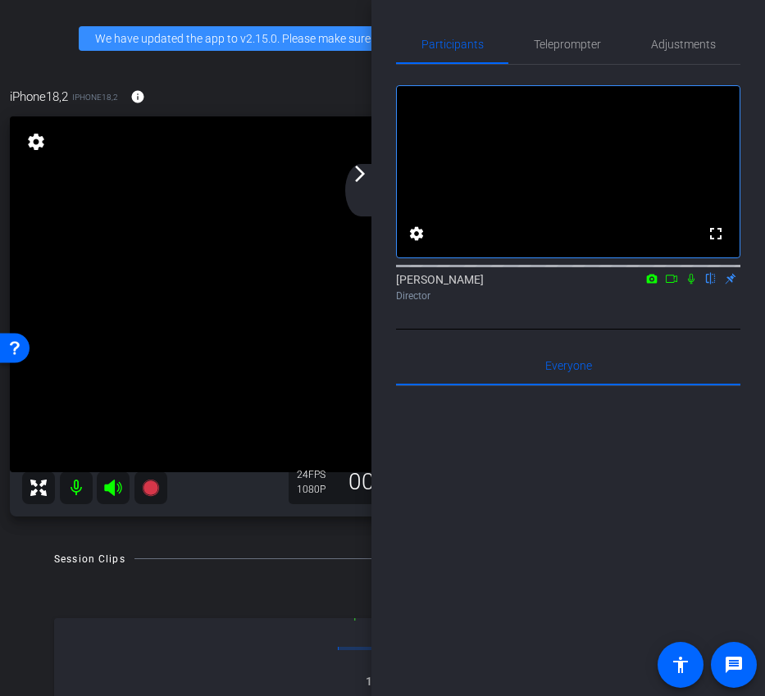
click at [363, 177] on mat-icon "arrow_forward_ios" at bounding box center [360, 174] width 20 height 20
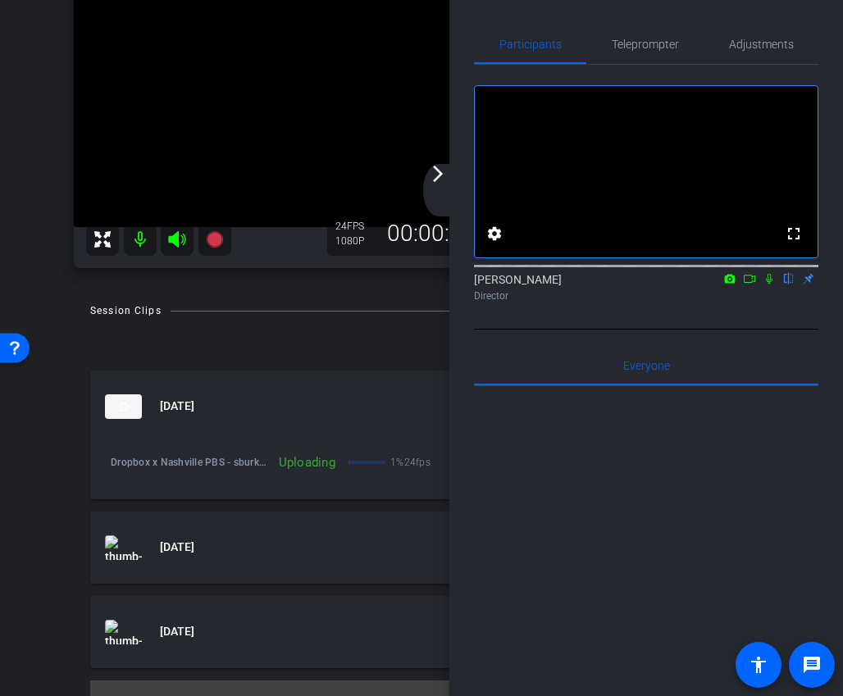
scroll to position [275, 0]
click at [443, 189] on div "arrow_back_ios_new arrow_forward_ios" at bounding box center [440, 190] width 34 height 52
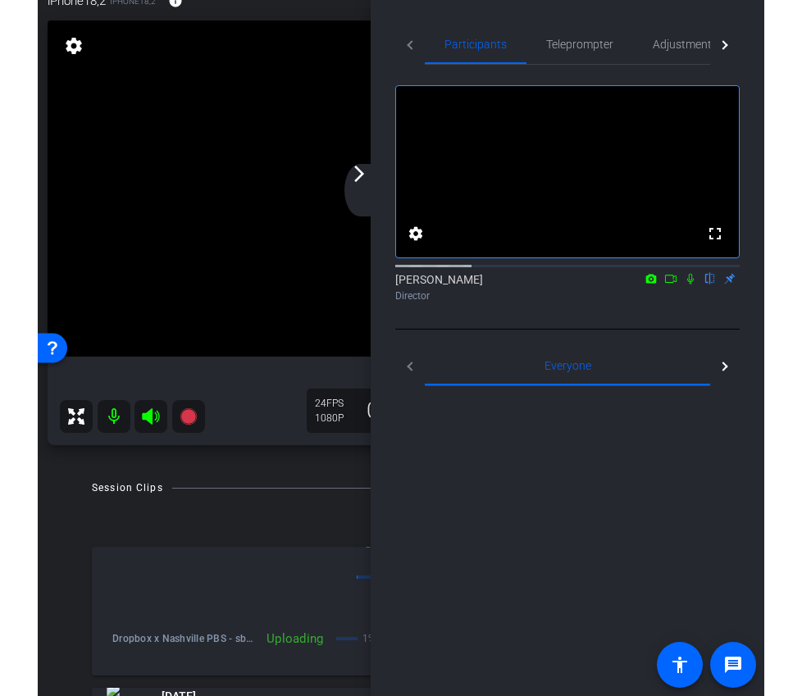
scroll to position [122, 0]
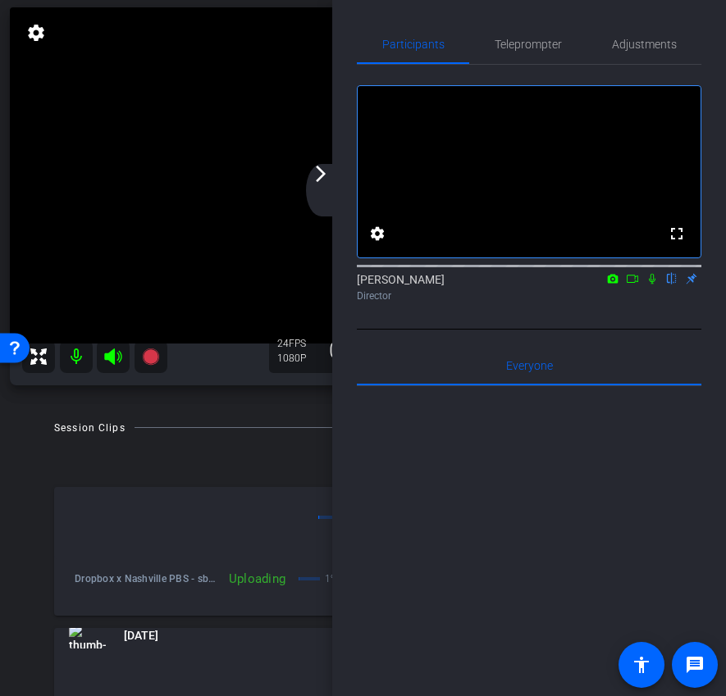
click at [325, 179] on mat-icon "arrow_forward_ios" at bounding box center [321, 174] width 20 height 20
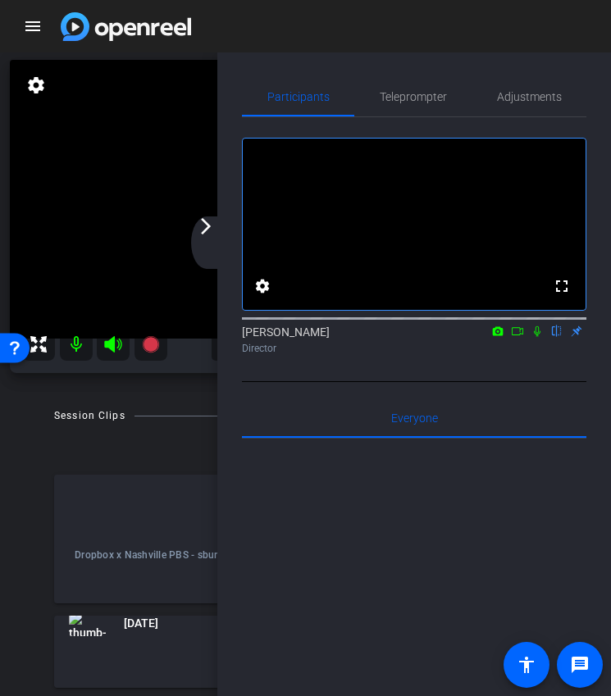
click at [215, 231] on mat-icon "arrow_forward_ios" at bounding box center [206, 226] width 20 height 20
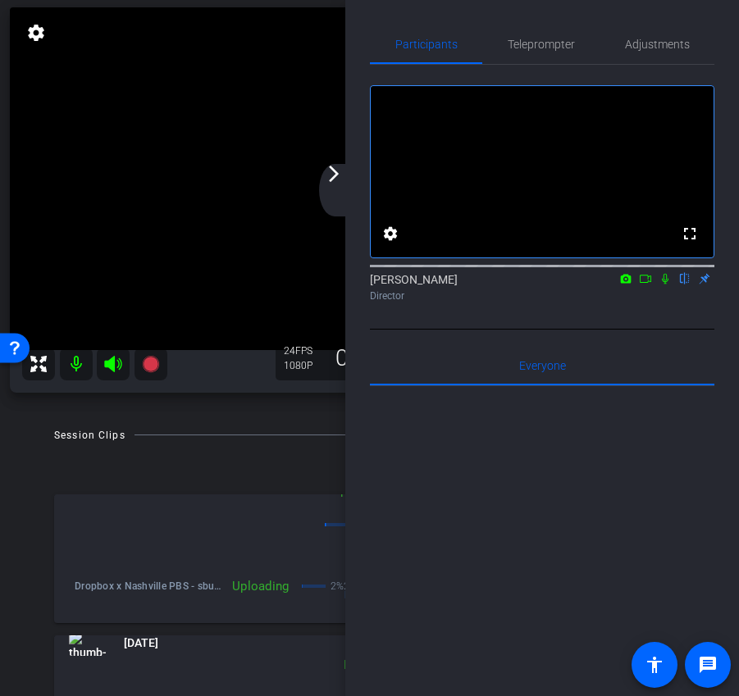
click at [337, 191] on div "arrow_back_ios_new arrow_forward_ios" at bounding box center [336, 190] width 34 height 52
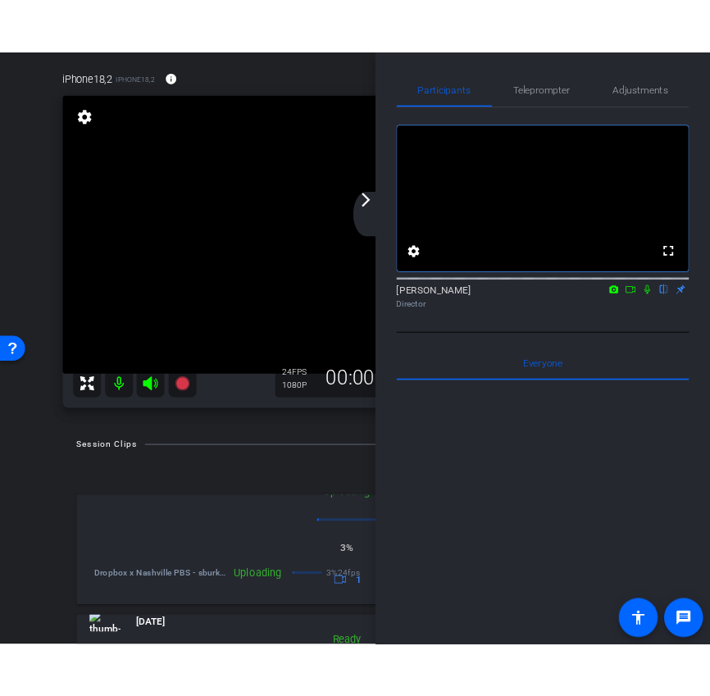
scroll to position [83, 0]
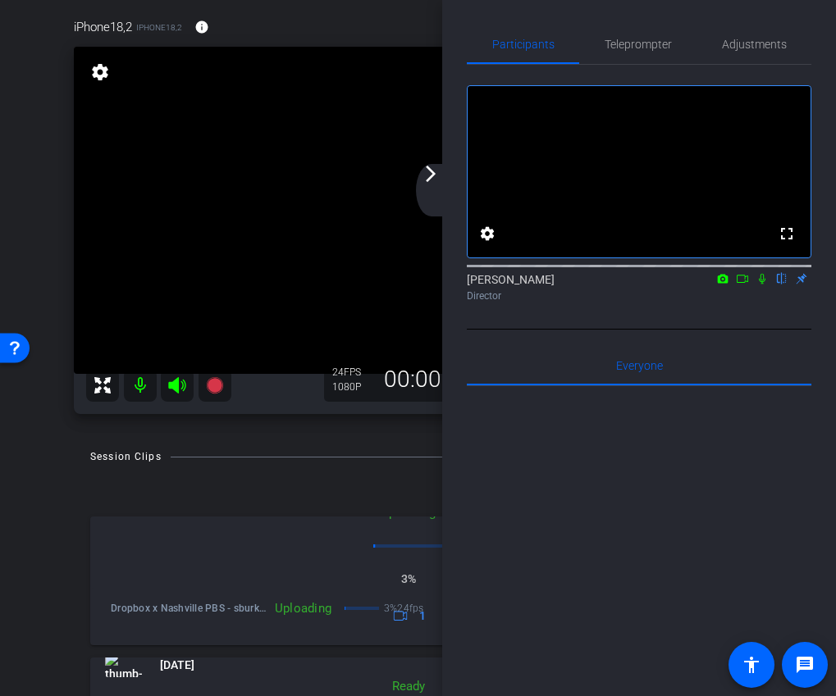
click at [443, 183] on div "arrow_back_ios_new arrow_forward_ios" at bounding box center [433, 190] width 34 height 52
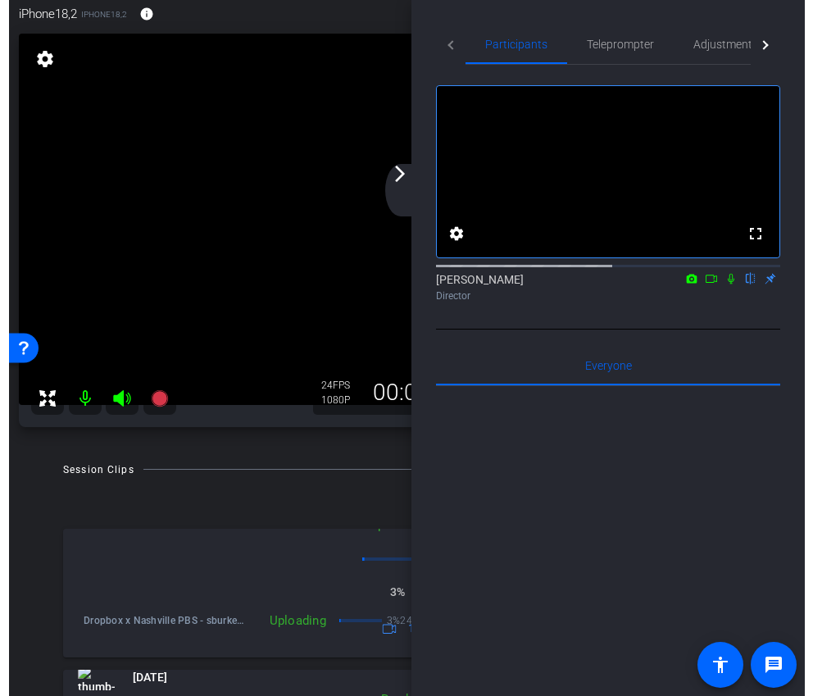
scroll to position [96, 0]
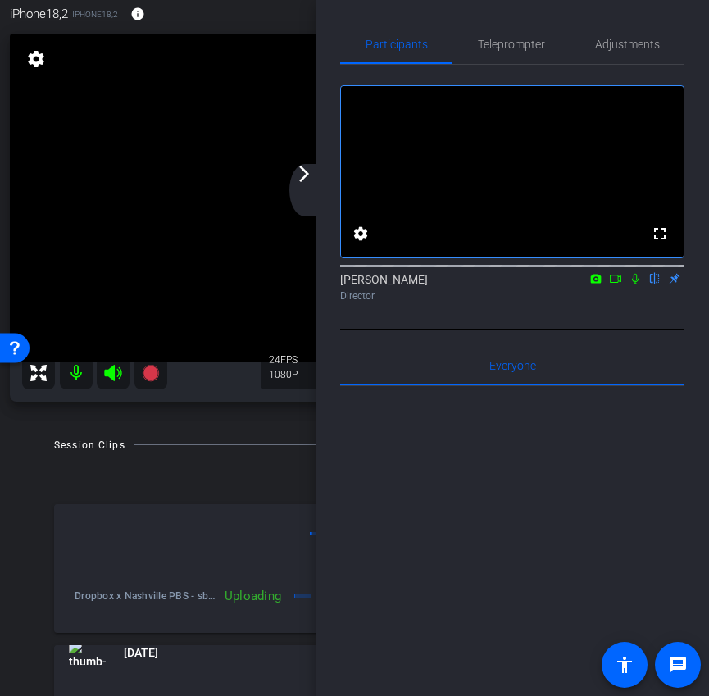
click at [312, 185] on div "arrow_back_ios_new arrow_forward_ios" at bounding box center [306, 190] width 34 height 52
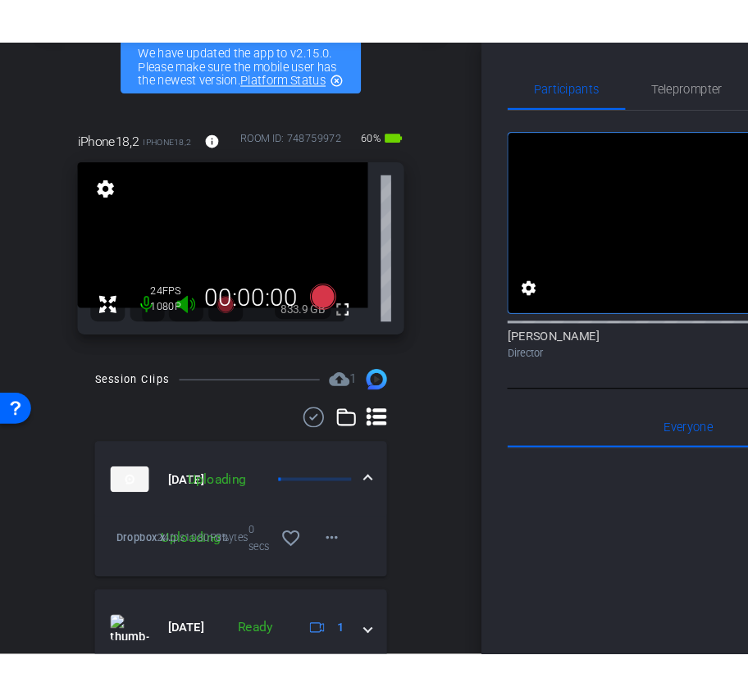
scroll to position [29, 0]
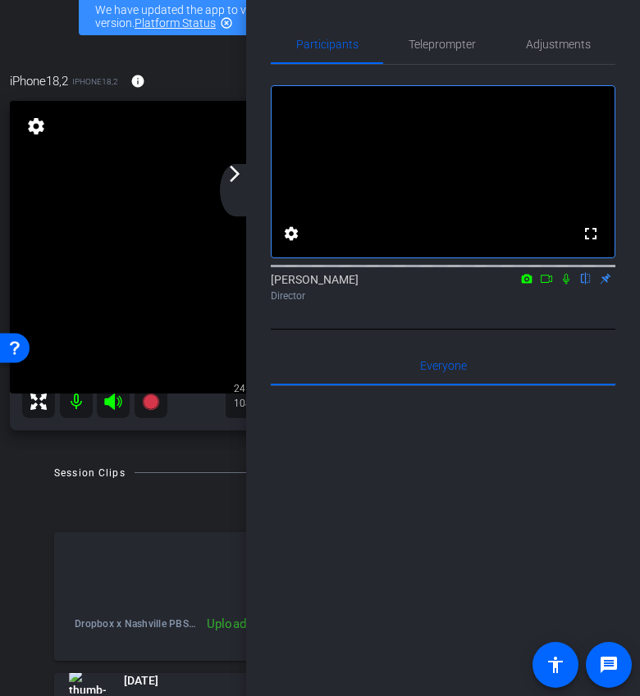
click at [234, 179] on mat-icon "arrow_forward_ios" at bounding box center [235, 174] width 20 height 20
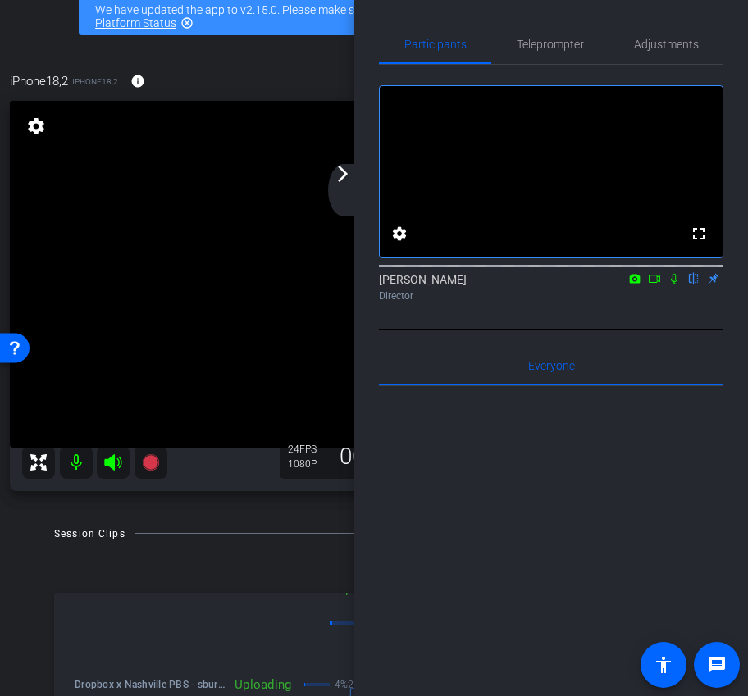
click at [347, 171] on mat-icon "arrow_forward_ios" at bounding box center [343, 174] width 20 height 20
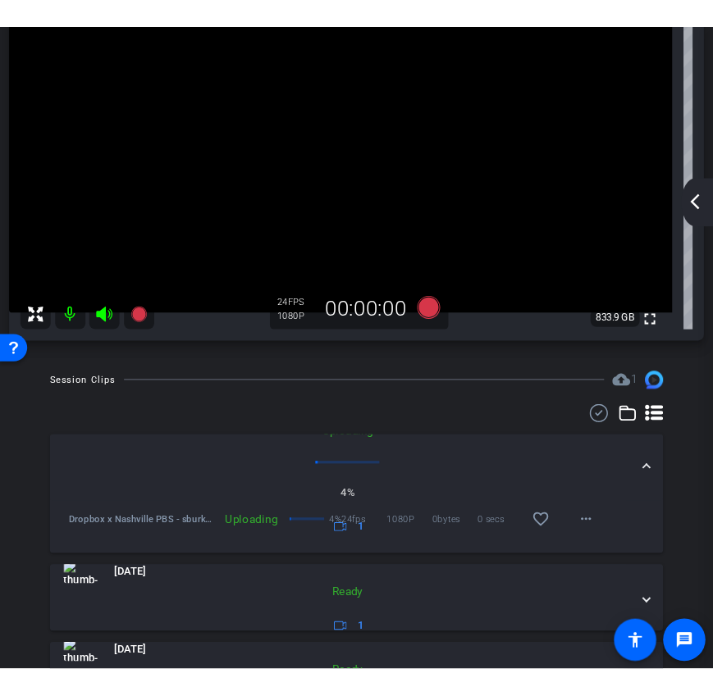
scroll to position [153, 0]
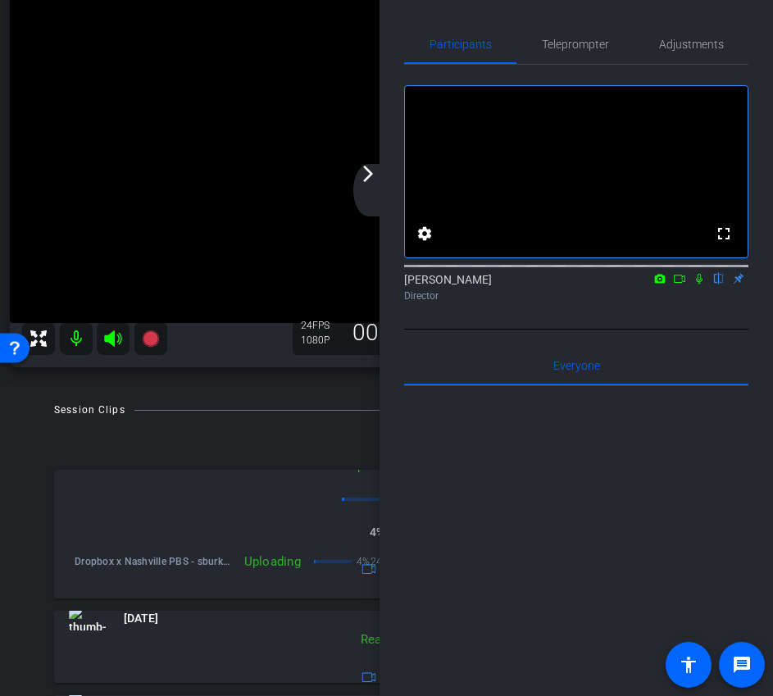
click at [283, 521] on mat-panel-description "Uploading 4% 1" at bounding box center [377, 518] width 616 height 123
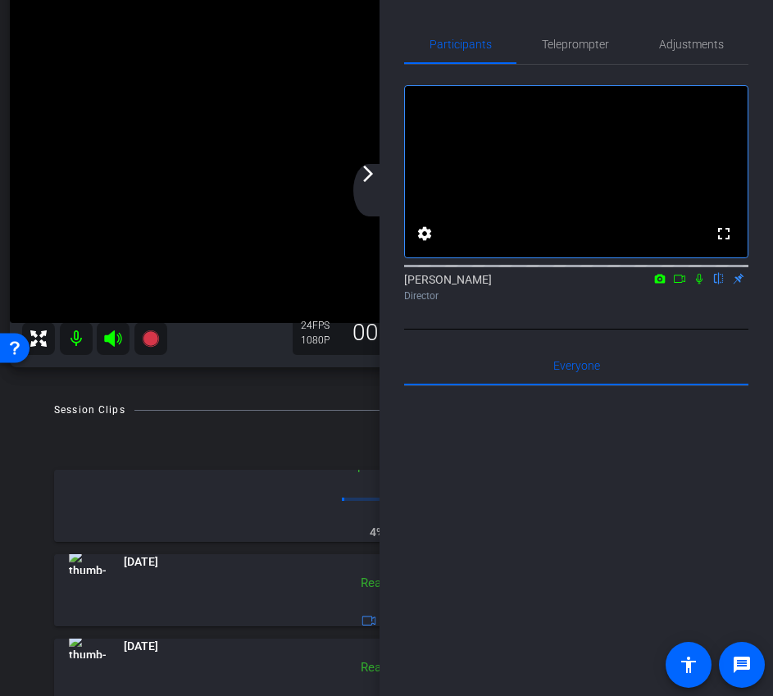
click at [367, 183] on mat-icon "arrow_forward_ios" at bounding box center [368, 174] width 20 height 20
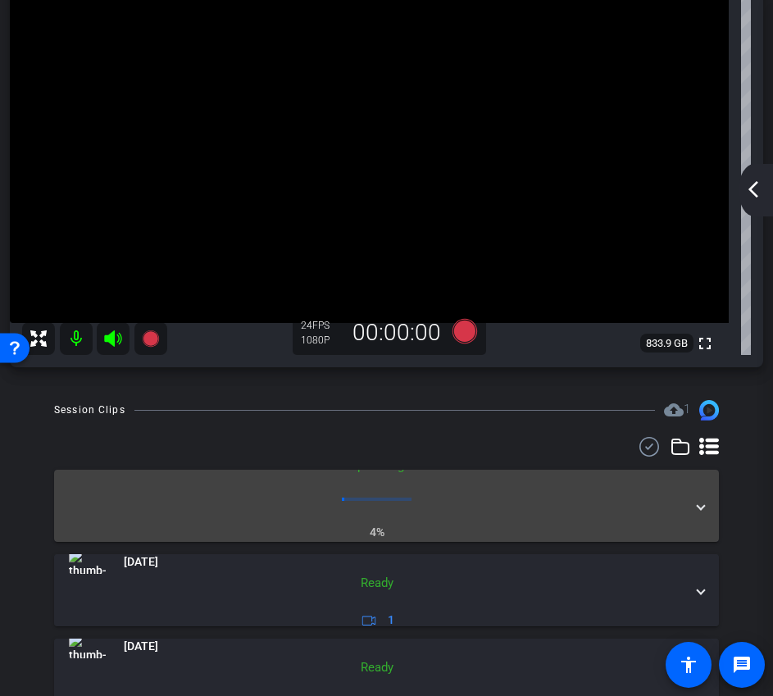
click at [700, 494] on mat-expansion-panel-header "[DATE] Uploading 4% 1" at bounding box center [386, 506] width 665 height 72
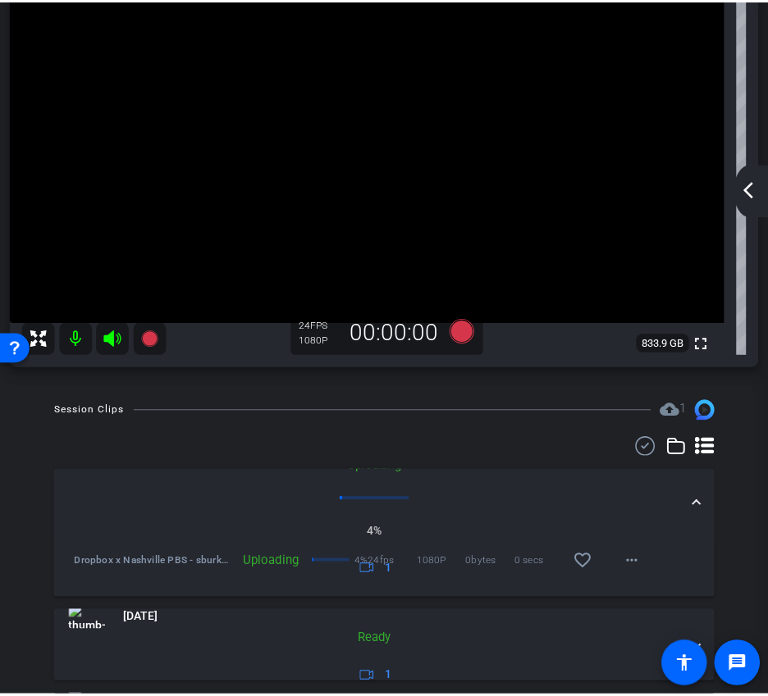
scroll to position [166, 0]
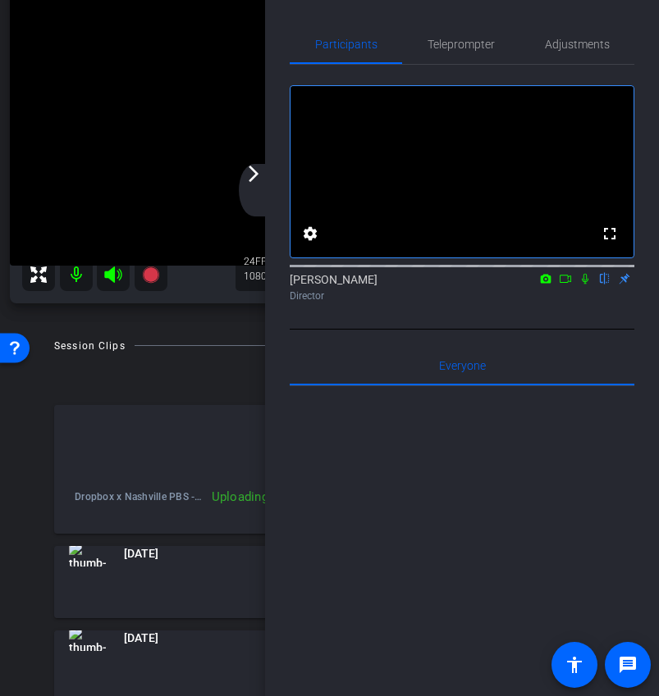
click at [262, 168] on mat-icon "arrow_forward_ios" at bounding box center [254, 174] width 20 height 20
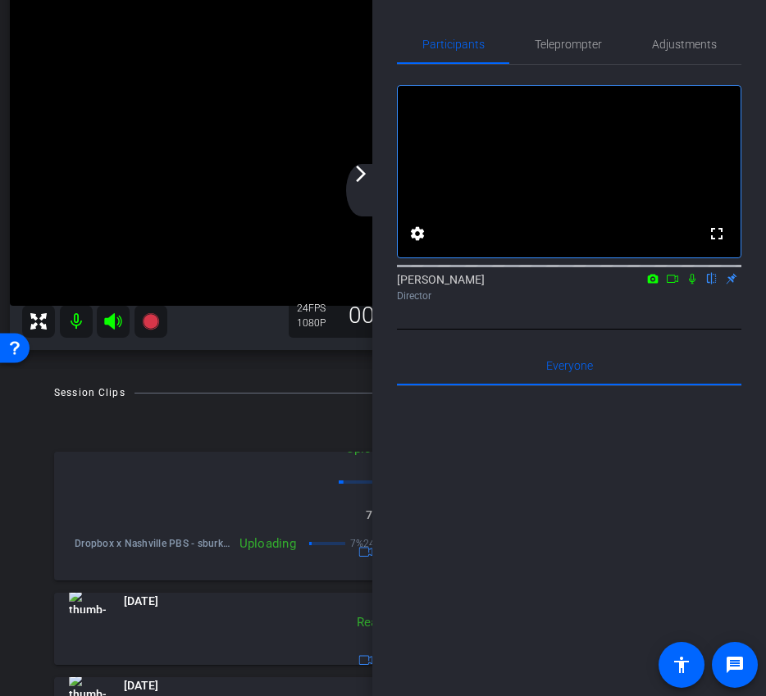
click at [365, 166] on mat-icon "arrow_forward_ios" at bounding box center [361, 174] width 20 height 20
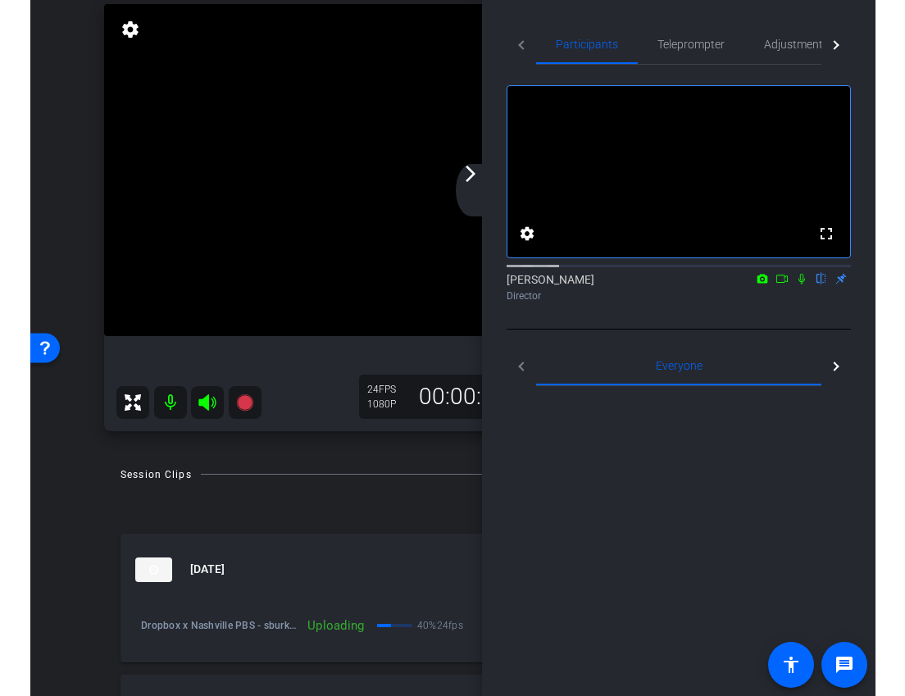
scroll to position [153, 0]
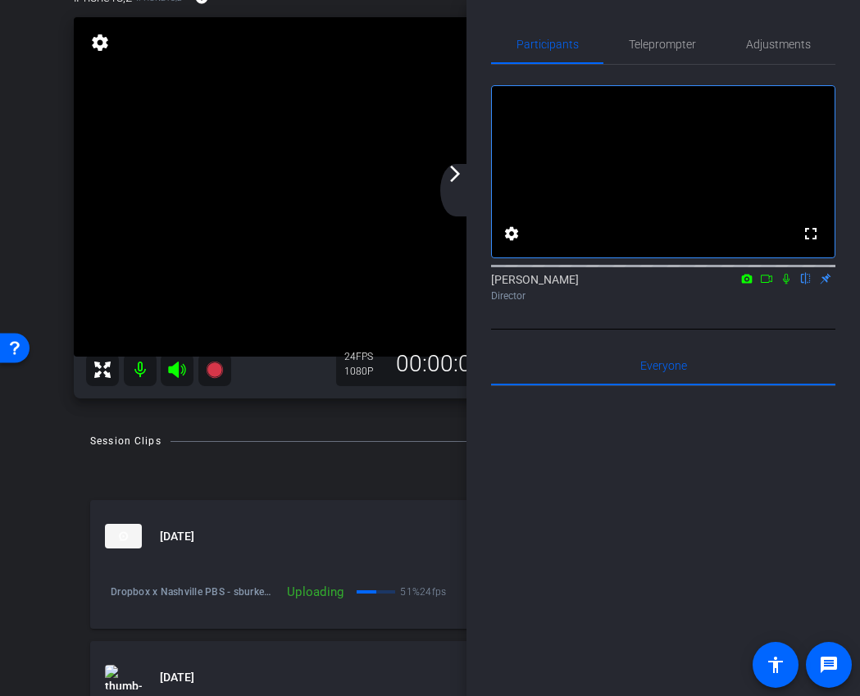
click at [467, 171] on div "arrow_back_ios_new arrow_forward_ios" at bounding box center [457, 190] width 34 height 52
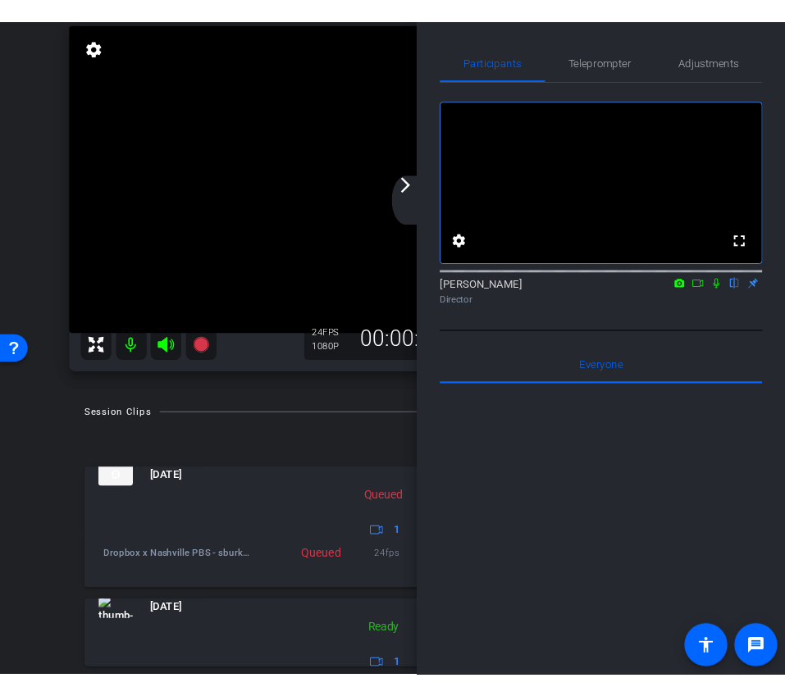
scroll to position [125, 0]
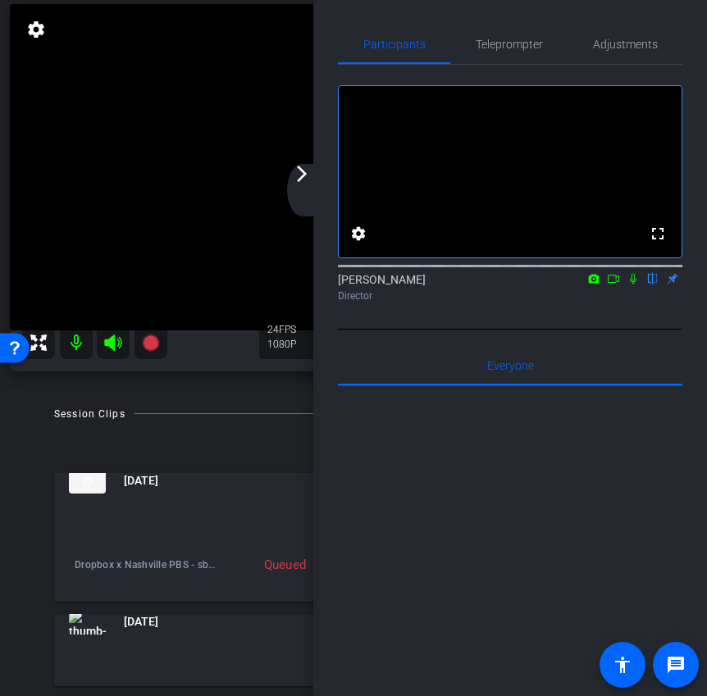
click at [304, 185] on div "arrow_back_ios_new arrow_forward_ios" at bounding box center [304, 190] width 34 height 52
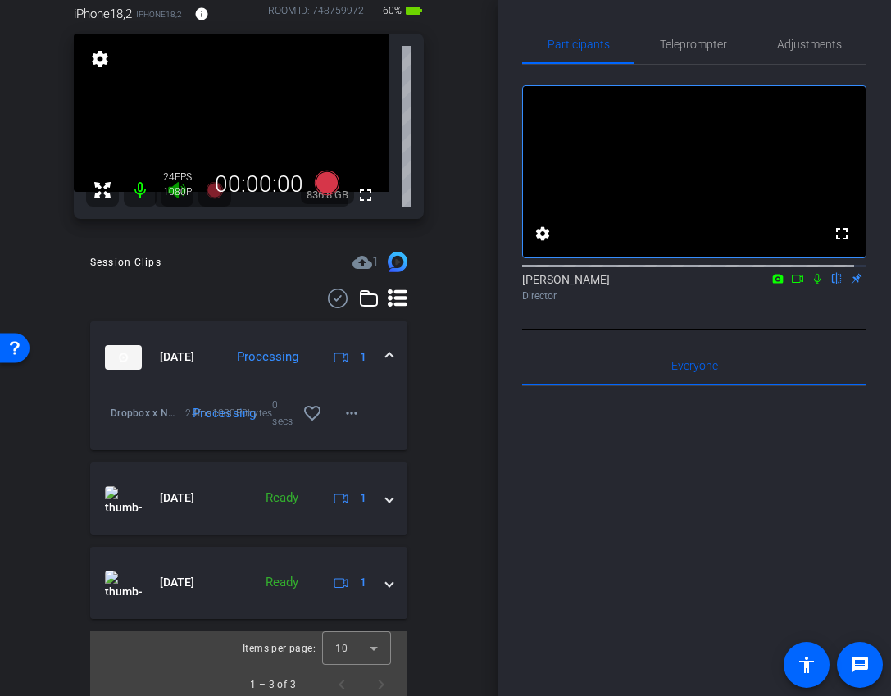
scroll to position [163, 0]
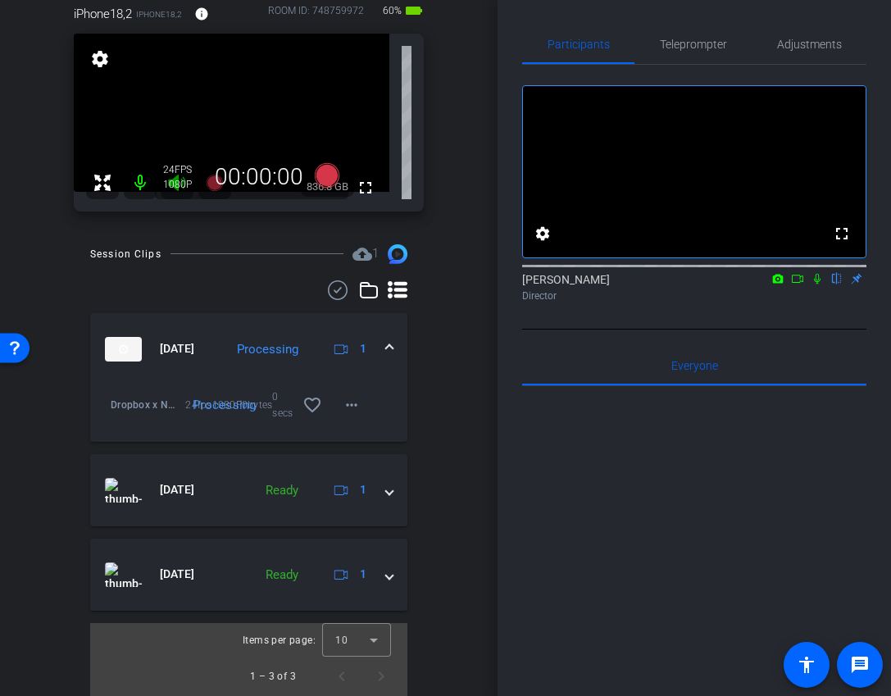
click at [792, 285] on icon at bounding box center [797, 278] width 13 height 11
click at [843, 285] on icon at bounding box center [837, 278] width 13 height 11
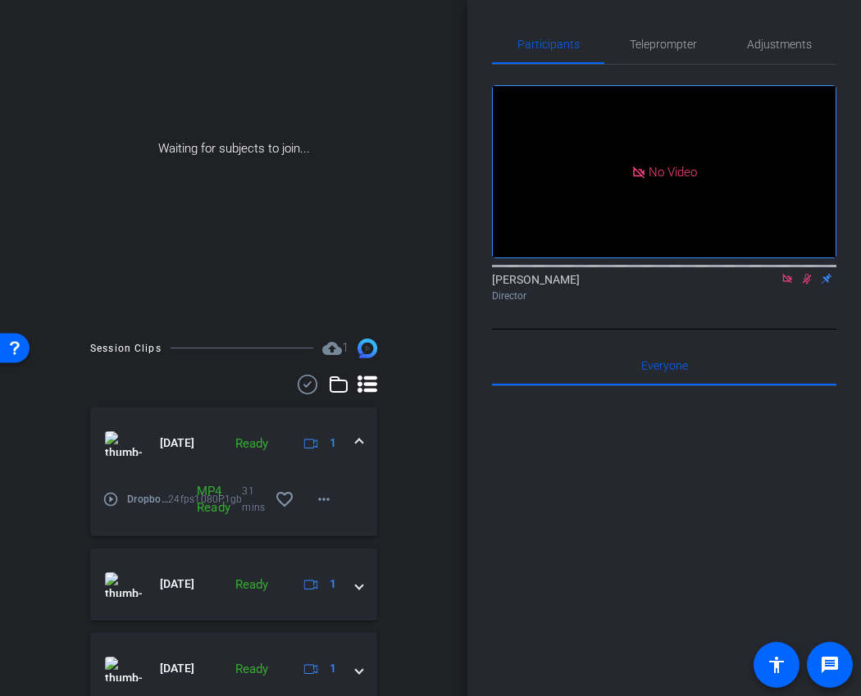
scroll to position [192, 0]
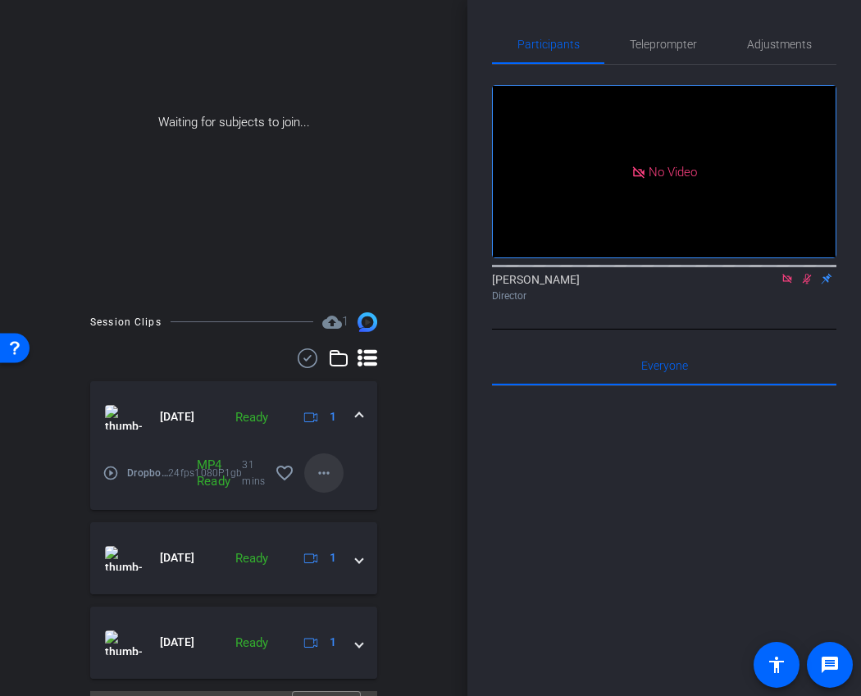
click at [310, 467] on span at bounding box center [323, 472] width 39 height 39
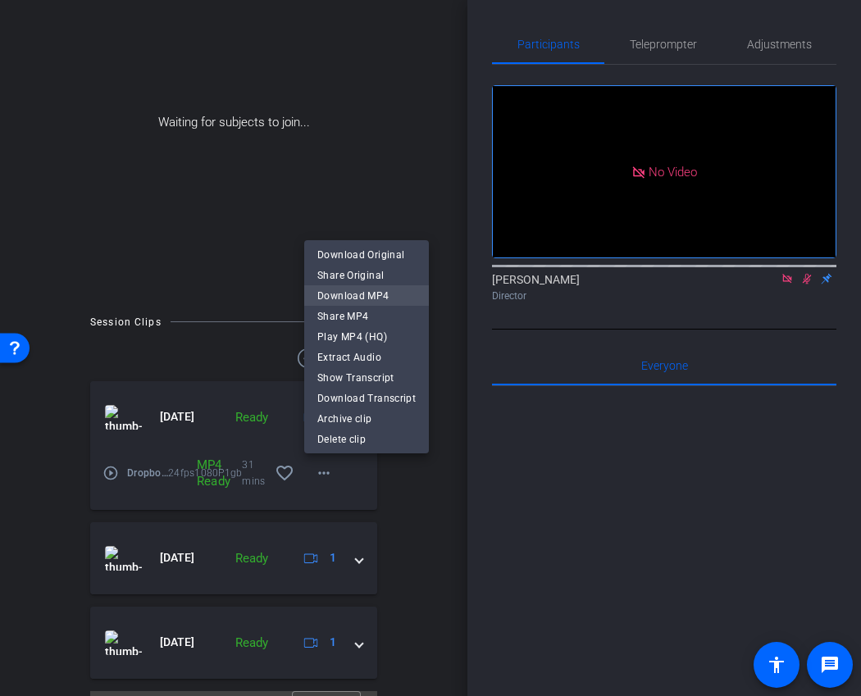
click at [390, 290] on span "Download MP4" at bounding box center [366, 296] width 98 height 20
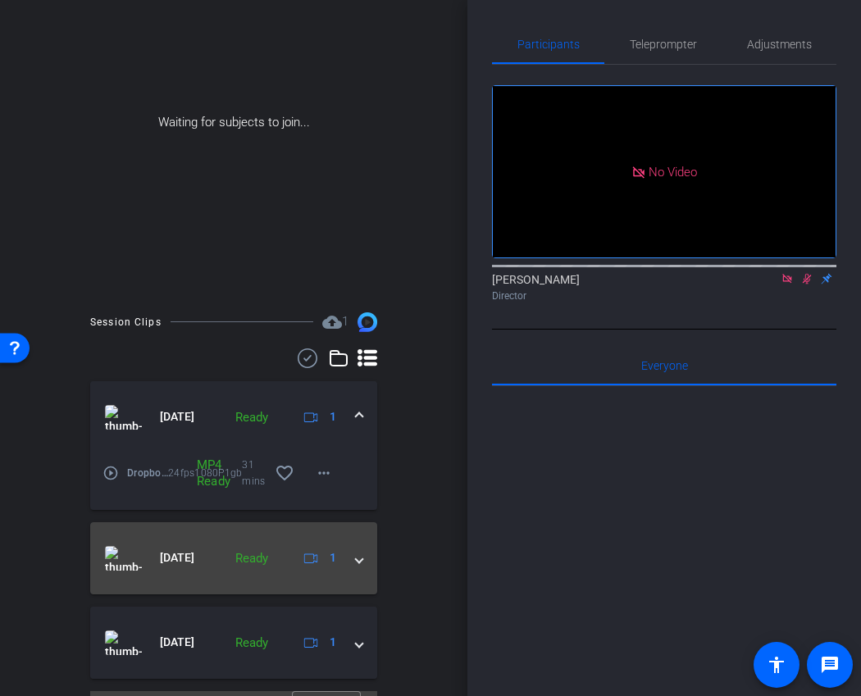
click at [362, 563] on mat-expansion-panel-header "[DATE] Ready 1" at bounding box center [233, 558] width 287 height 72
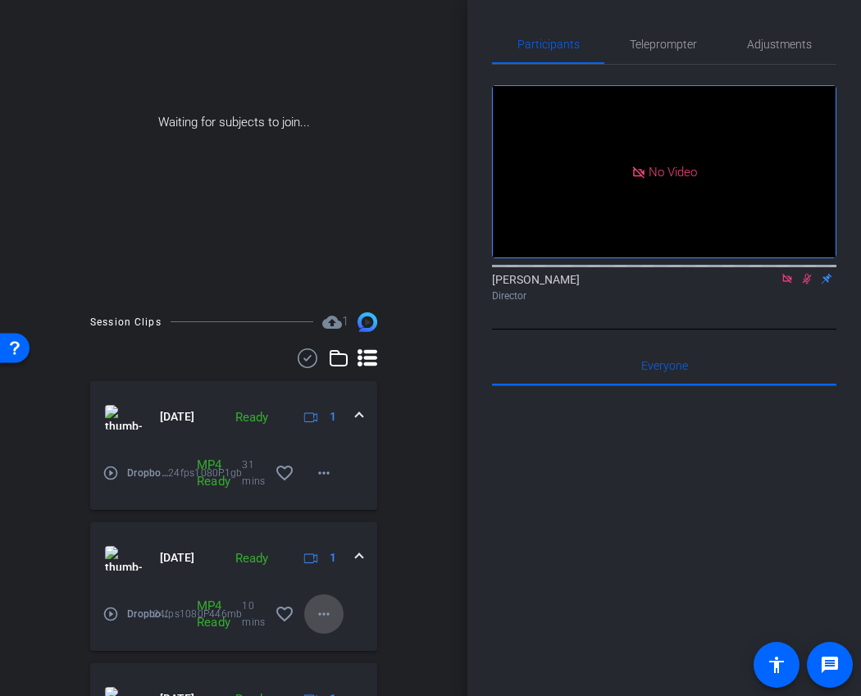
click at [331, 599] on span at bounding box center [323, 614] width 39 height 39
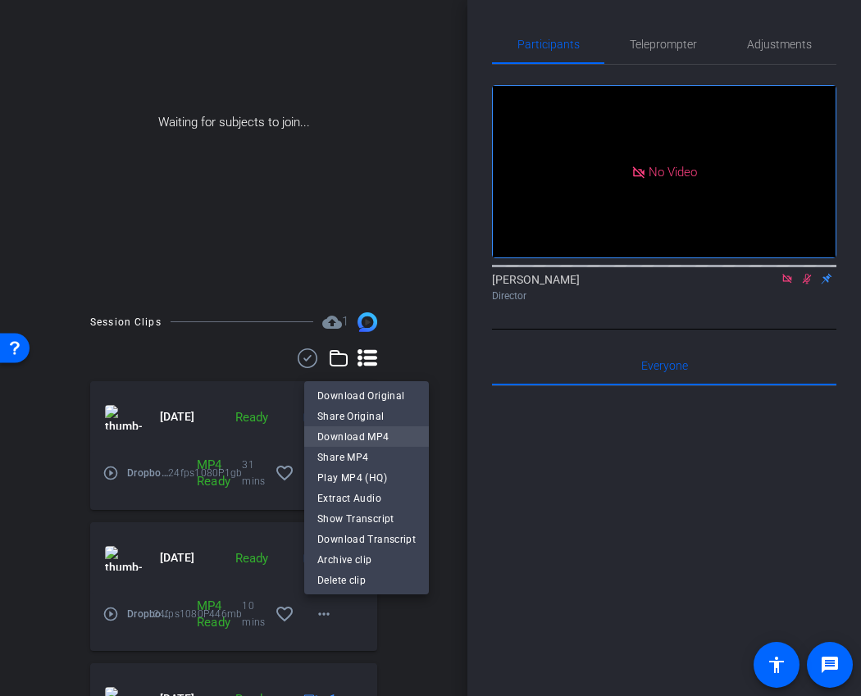
click at [390, 433] on span "Download MP4" at bounding box center [366, 437] width 98 height 20
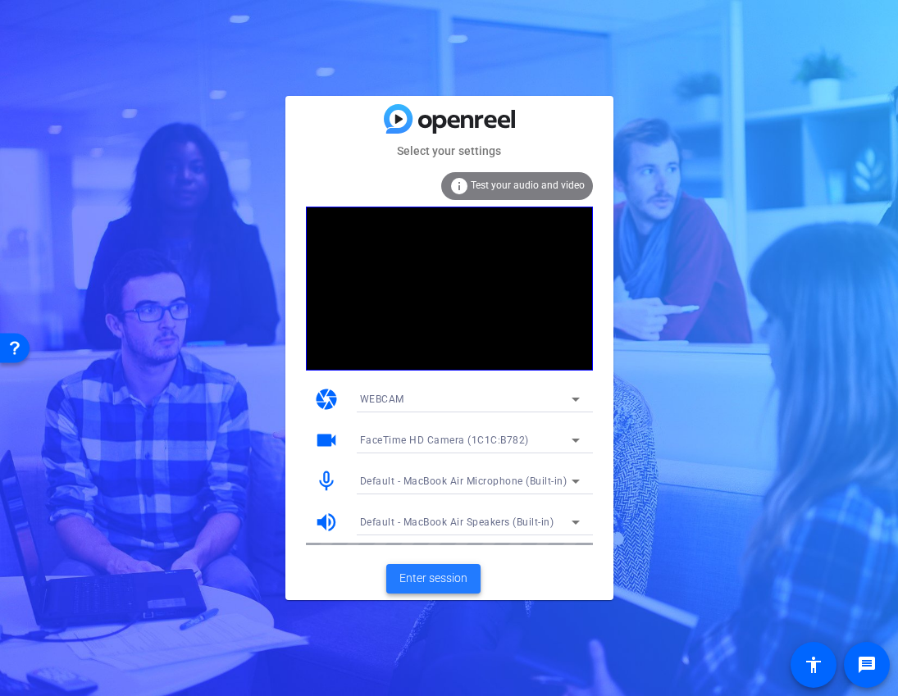
click at [428, 572] on span "Enter session" at bounding box center [433, 578] width 68 height 17
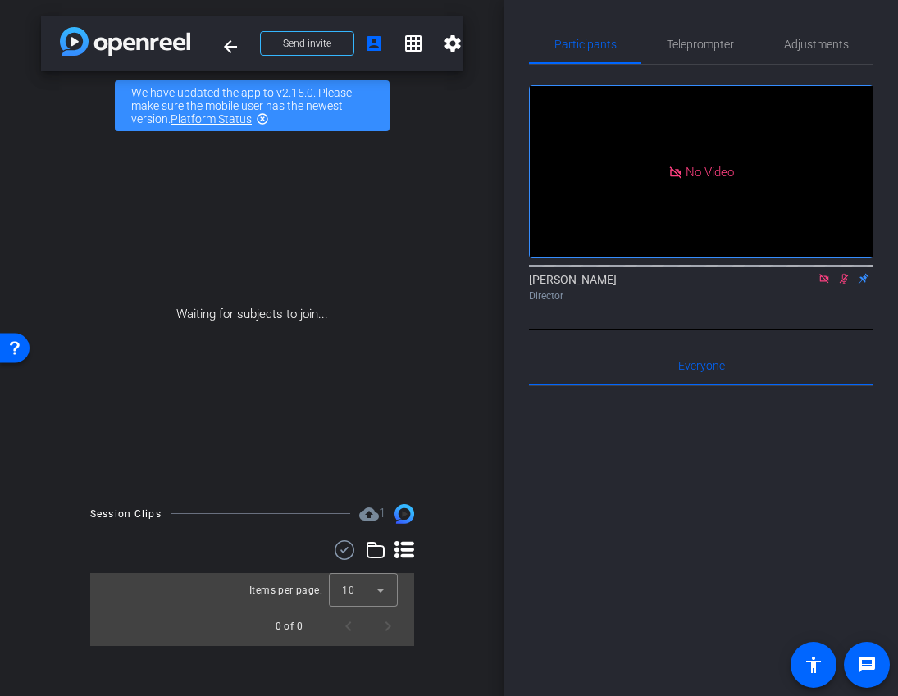
click at [827, 286] on mat-icon at bounding box center [824, 278] width 20 height 15
click at [828, 285] on icon at bounding box center [824, 278] width 13 height 11
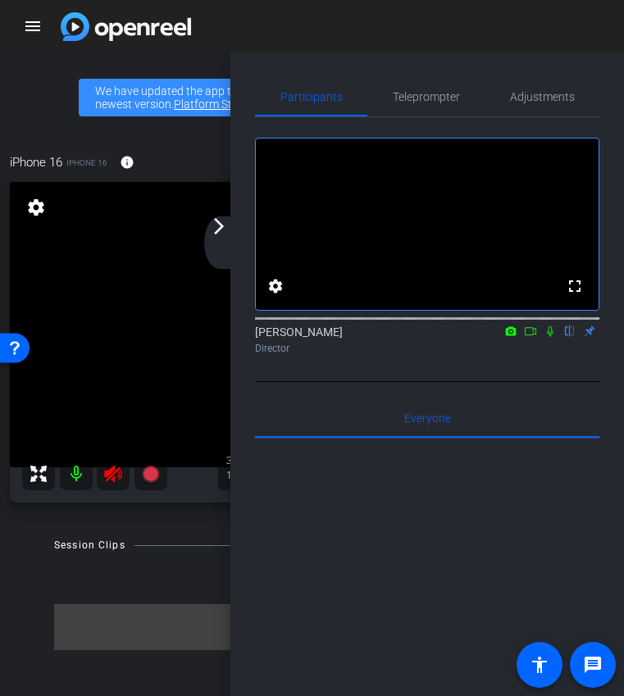
click at [212, 229] on mat-icon "arrow_forward_ios" at bounding box center [219, 226] width 20 height 20
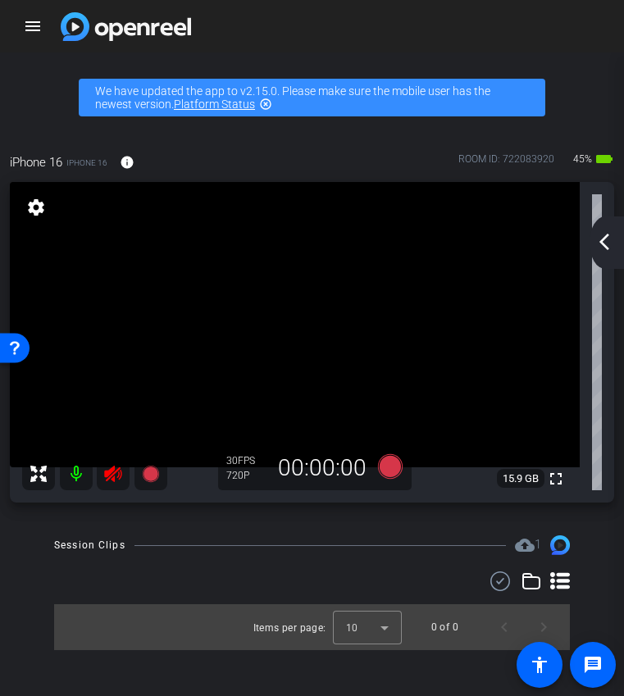
click at [115, 470] on icon at bounding box center [113, 474] width 20 height 20
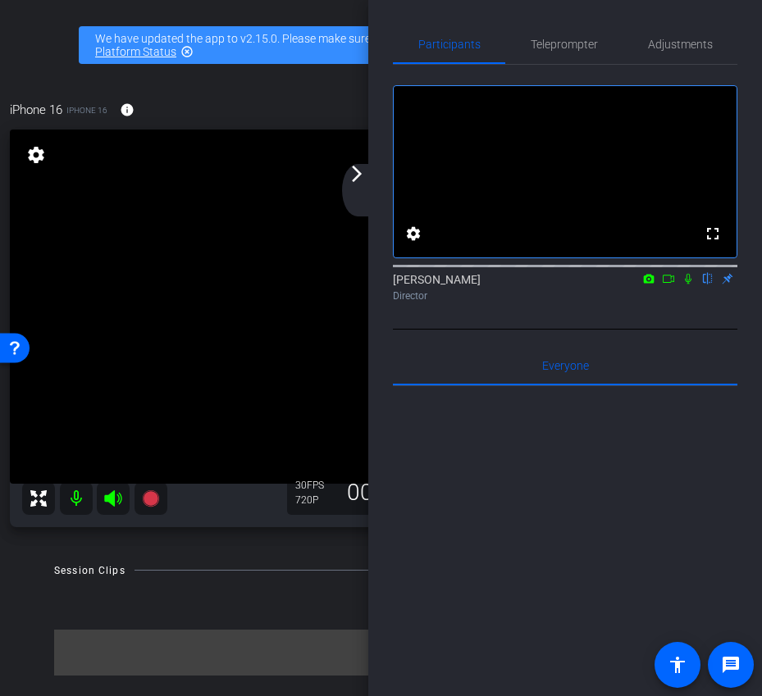
click at [360, 188] on div "arrow_back_ios_new arrow_forward_ios" at bounding box center [359, 190] width 34 height 52
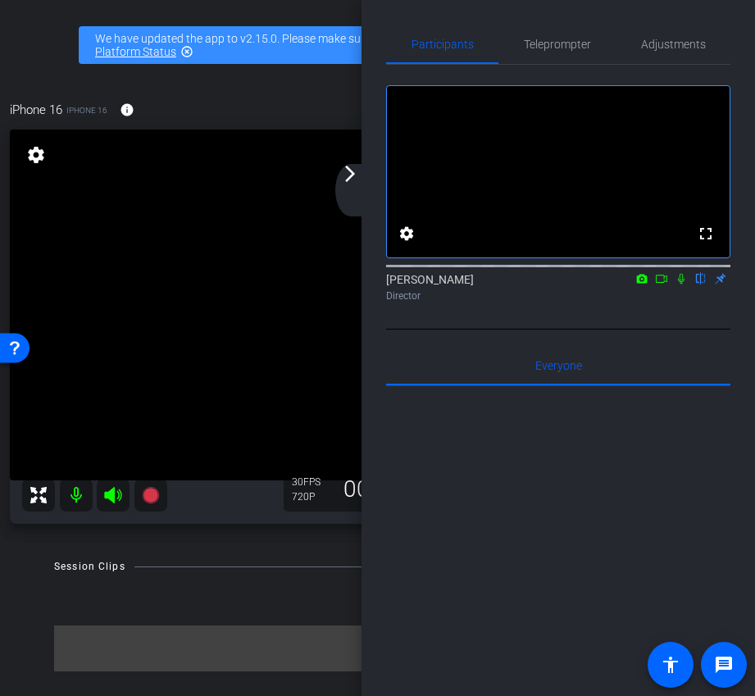
click at [349, 182] on mat-icon "arrow_forward_ios" at bounding box center [350, 174] width 20 height 20
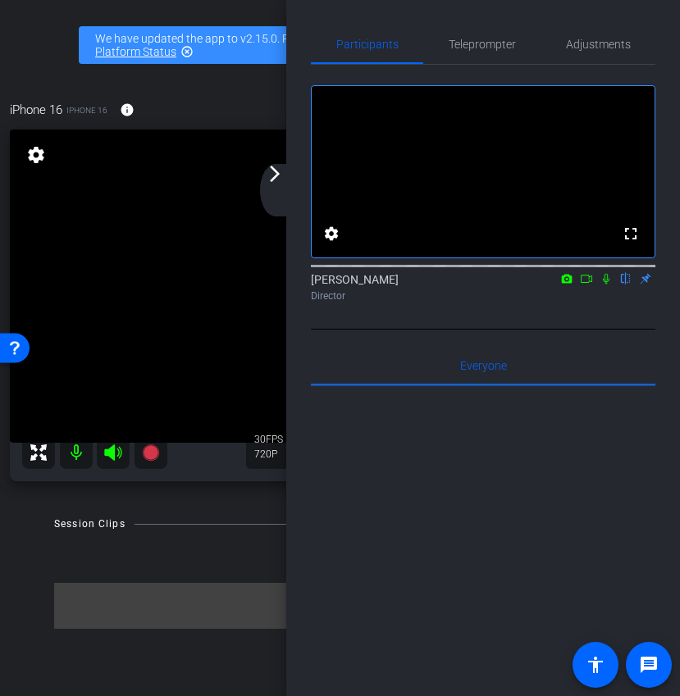
click at [270, 184] on div "arrow_back_ios_new arrow_forward_ios" at bounding box center [277, 190] width 34 height 52
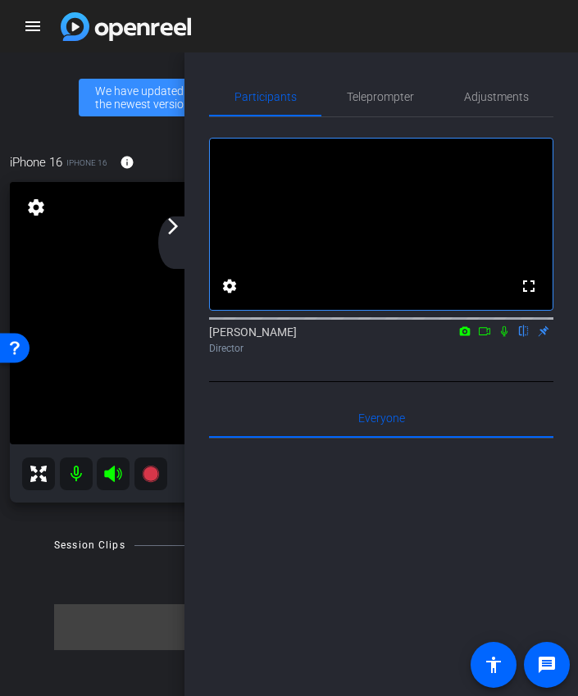
click at [180, 231] on mat-icon "arrow_forward_ios" at bounding box center [173, 226] width 20 height 20
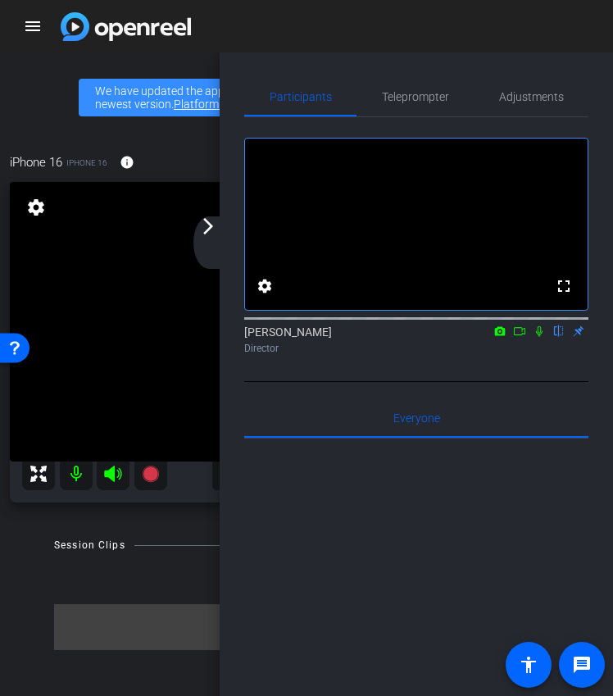
click at [215, 242] on div "arrow_back_ios_new arrow_forward_ios" at bounding box center [211, 242] width 34 height 52
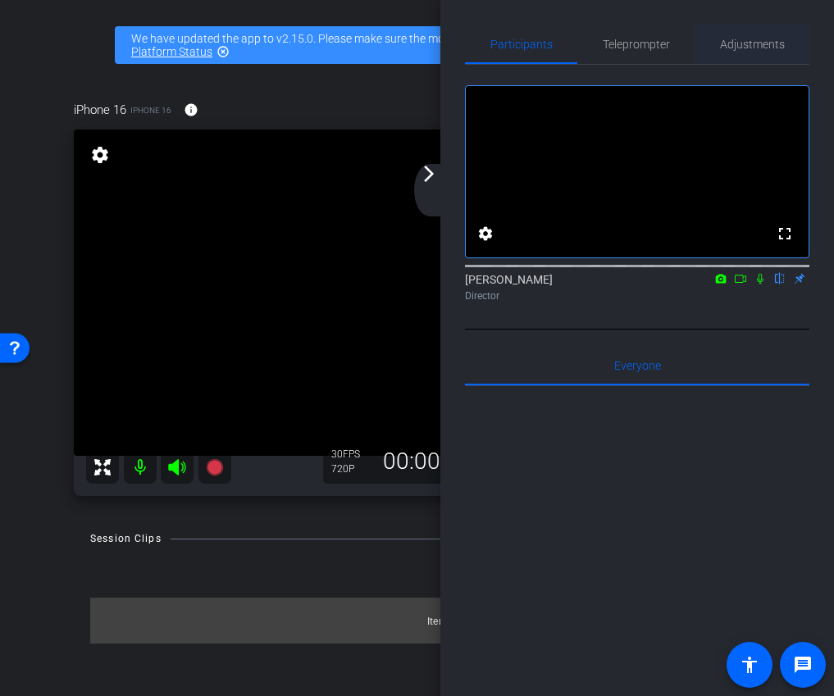
click at [744, 48] on span "Adjustments" at bounding box center [752, 44] width 65 height 11
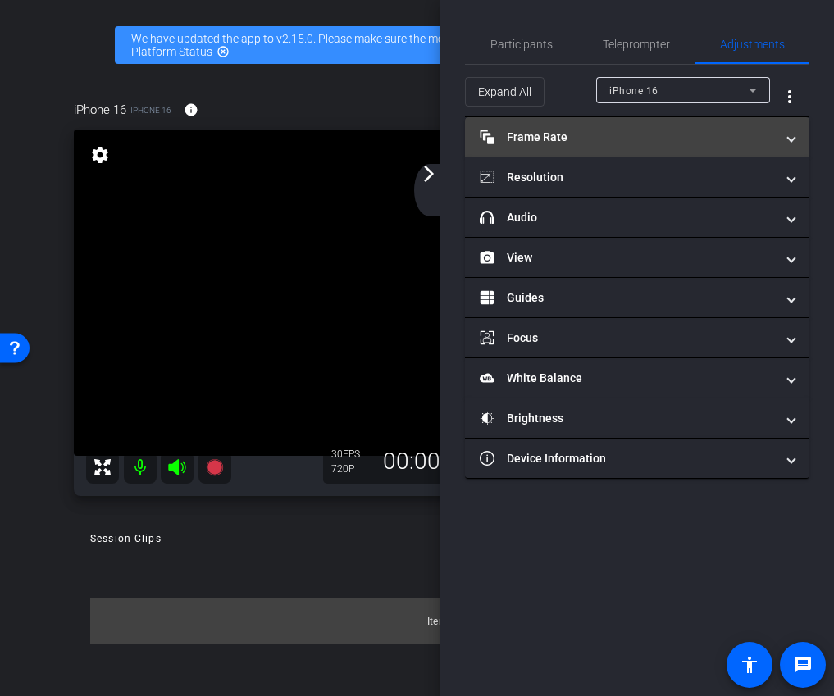
click at [696, 126] on mat-expansion-panel-header "Frame Rate Frame Rate" at bounding box center [637, 136] width 344 height 39
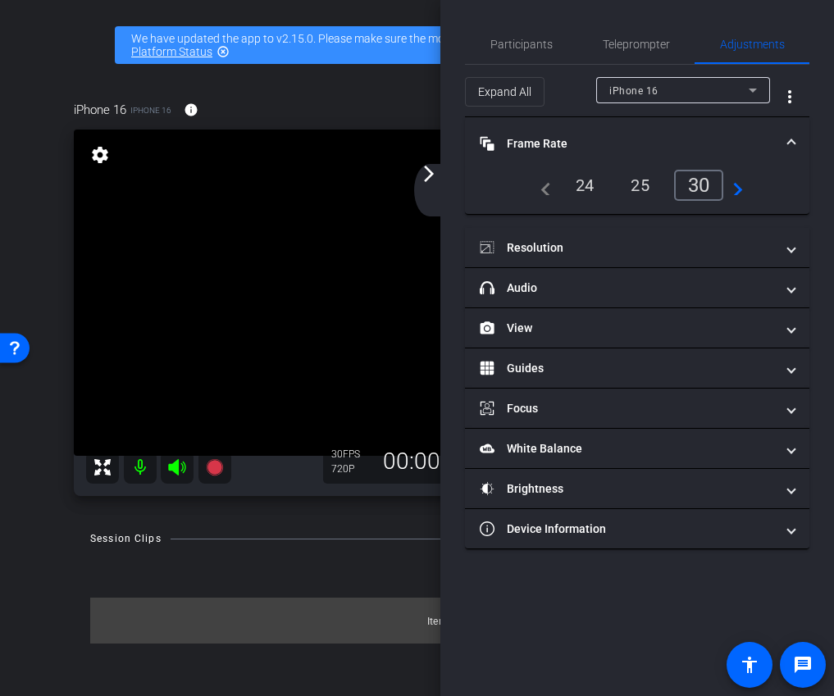
click at [588, 175] on div "24" at bounding box center [584, 185] width 43 height 28
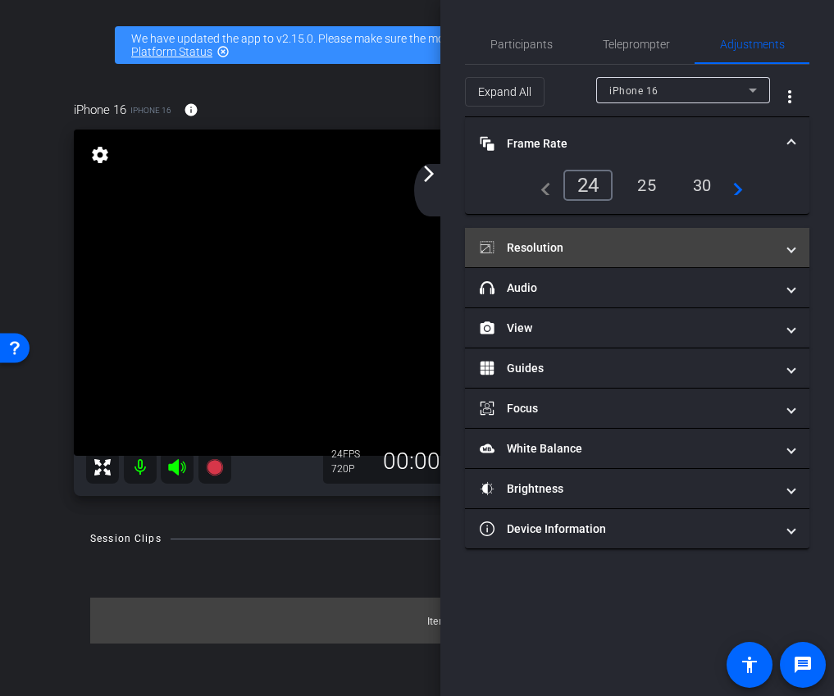
click at [595, 233] on mat-expansion-panel-header "Resolution" at bounding box center [637, 247] width 344 height 39
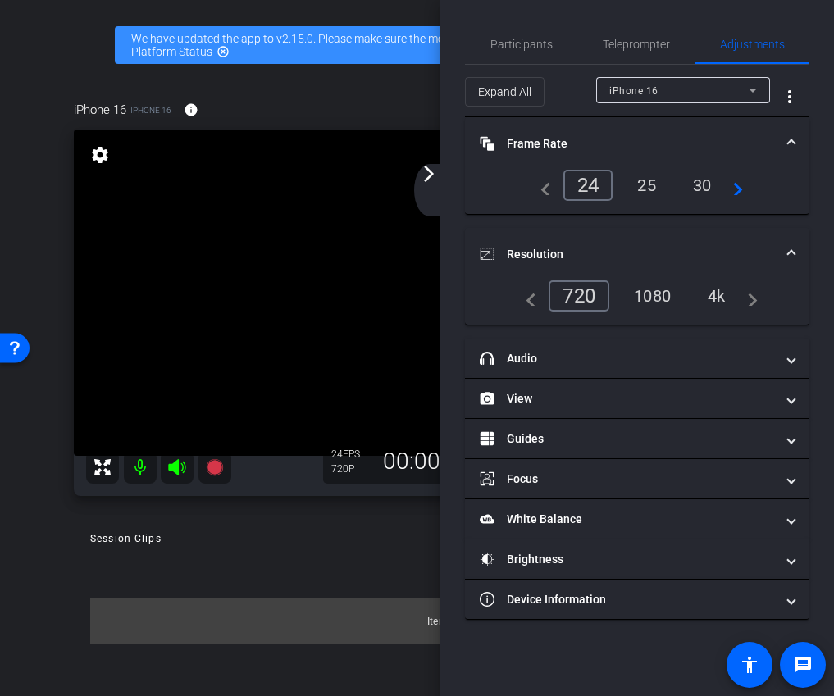
click at [656, 280] on div "navigate_before 720 1080 4k navigate_next" at bounding box center [637, 295] width 240 height 31
click at [659, 289] on div "1080" at bounding box center [653, 296] width 62 height 28
click at [681, 230] on mat-expansion-panel-header "Resolution" at bounding box center [637, 254] width 344 height 52
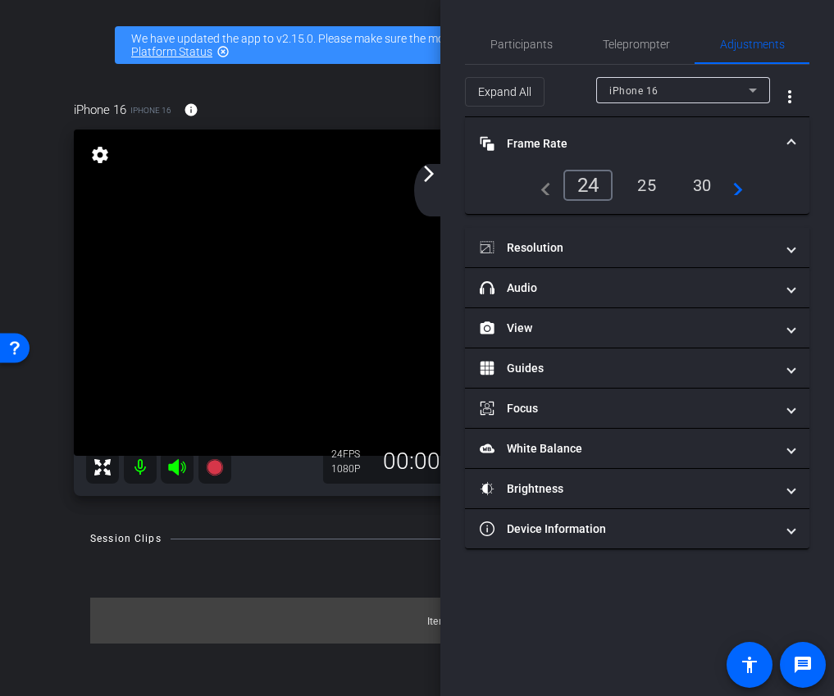
click at [701, 139] on mat-panel-title "Frame Rate Frame Rate" at bounding box center [627, 143] width 295 height 17
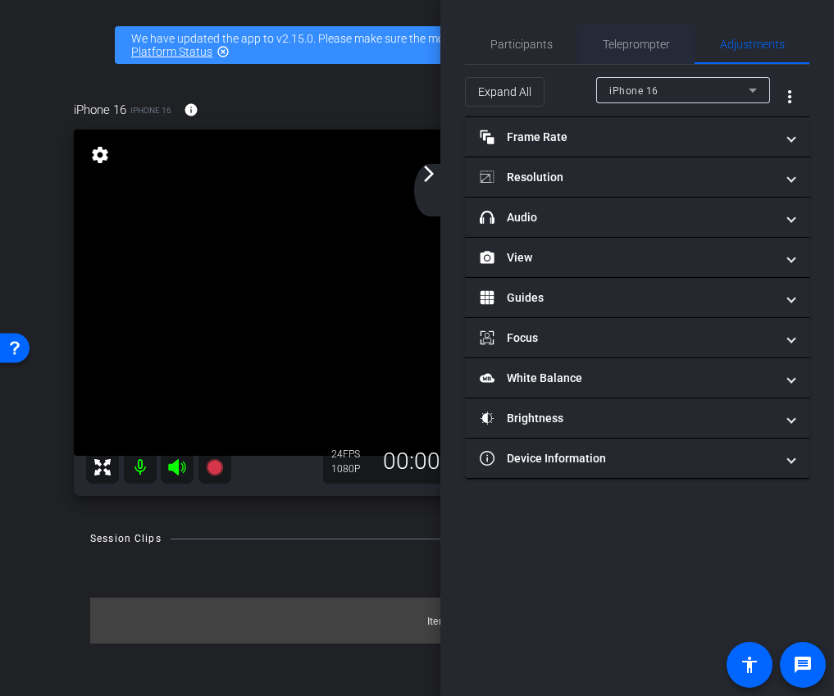
click at [645, 59] on span "Teleprompter" at bounding box center [636, 44] width 67 height 39
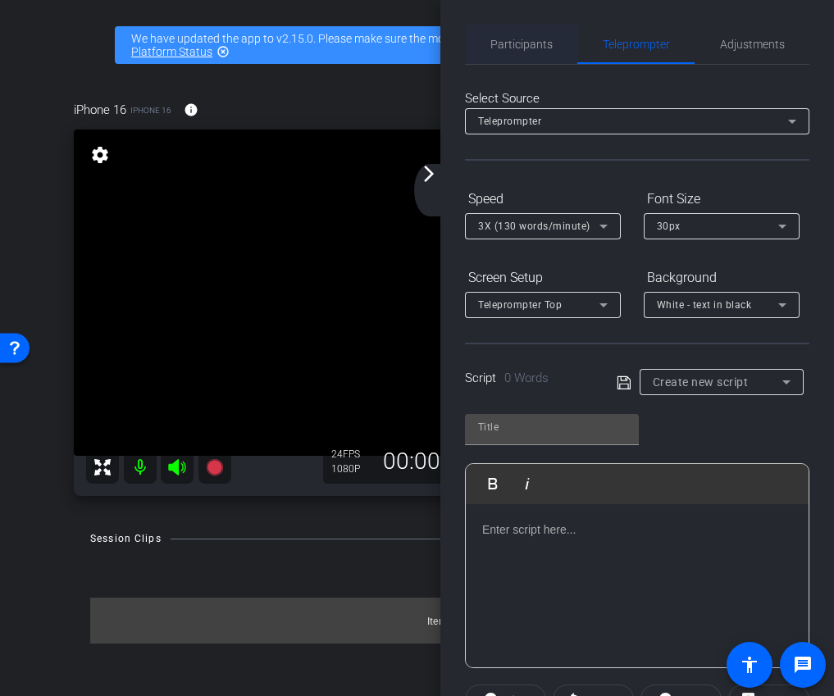
click at [513, 54] on span "Participants" at bounding box center [521, 44] width 62 height 39
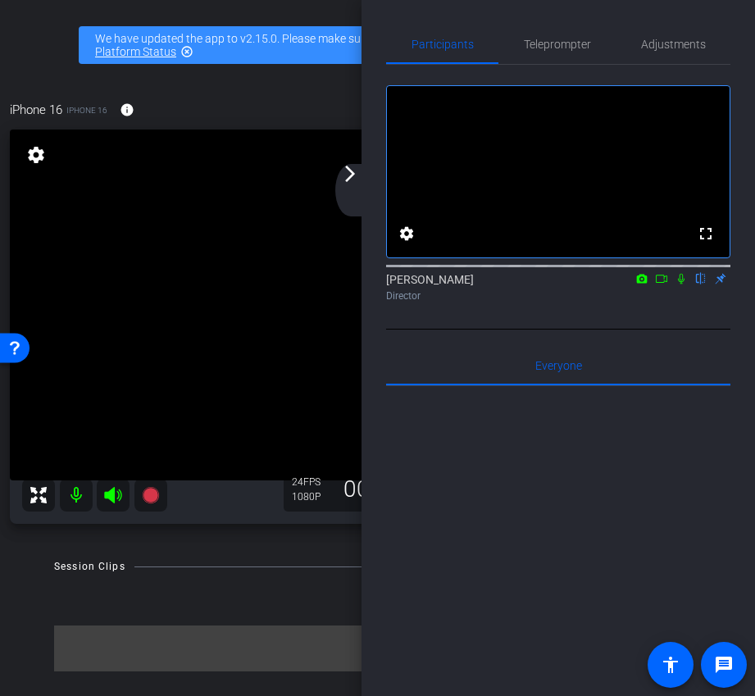
click at [355, 180] on mat-icon "arrow_forward_ios" at bounding box center [350, 174] width 20 height 20
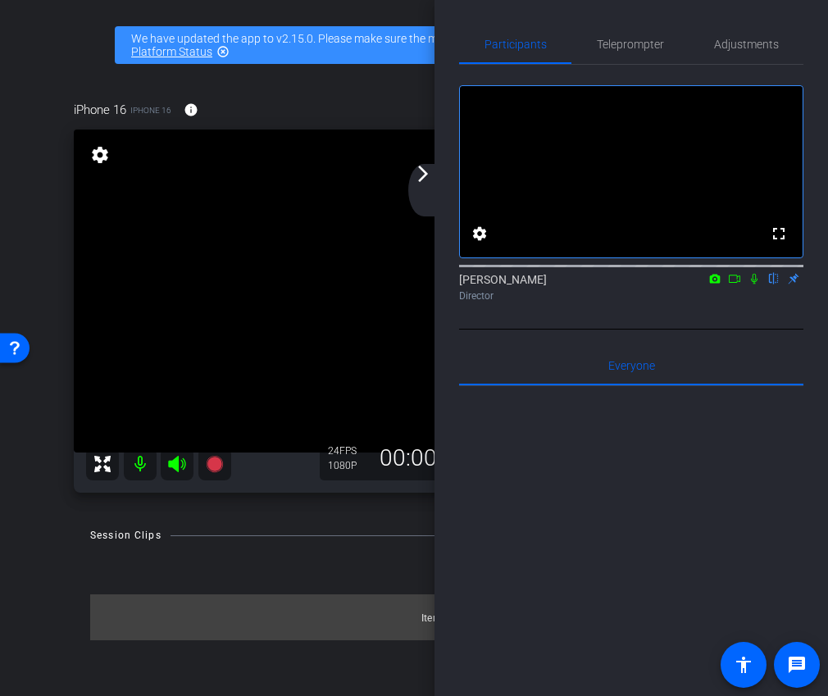
click at [435, 186] on div "arrow_back_ios_new arrow_forward_ios" at bounding box center [425, 190] width 34 height 52
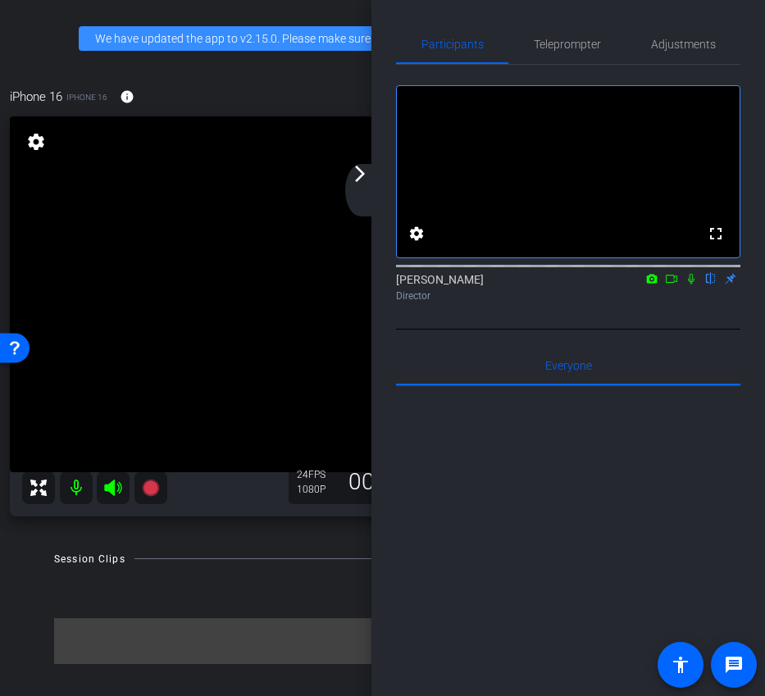
click at [361, 180] on mat-icon "arrow_forward_ios" at bounding box center [360, 174] width 20 height 20
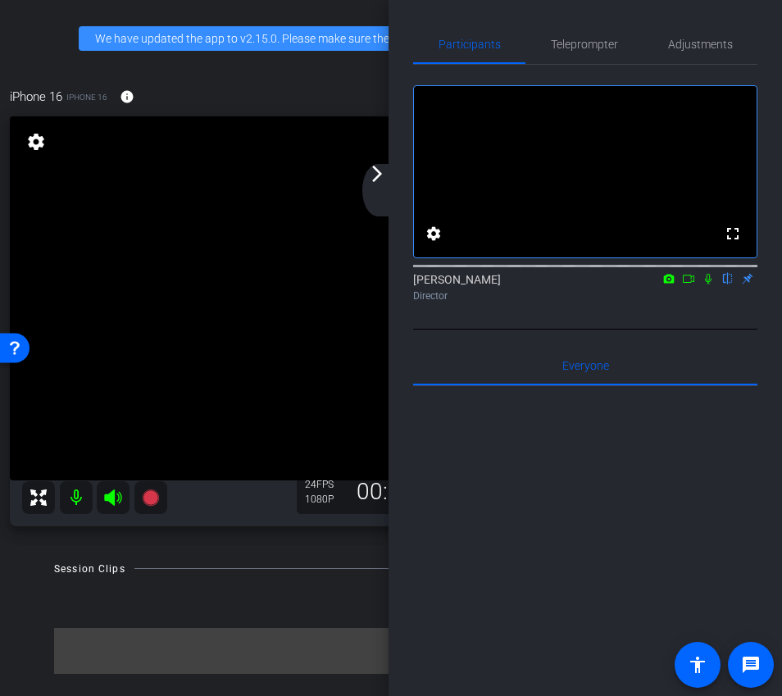
click at [384, 182] on mat-icon "arrow_forward_ios" at bounding box center [377, 174] width 20 height 20
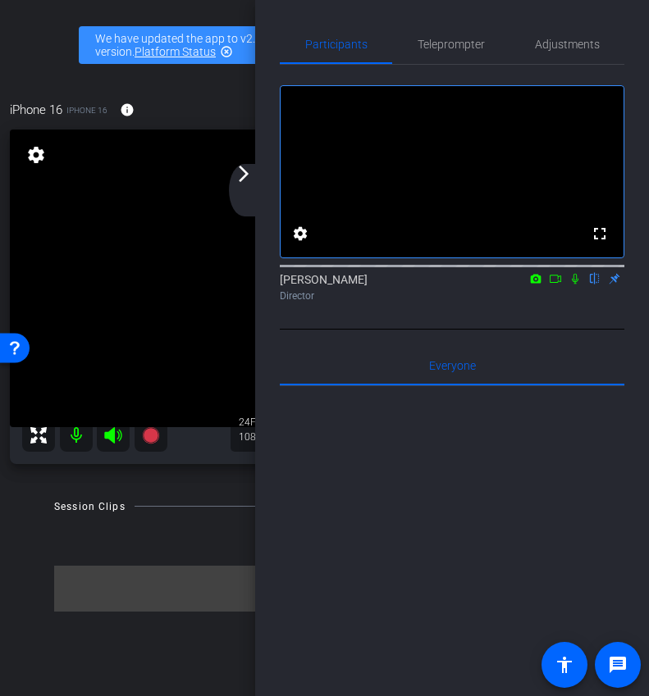
click at [249, 180] on mat-icon "arrow_forward_ios" at bounding box center [244, 174] width 20 height 20
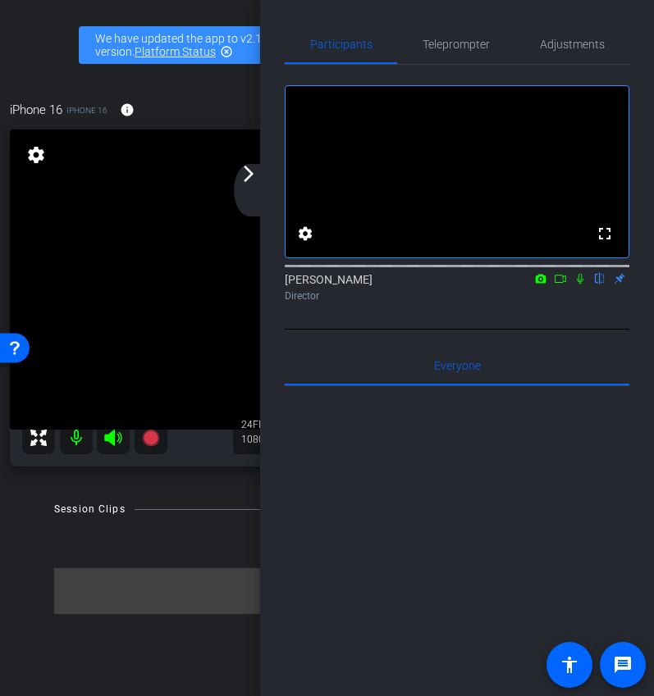
click at [258, 171] on div "arrow_back_ios_new arrow_forward_ios" at bounding box center [251, 190] width 34 height 52
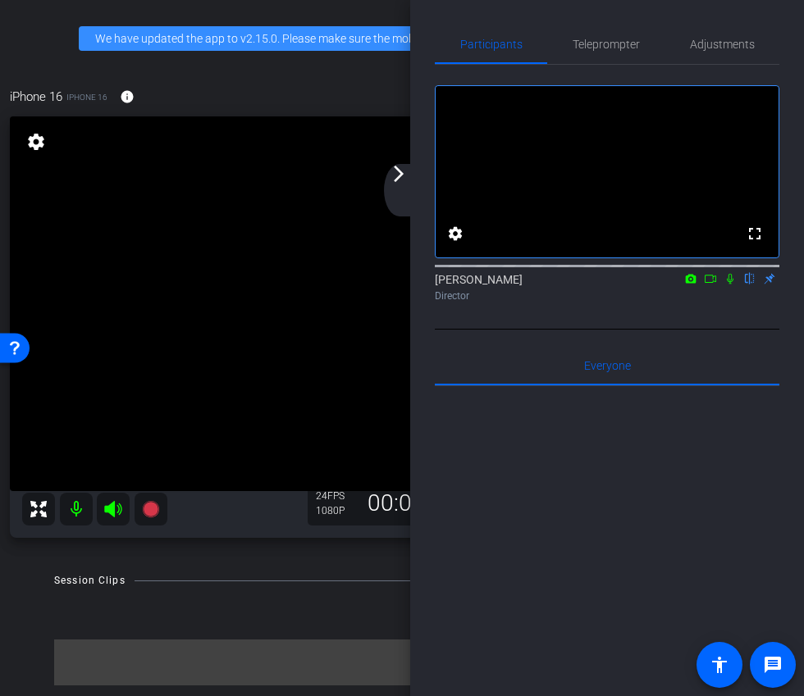
click at [713, 285] on icon at bounding box center [710, 278] width 13 height 11
click at [728, 283] on icon at bounding box center [729, 278] width 9 height 9
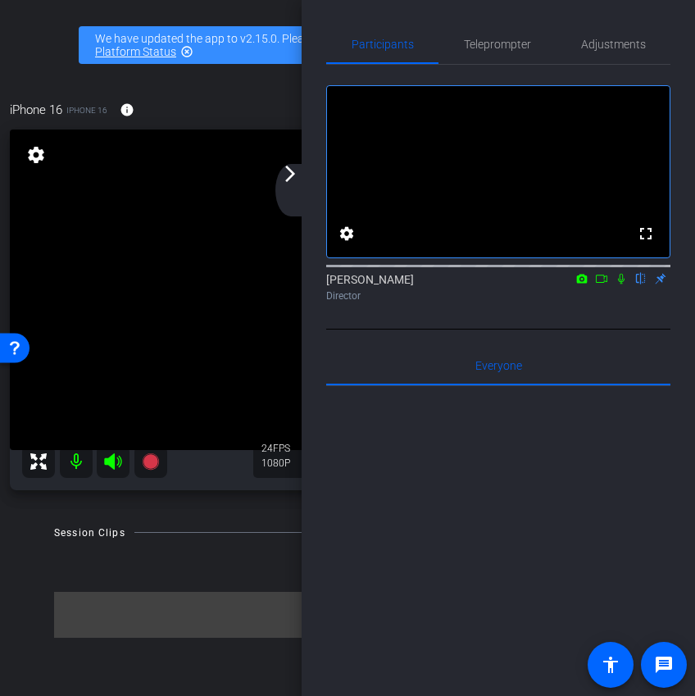
click at [605, 285] on icon at bounding box center [601, 278] width 13 height 11
click at [294, 195] on div "arrow_back_ios_new arrow_forward_ios" at bounding box center [293, 190] width 34 height 52
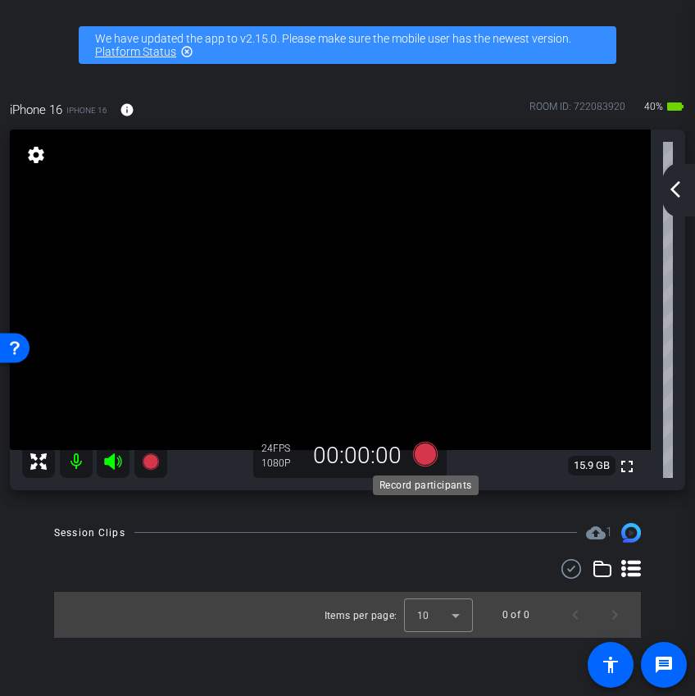
click at [424, 460] on icon at bounding box center [425, 454] width 25 height 25
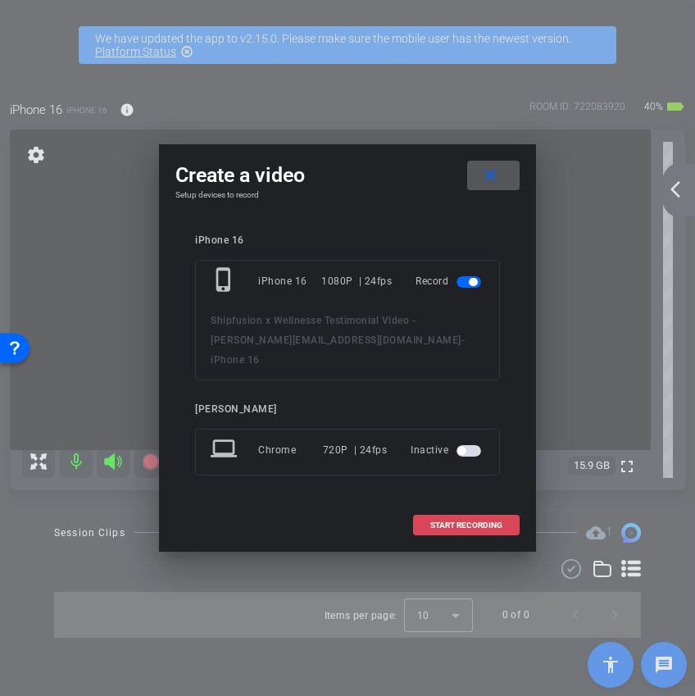
click at [456, 522] on span "START RECORDING" at bounding box center [467, 526] width 72 height 8
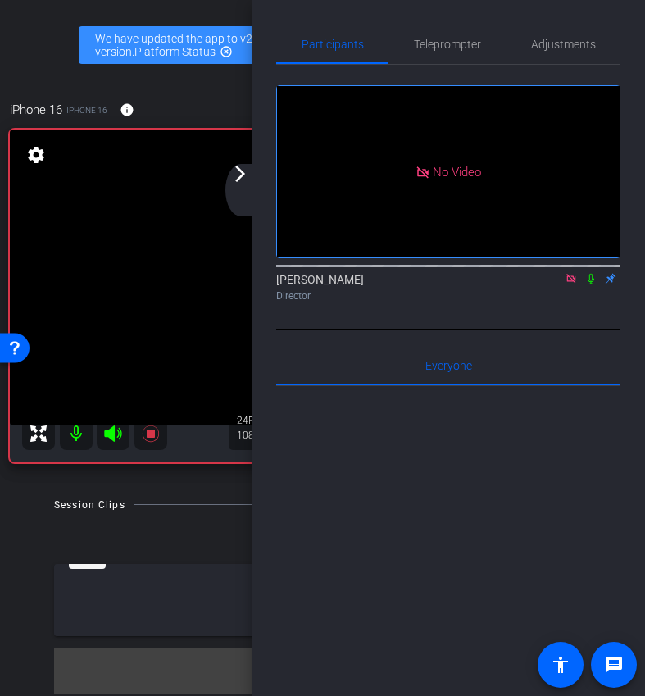
click at [589, 285] on icon at bounding box center [591, 278] width 13 height 11
click at [242, 176] on mat-icon "arrow_forward_ios" at bounding box center [240, 174] width 20 height 20
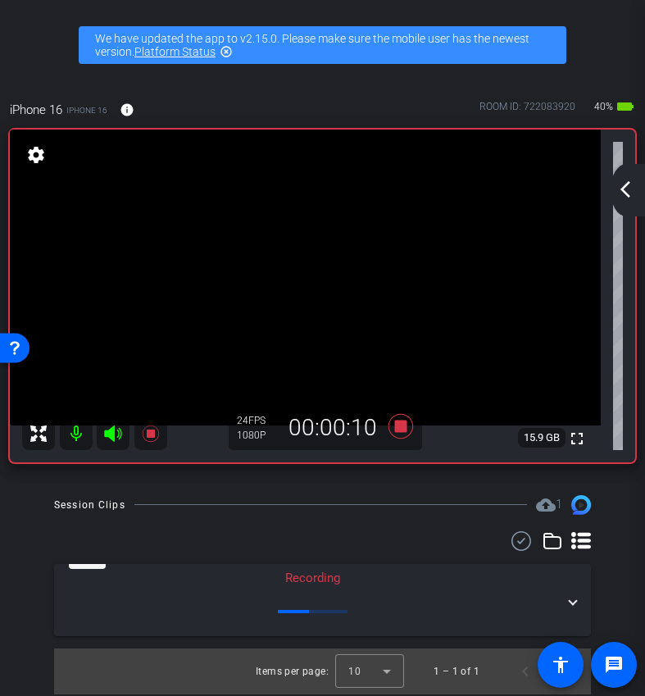
click at [626, 198] on mat-icon "arrow_back_ios_new" at bounding box center [626, 190] width 20 height 20
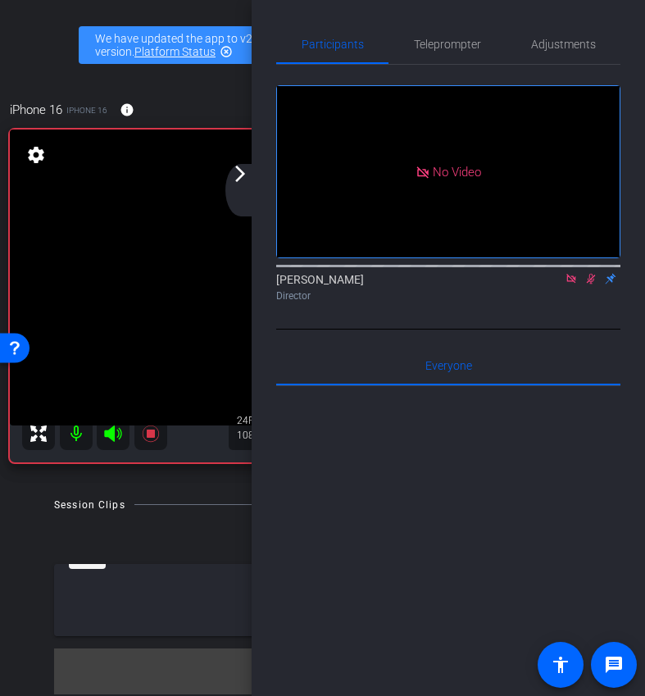
click at [590, 285] on icon at bounding box center [591, 279] width 9 height 11
click at [241, 202] on div "arrow_back_ios_new arrow_forward_ios" at bounding box center [243, 190] width 34 height 52
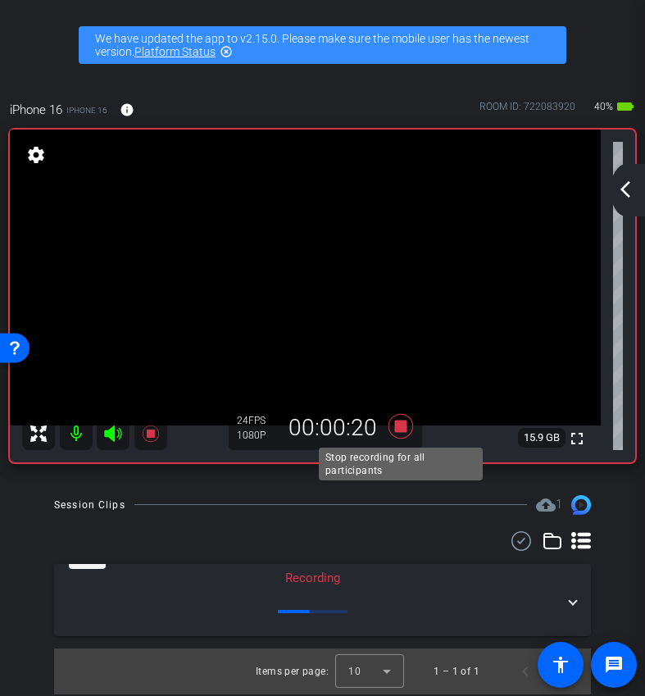
click at [409, 422] on icon at bounding box center [400, 427] width 39 height 30
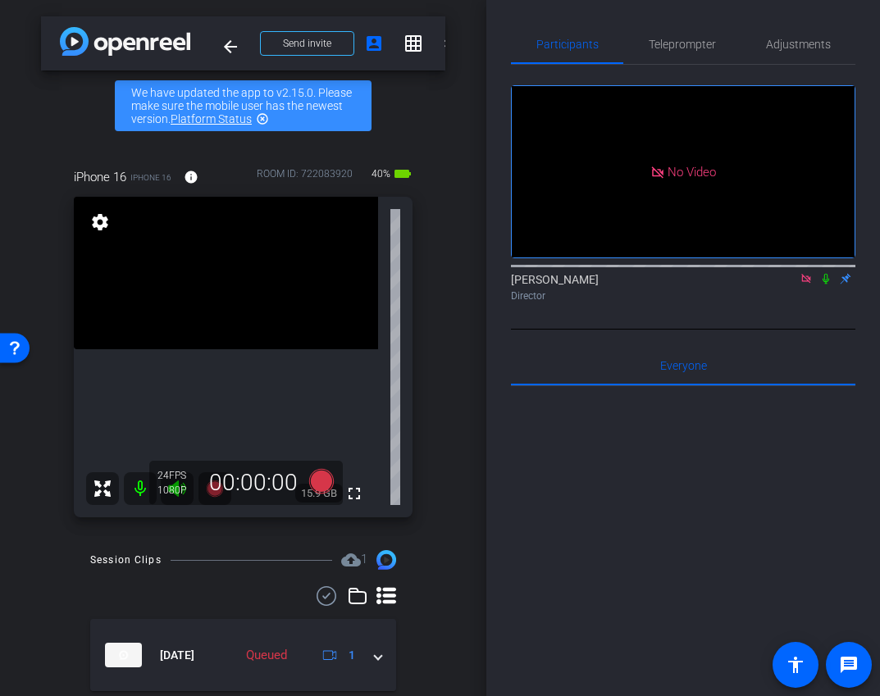
click at [823, 285] on icon at bounding box center [825, 278] width 13 height 11
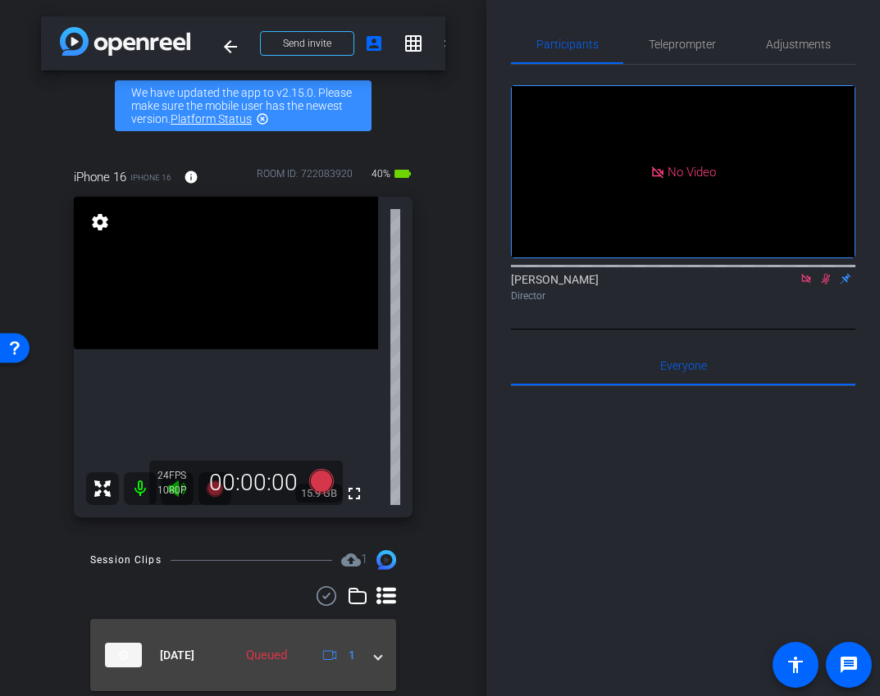
scroll to position [50, 0]
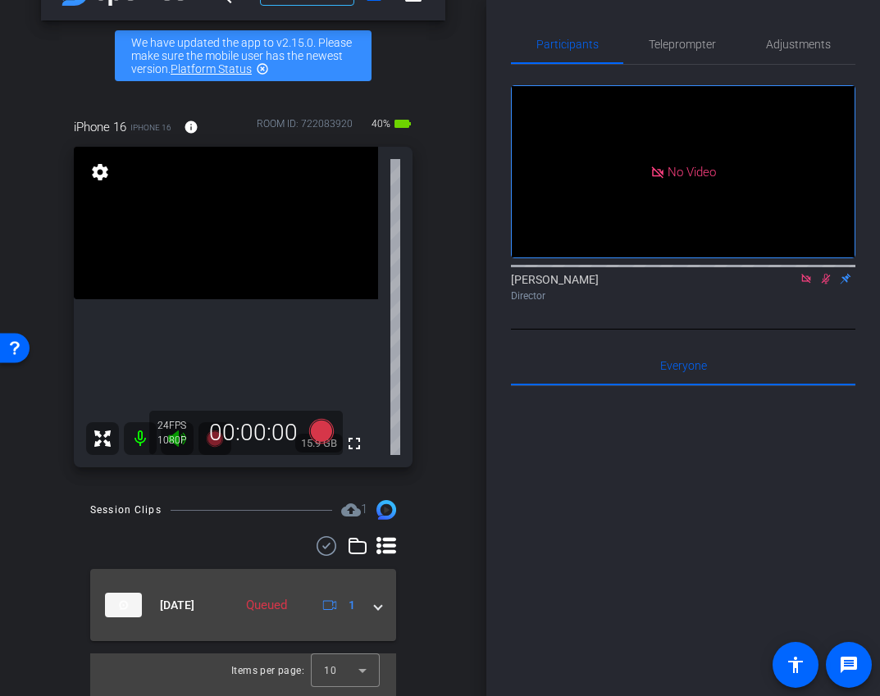
click at [391, 601] on mat-expansion-panel-header "Oct 1, 2025 Queued 1" at bounding box center [243, 605] width 306 height 72
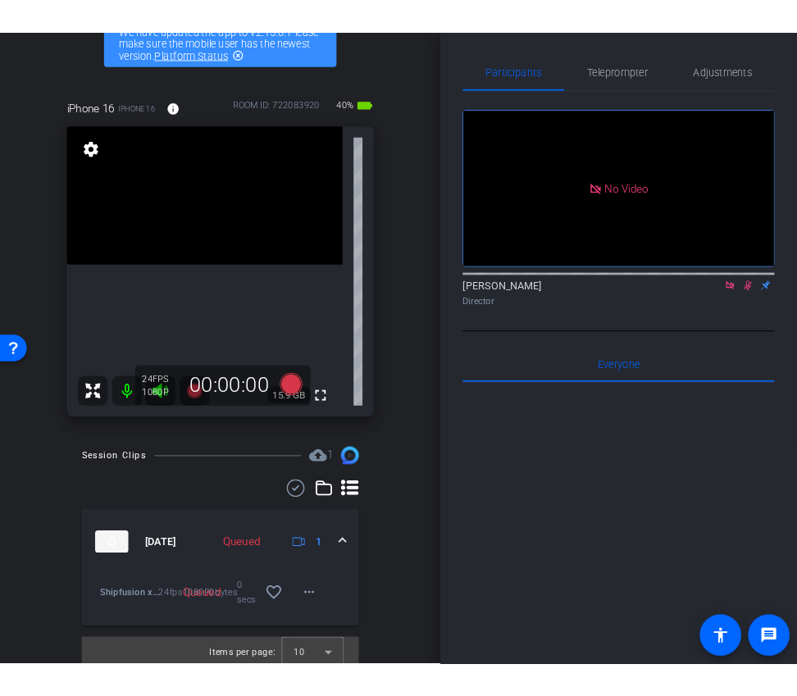
scroll to position [125, 0]
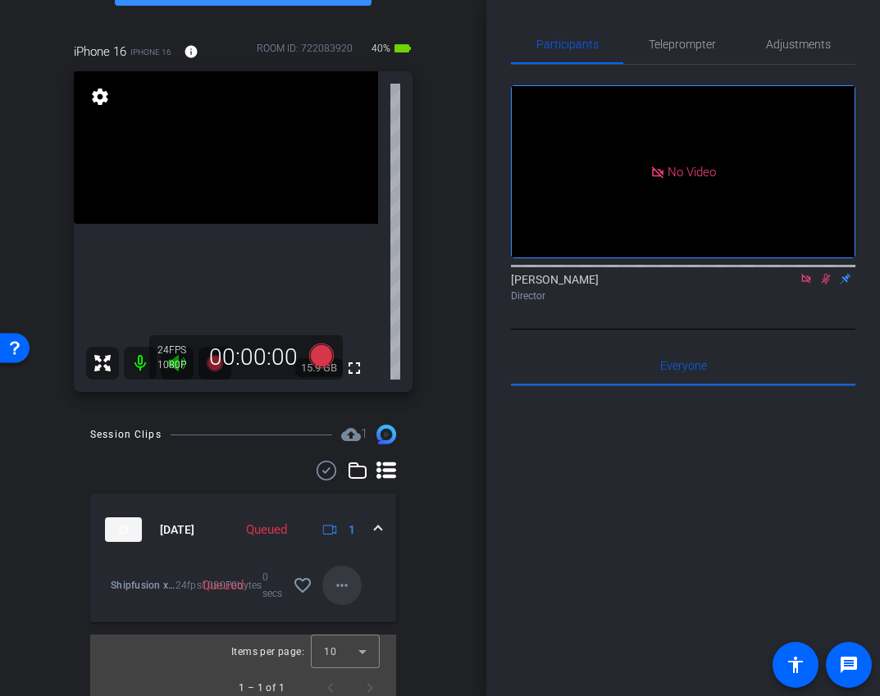
click at [346, 592] on mat-icon "more_horiz" at bounding box center [342, 586] width 20 height 20
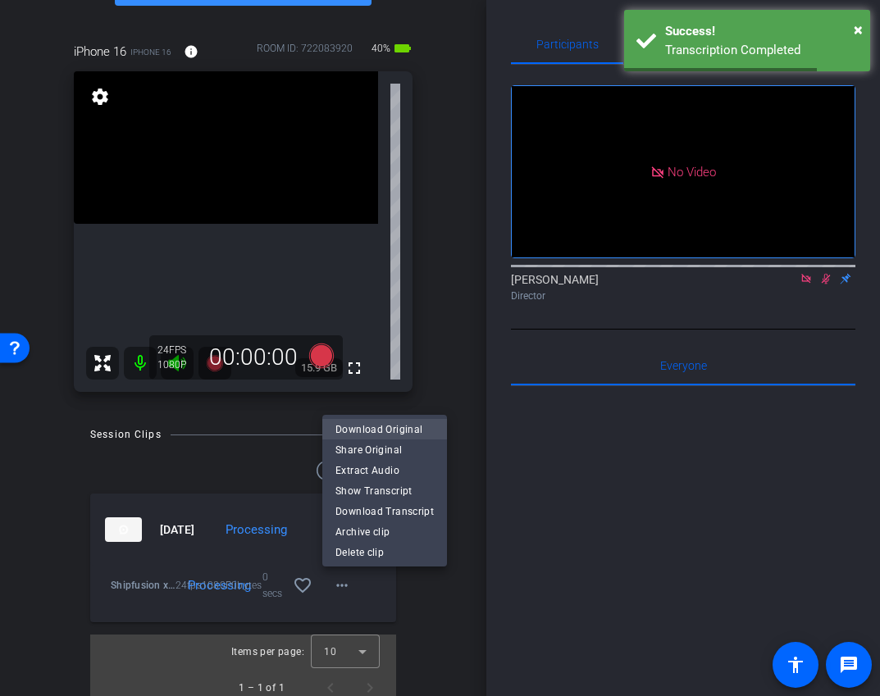
click at [407, 423] on span "Download Original" at bounding box center [384, 429] width 98 height 20
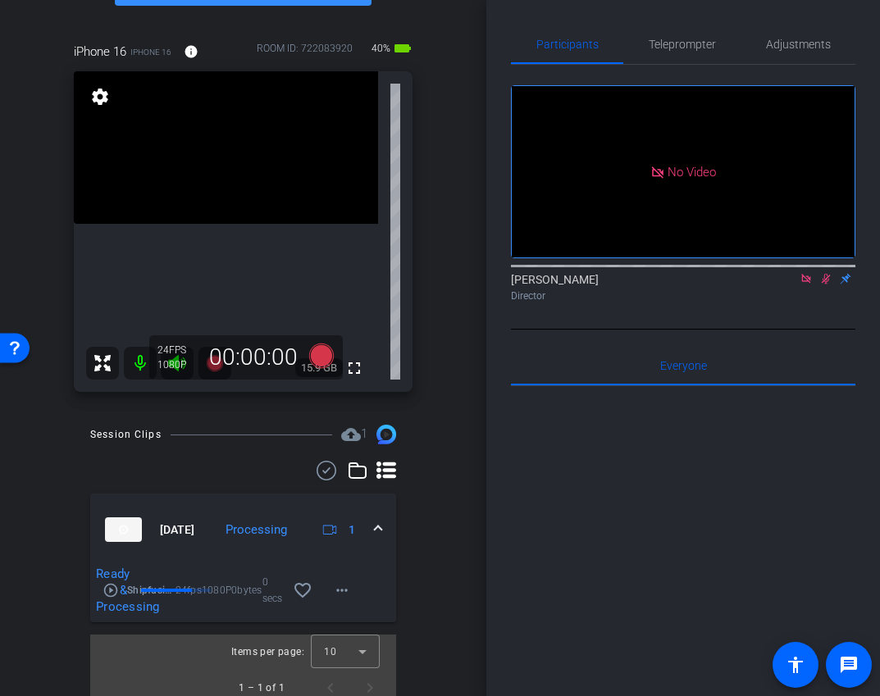
click at [827, 285] on icon at bounding box center [825, 278] width 13 height 11
click at [810, 285] on icon at bounding box center [806, 278] width 13 height 11
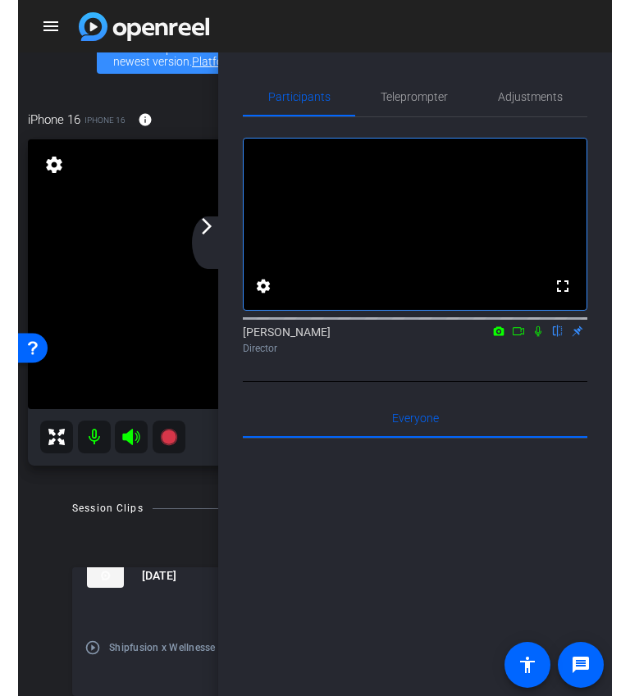
scroll to position [43, 0]
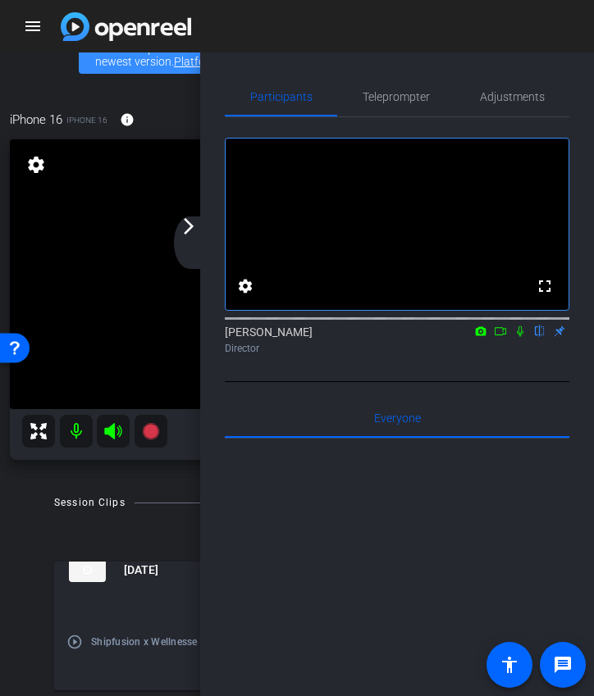
click at [198, 231] on div "arrow_back_ios_new arrow_forward_ios" at bounding box center [191, 242] width 34 height 52
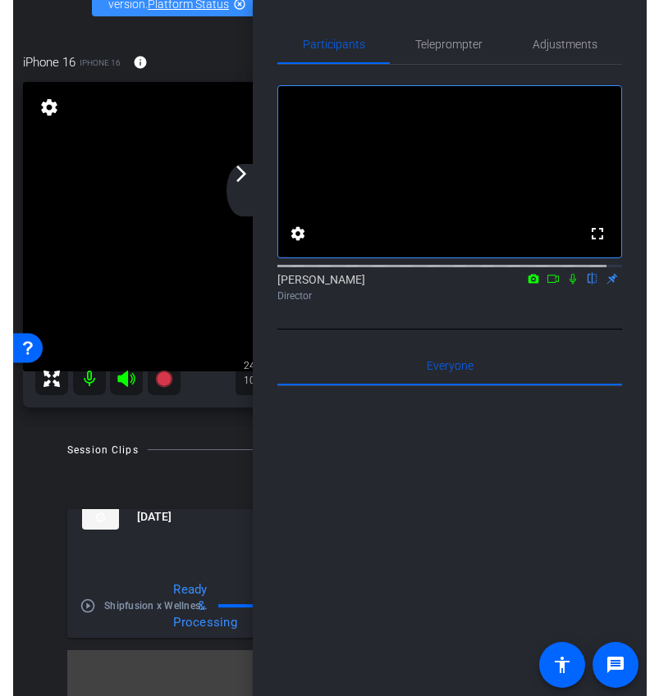
scroll to position [49, 0]
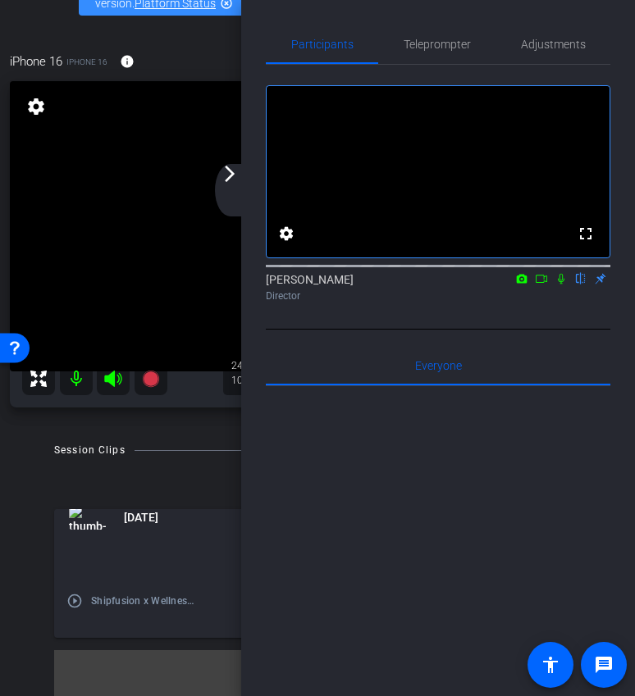
click at [244, 190] on div "arrow_back_ios_new arrow_forward_ios" at bounding box center [232, 190] width 34 height 52
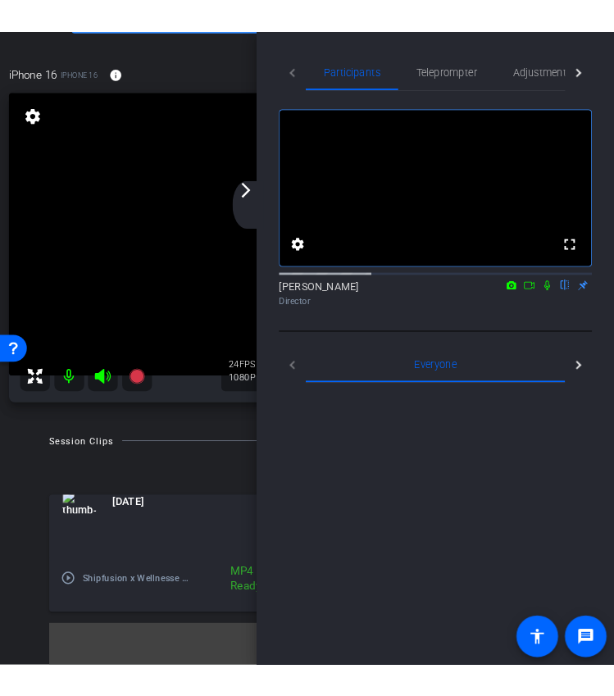
scroll to position [71, 0]
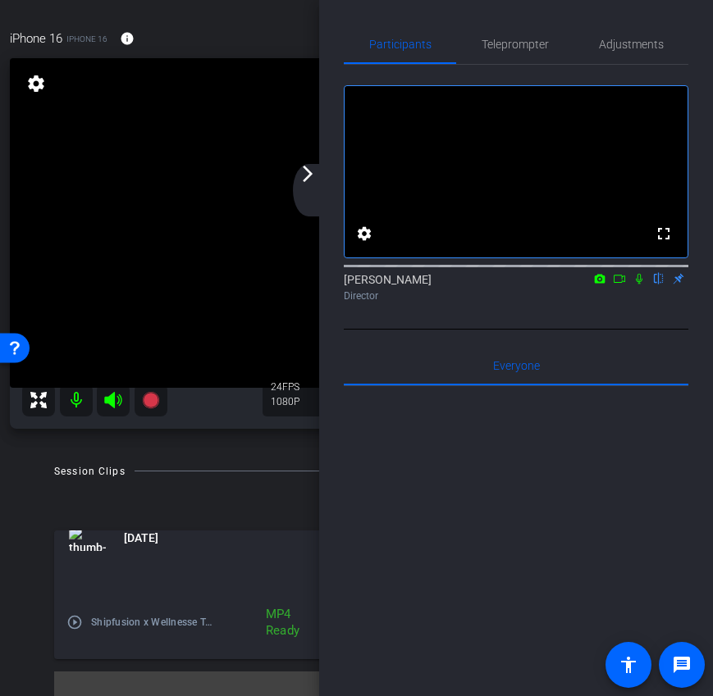
click at [321, 171] on div "arrow_back_ios_new arrow_forward_ios" at bounding box center [310, 190] width 34 height 52
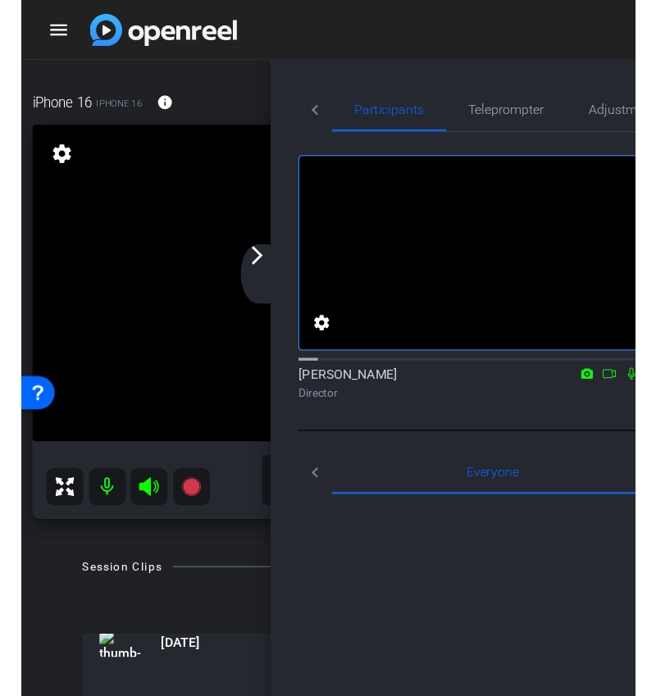
scroll to position [43, 0]
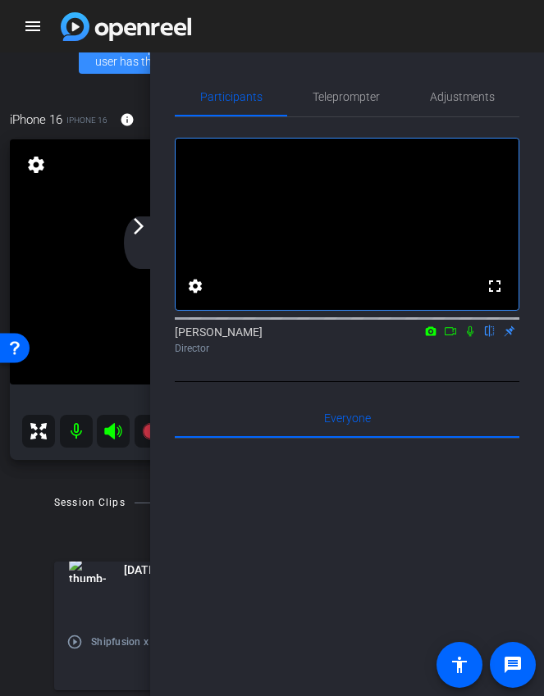
click at [137, 234] on mat-icon "arrow_forward_ios" at bounding box center [139, 226] width 20 height 20
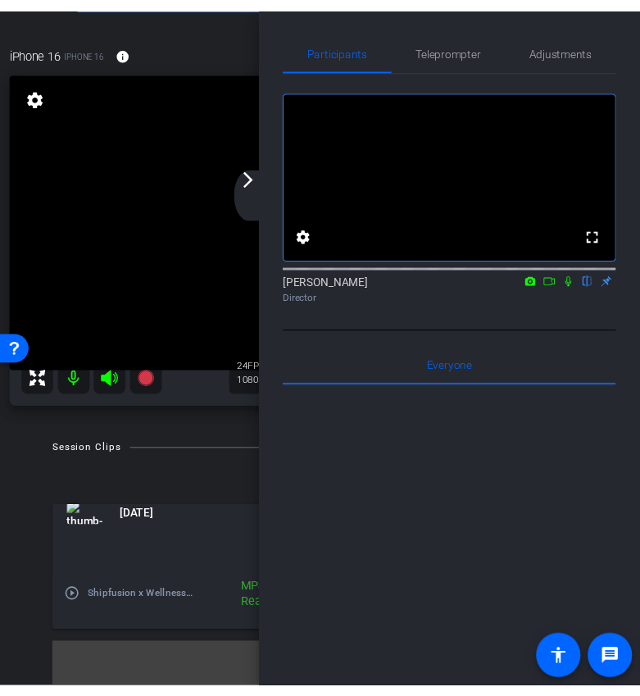
scroll to position [64, 0]
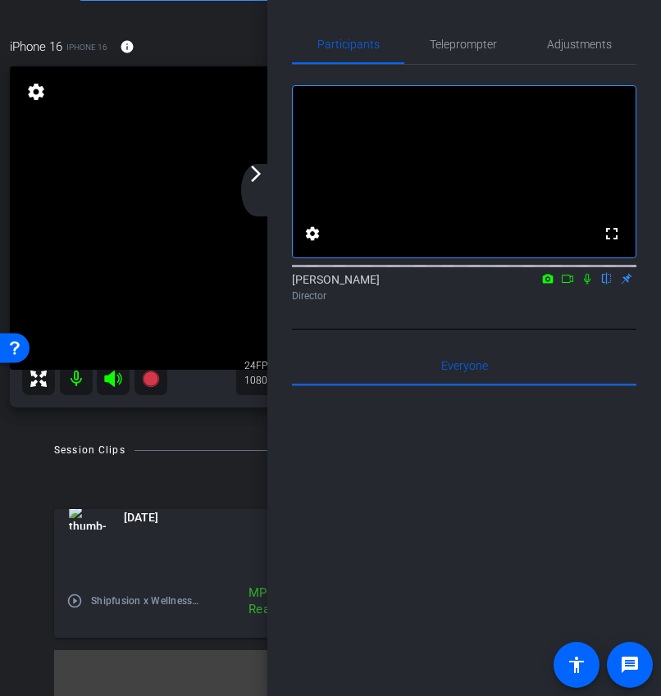
click at [258, 177] on mat-icon "arrow_forward_ios" at bounding box center [256, 174] width 20 height 20
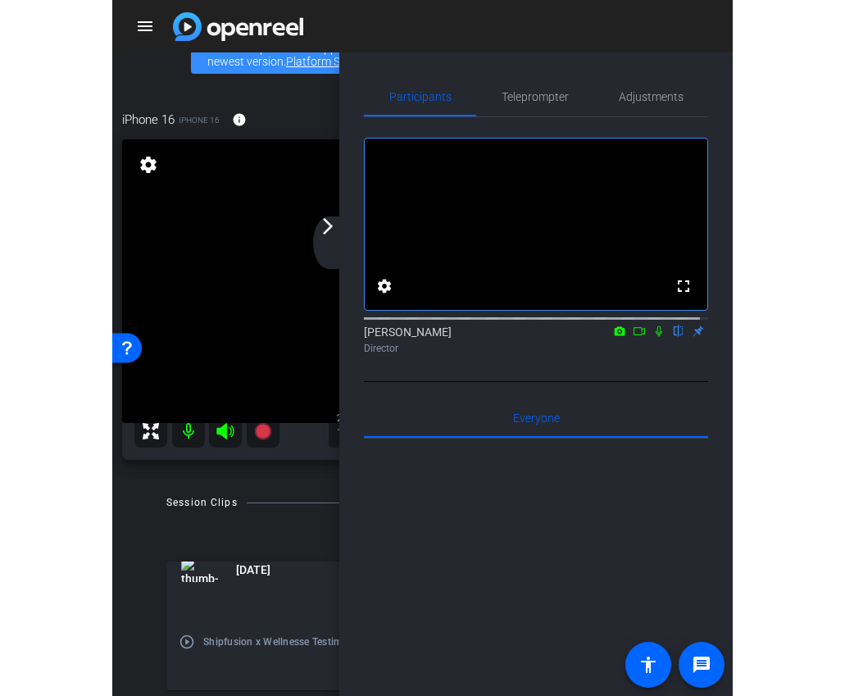
scroll to position [43, 0]
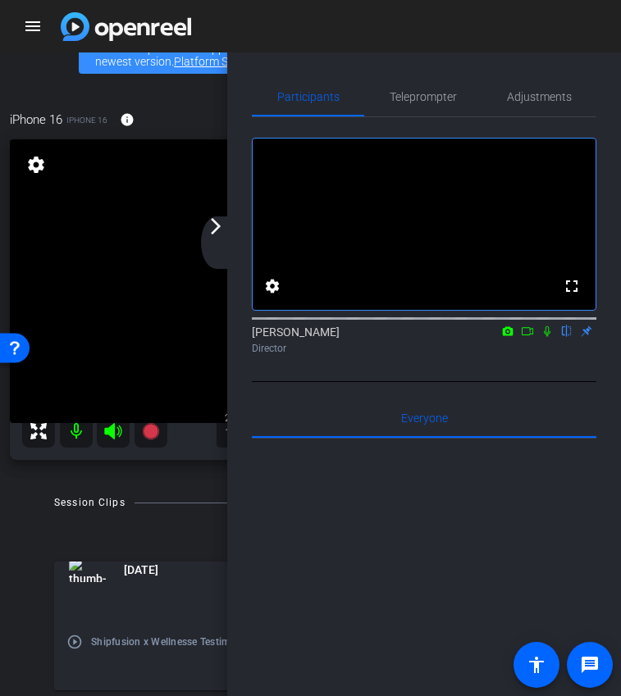
click at [212, 249] on div "arrow_back_ios_new arrow_forward_ios" at bounding box center [218, 242] width 34 height 52
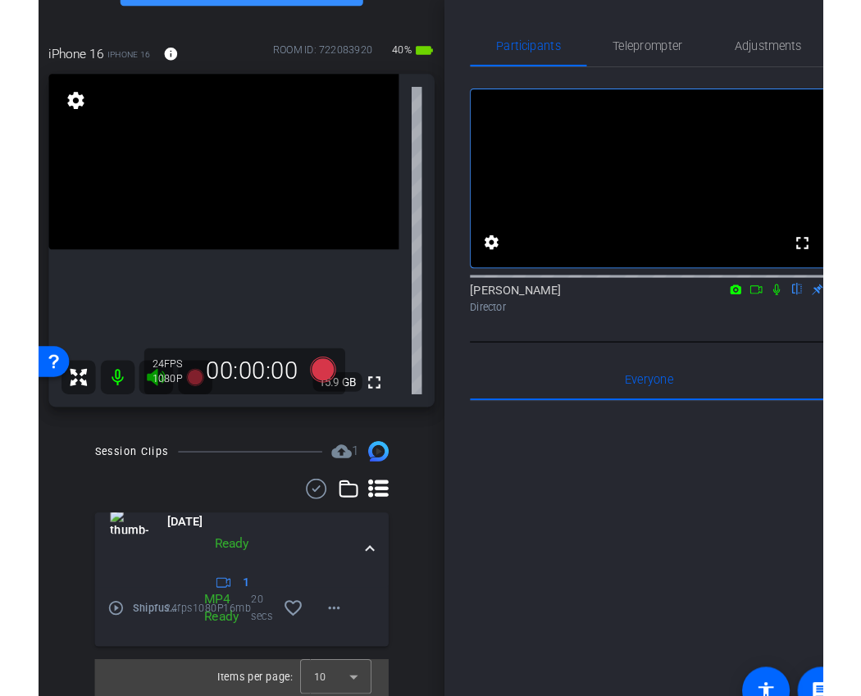
scroll to position [17, 0]
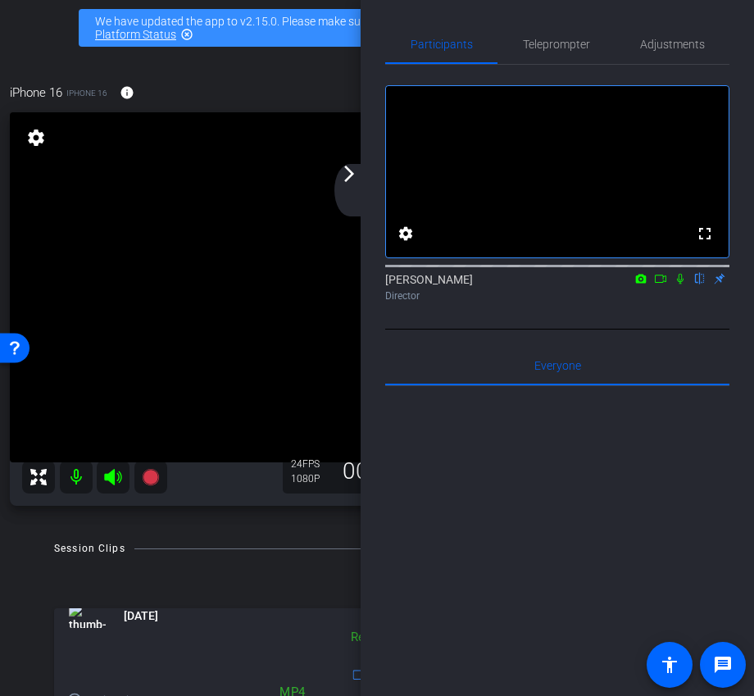
click at [659, 285] on icon at bounding box center [660, 278] width 13 height 11
click at [347, 189] on div "arrow_back_ios_new arrow_forward_ios" at bounding box center [352, 190] width 34 height 52
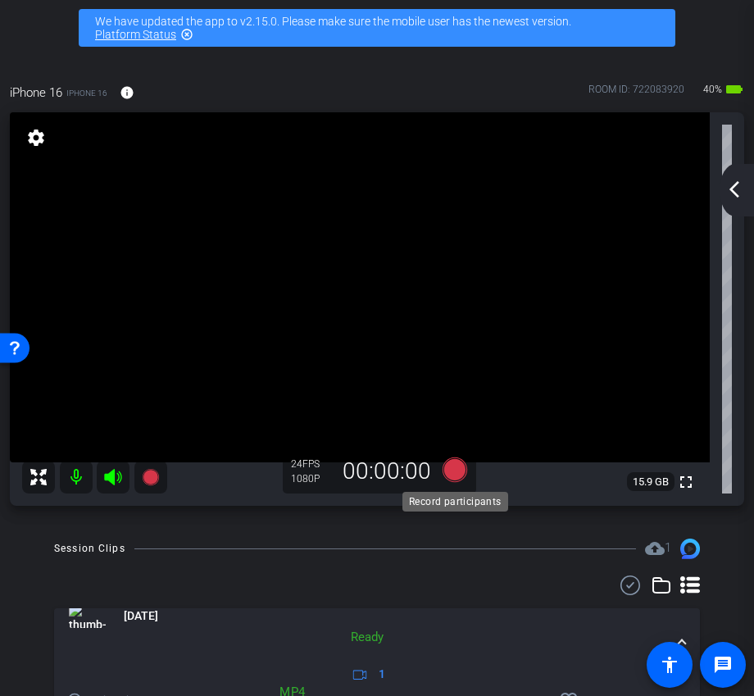
click at [462, 470] on icon at bounding box center [455, 470] width 25 height 25
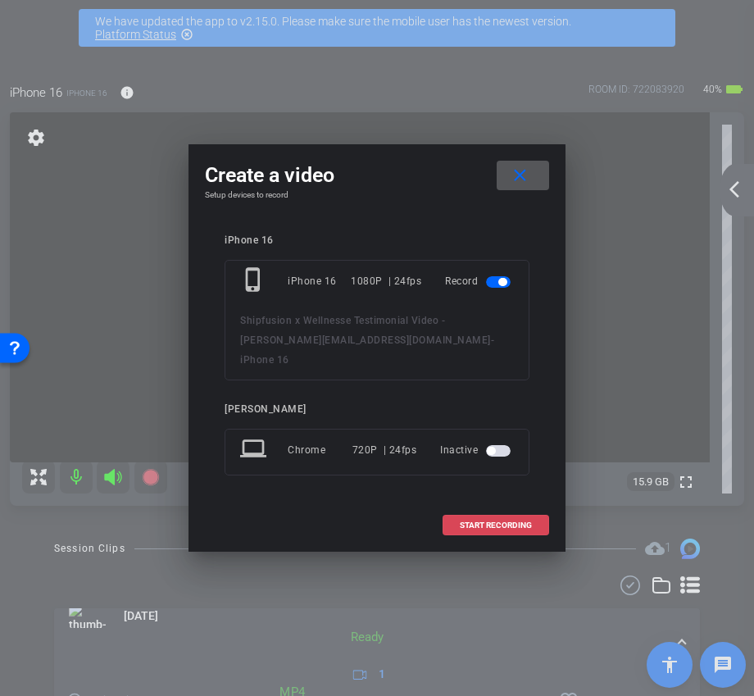
click at [494, 521] on span at bounding box center [496, 525] width 105 height 39
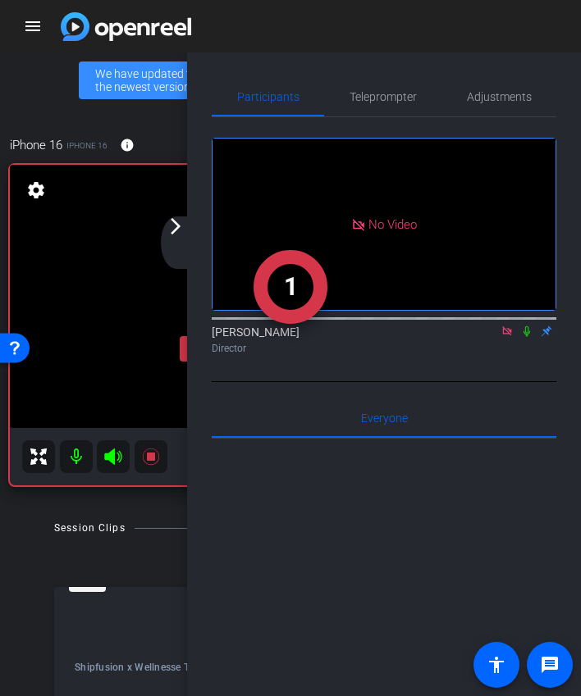
click at [180, 227] on mat-icon "arrow_forward_ios" at bounding box center [176, 226] width 20 height 20
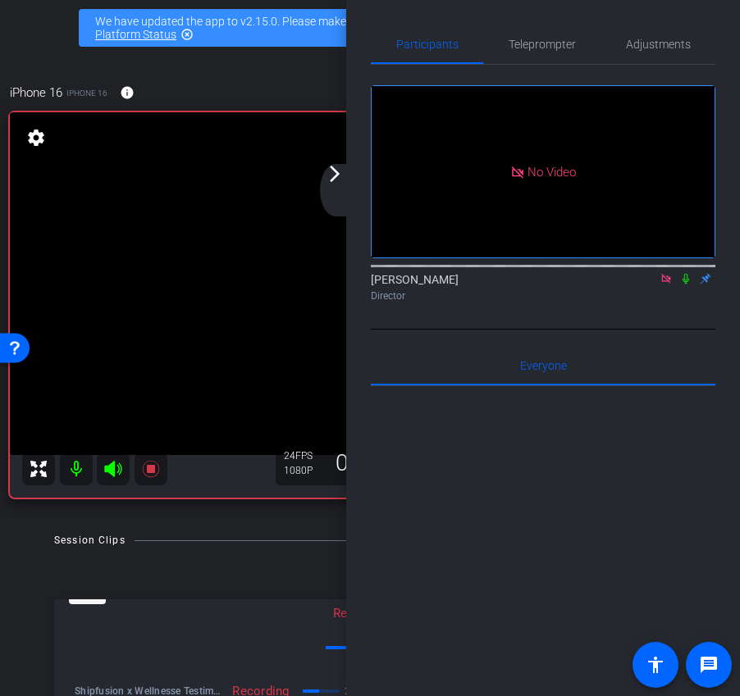
click at [328, 191] on div "arrow_back_ios_new arrow_forward_ios" at bounding box center [337, 190] width 34 height 52
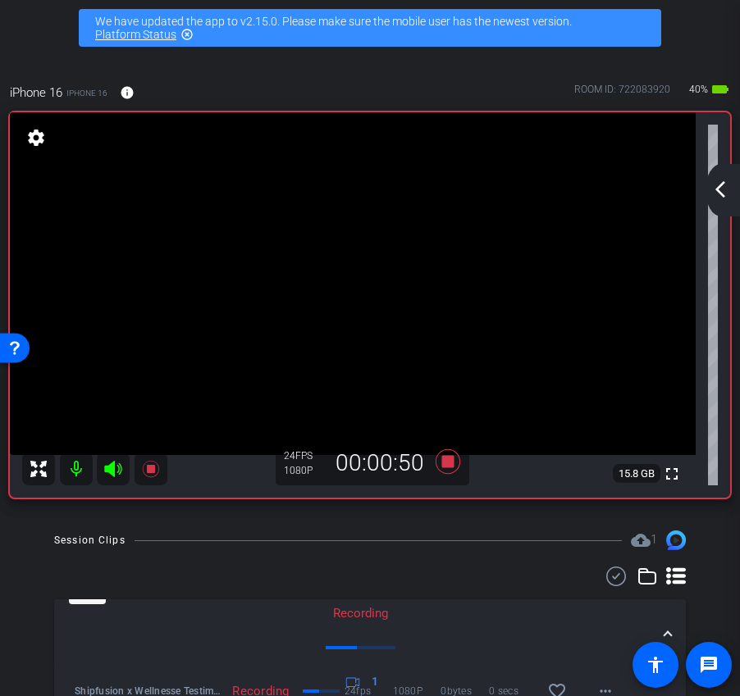
click at [723, 198] on mat-icon "arrow_back_ios_new" at bounding box center [720, 190] width 20 height 20
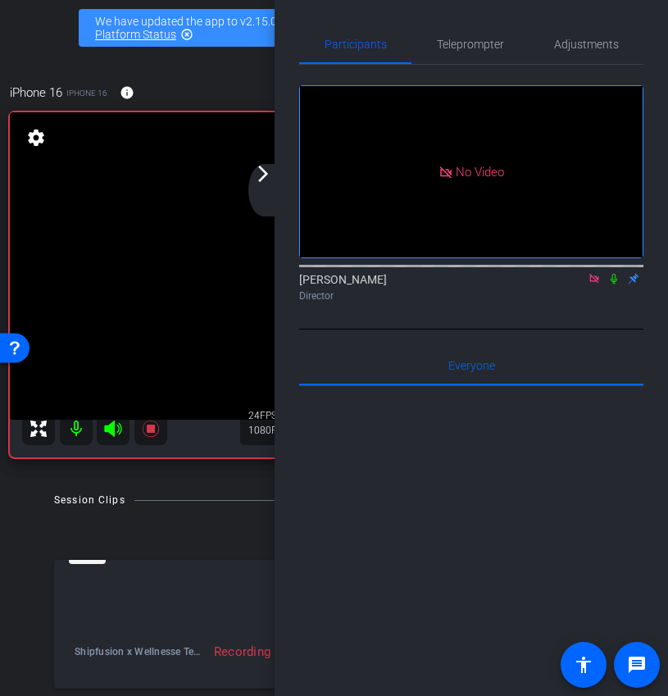
click at [266, 182] on mat-icon "arrow_forward_ios" at bounding box center [263, 174] width 20 height 20
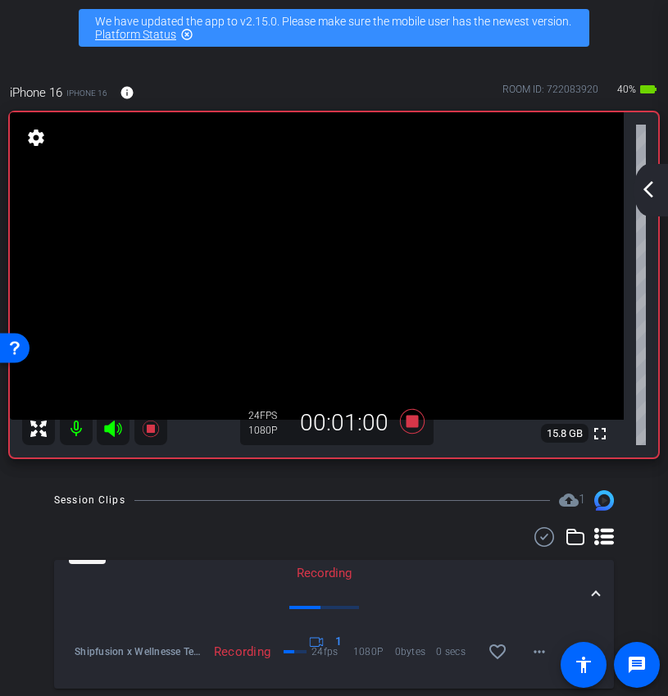
click at [654, 186] on mat-icon "arrow_back_ios_new" at bounding box center [649, 190] width 20 height 20
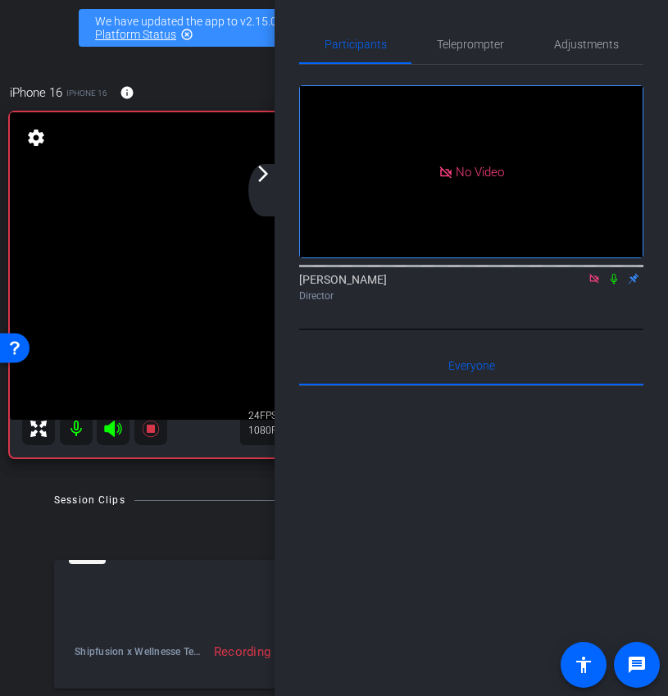
click at [615, 285] on icon at bounding box center [614, 278] width 13 height 11
click at [617, 285] on icon at bounding box center [614, 278] width 13 height 11
click at [258, 178] on mat-icon "arrow_forward_ios" at bounding box center [263, 174] width 20 height 20
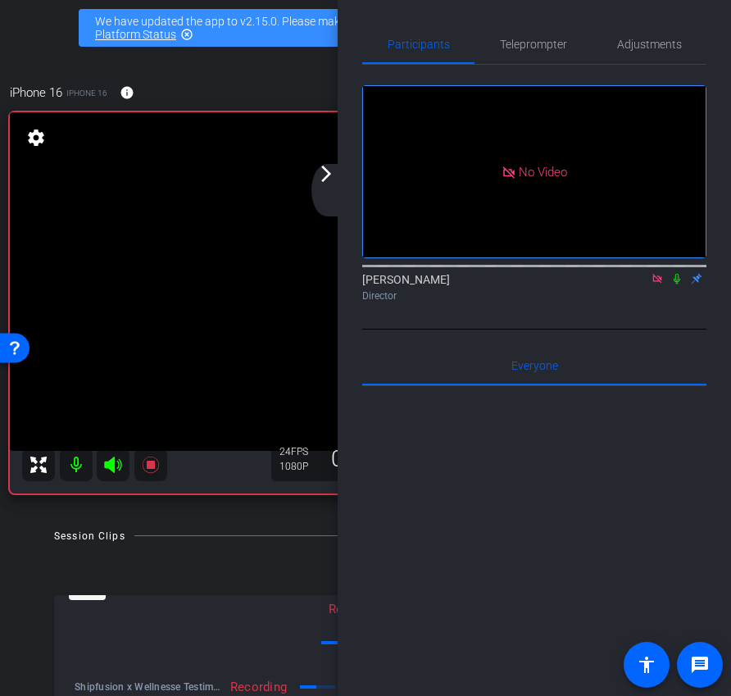
click at [678, 285] on icon at bounding box center [677, 279] width 7 height 11
click at [327, 180] on mat-icon "arrow_forward_ios" at bounding box center [327, 174] width 20 height 20
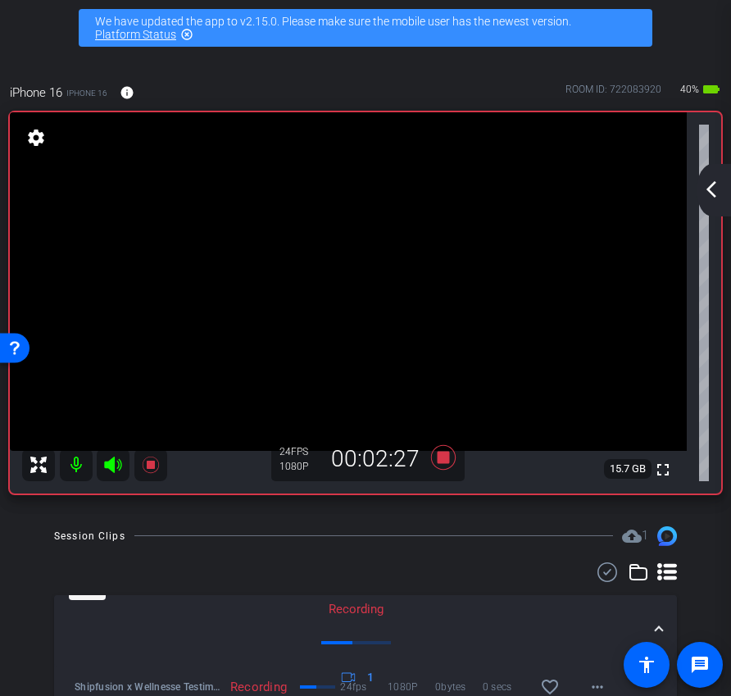
click at [713, 194] on mat-icon "arrow_back_ios_new" at bounding box center [712, 190] width 20 height 20
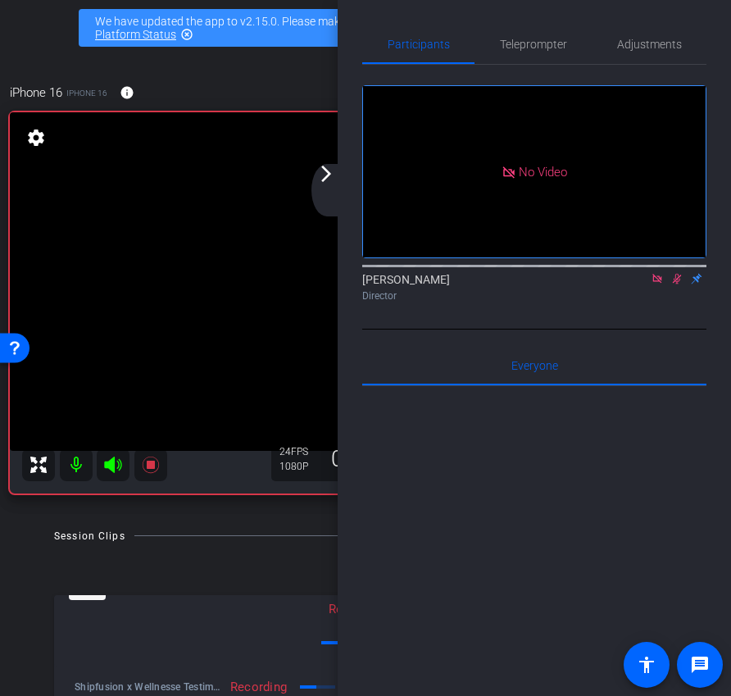
click at [679, 285] on icon at bounding box center [677, 278] width 13 height 11
click at [322, 175] on mat-icon "arrow_forward_ios" at bounding box center [327, 174] width 20 height 20
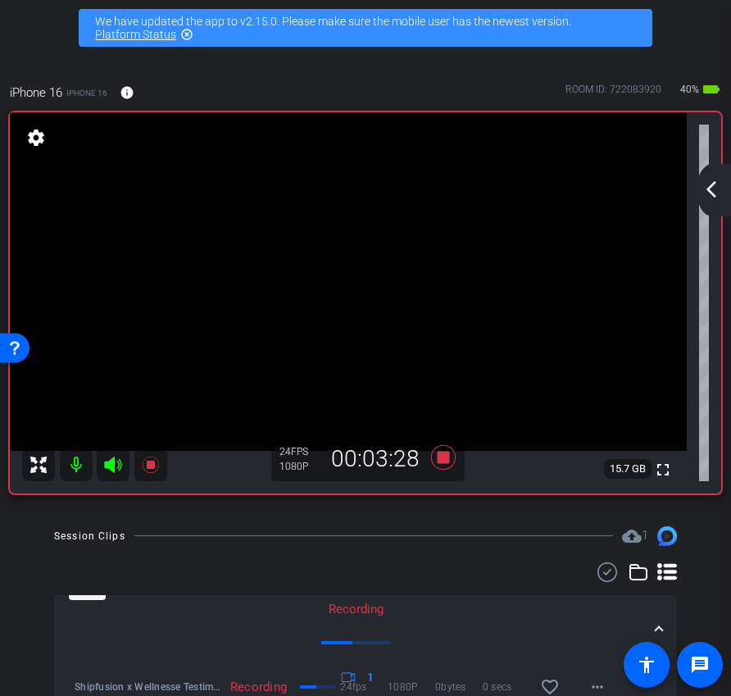
click at [711, 184] on mat-icon "arrow_back_ios_new" at bounding box center [712, 190] width 20 height 20
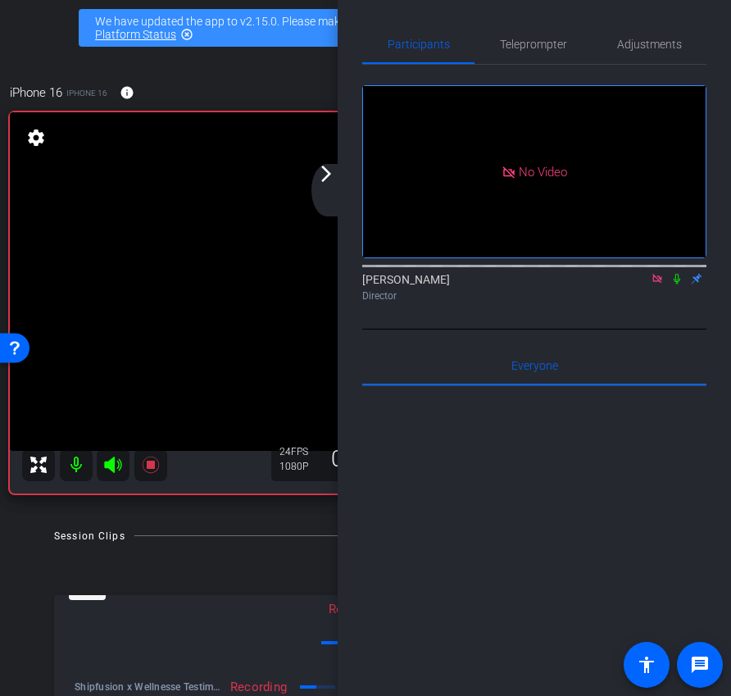
click at [317, 181] on mat-icon "arrow_forward_ios" at bounding box center [327, 174] width 20 height 20
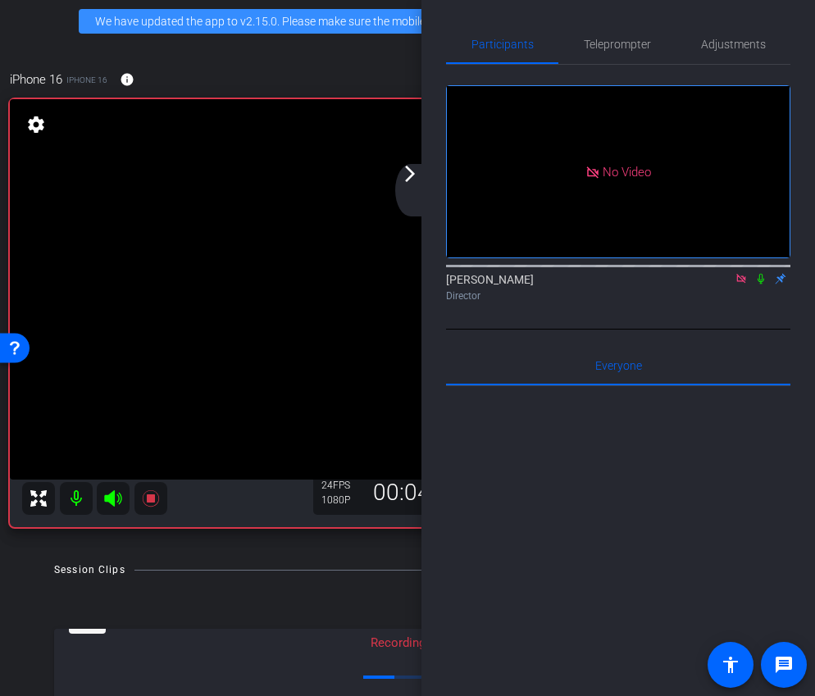
click at [759, 285] on icon at bounding box center [761, 279] width 7 height 11
click at [761, 285] on icon at bounding box center [761, 279] width 9 height 11
click at [762, 285] on icon at bounding box center [761, 279] width 7 height 11
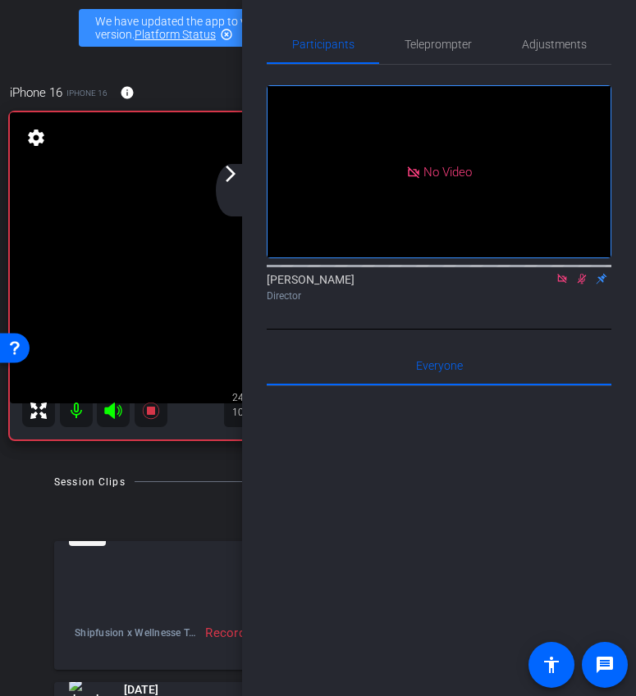
click at [581, 285] on icon at bounding box center [581, 278] width 13 height 11
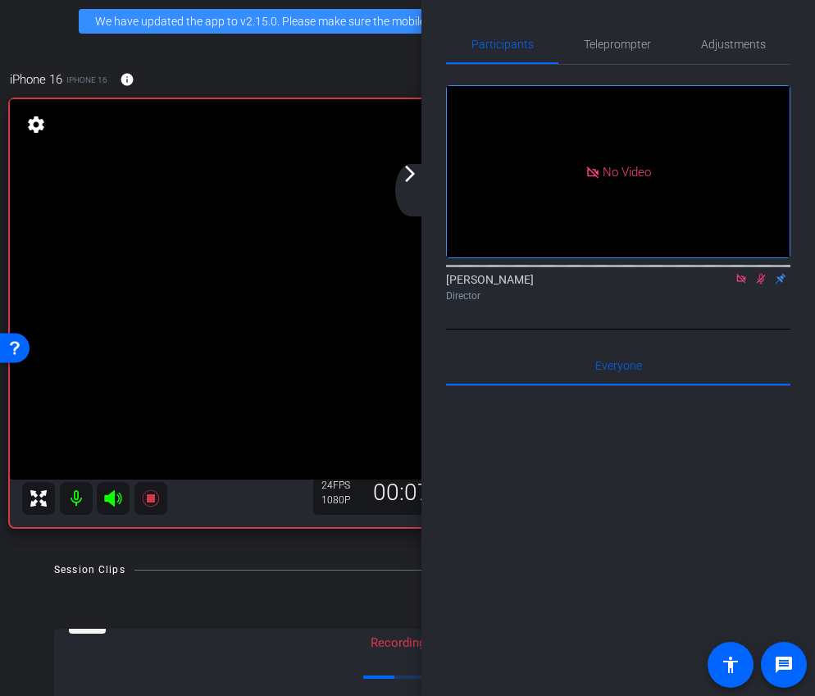
click at [759, 285] on icon at bounding box center [760, 278] width 13 height 11
click at [763, 285] on icon at bounding box center [760, 278] width 13 height 11
click at [403, 175] on mat-icon "arrow_forward_ios" at bounding box center [410, 174] width 20 height 20
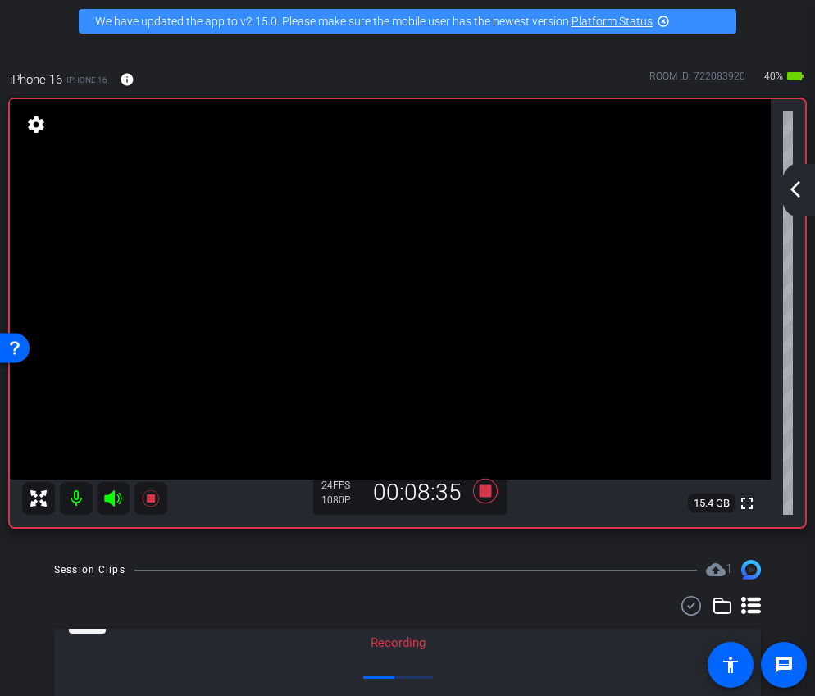
click at [807, 186] on div "arrow_back_ios_new arrow_forward_ios" at bounding box center [798, 190] width 34 height 52
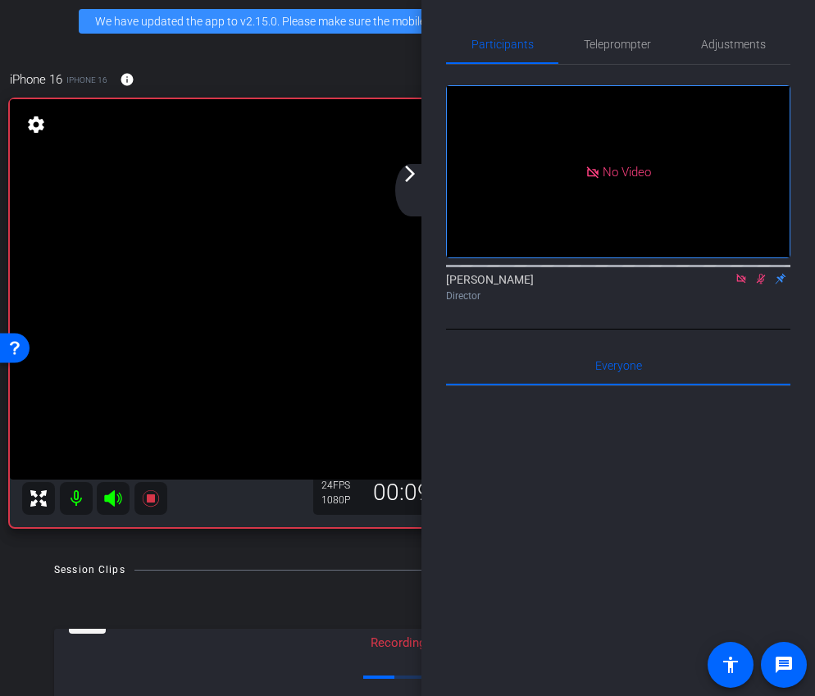
click at [759, 285] on icon at bounding box center [761, 279] width 9 height 11
click at [760, 285] on icon at bounding box center [760, 278] width 13 height 11
click at [760, 285] on icon at bounding box center [761, 279] width 9 height 11
click at [763, 285] on icon at bounding box center [760, 278] width 13 height 11
click at [762, 285] on icon at bounding box center [760, 278] width 13 height 11
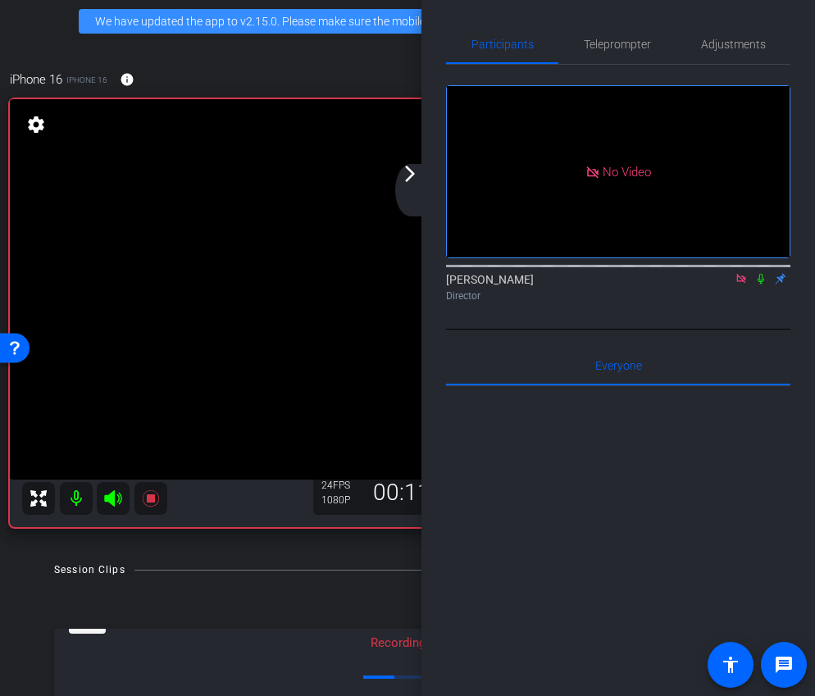
click at [763, 285] on icon at bounding box center [760, 278] width 13 height 11
click at [746, 303] on div "Director" at bounding box center [618, 296] width 344 height 15
click at [759, 285] on icon at bounding box center [760, 278] width 13 height 11
click at [754, 285] on icon at bounding box center [760, 278] width 13 height 11
click at [412, 180] on mat-icon "arrow_forward_ios" at bounding box center [410, 174] width 20 height 20
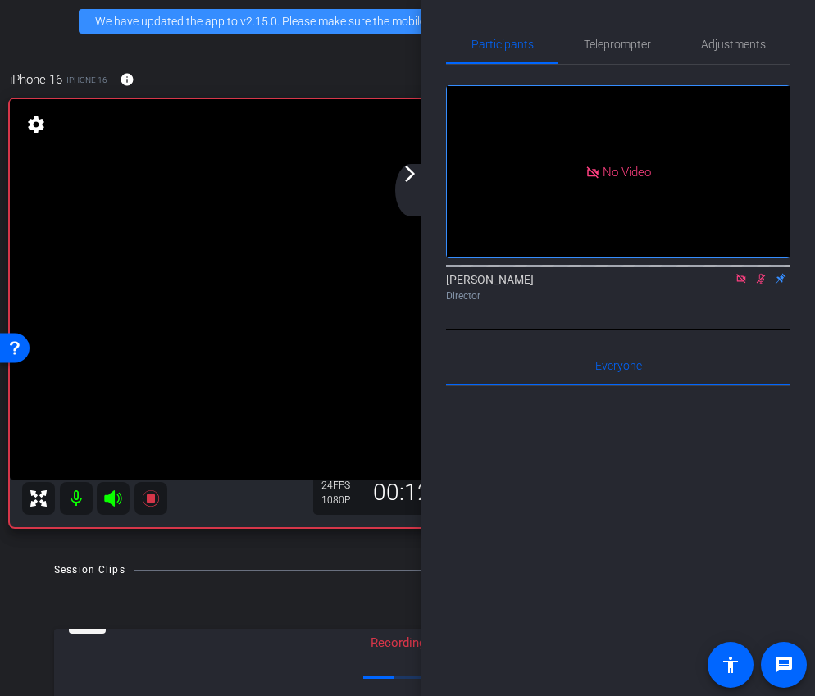
click at [412, 180] on div "arrow_back Shipfusion x Wellnesse Testimonial Video - kenzie@wellnesse.com Back…" at bounding box center [407, 348] width 815 height 696
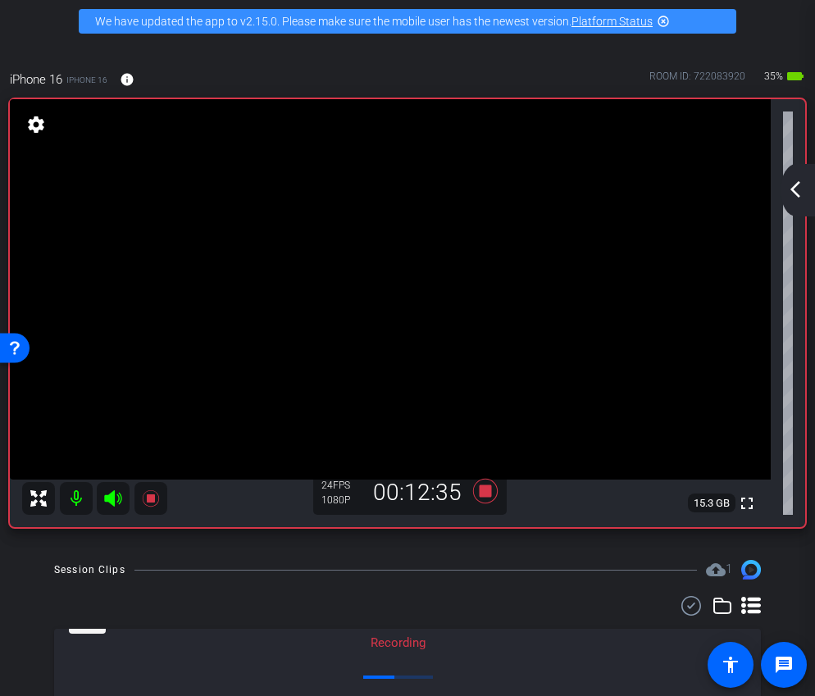
click at [794, 195] on mat-icon "arrow_back_ios_new" at bounding box center [796, 190] width 20 height 20
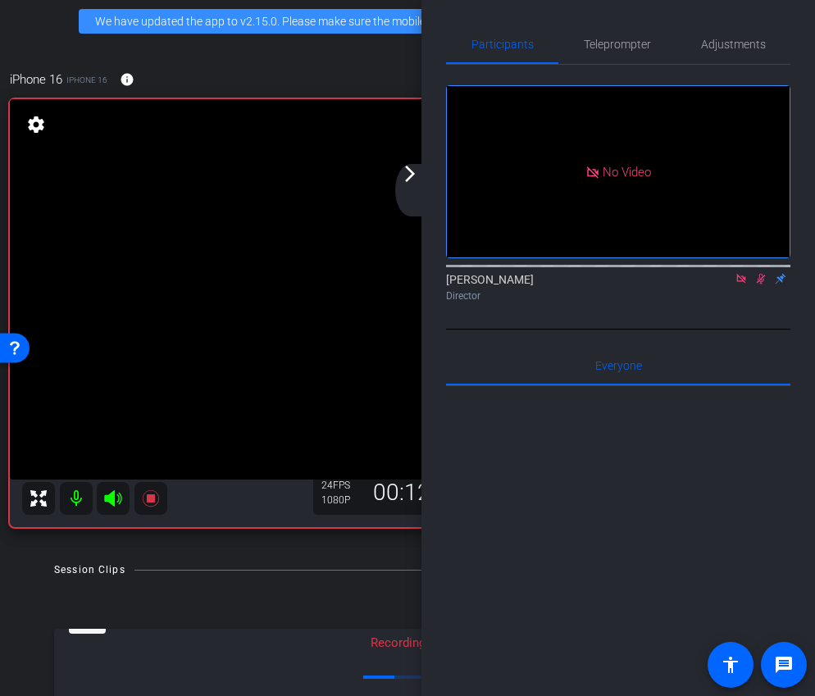
click at [760, 285] on icon at bounding box center [761, 279] width 9 height 11
click at [418, 189] on div "arrow_back_ios_new arrow_forward_ios" at bounding box center [412, 190] width 34 height 52
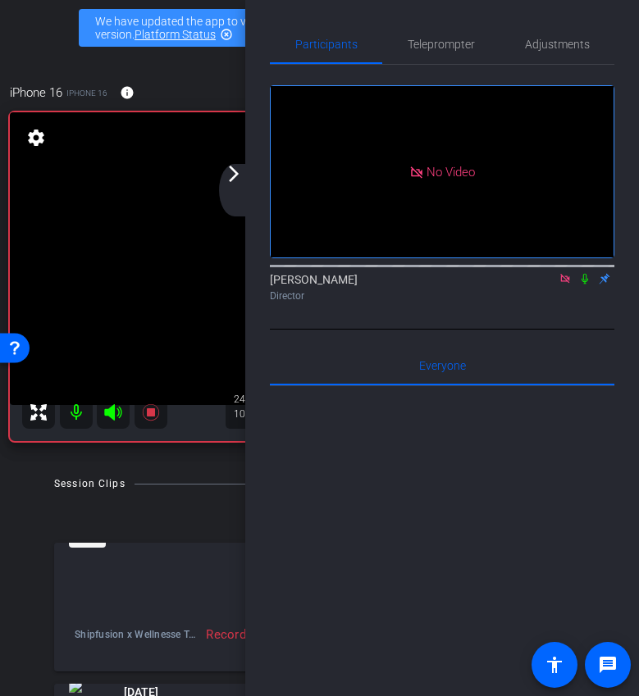
click at [244, 181] on div "arrow_back_ios_new arrow_forward_ios" at bounding box center [236, 190] width 34 height 52
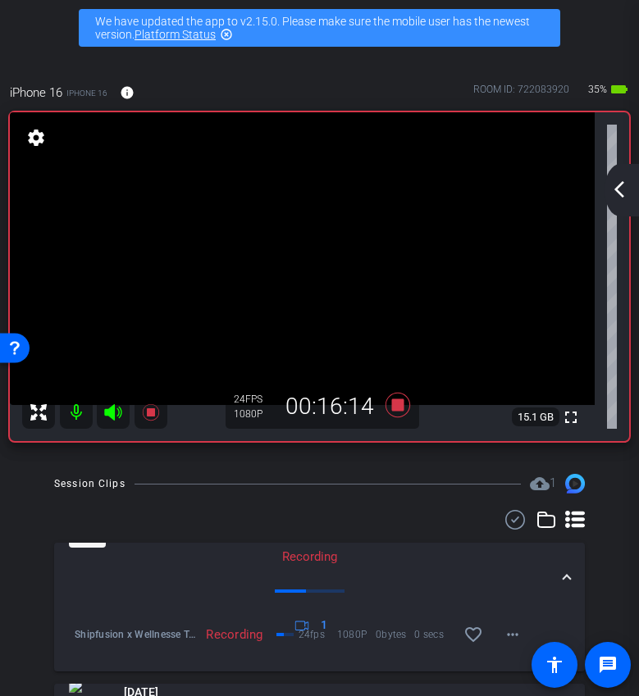
click at [620, 196] on mat-icon "arrow_back_ios_new" at bounding box center [619, 190] width 20 height 20
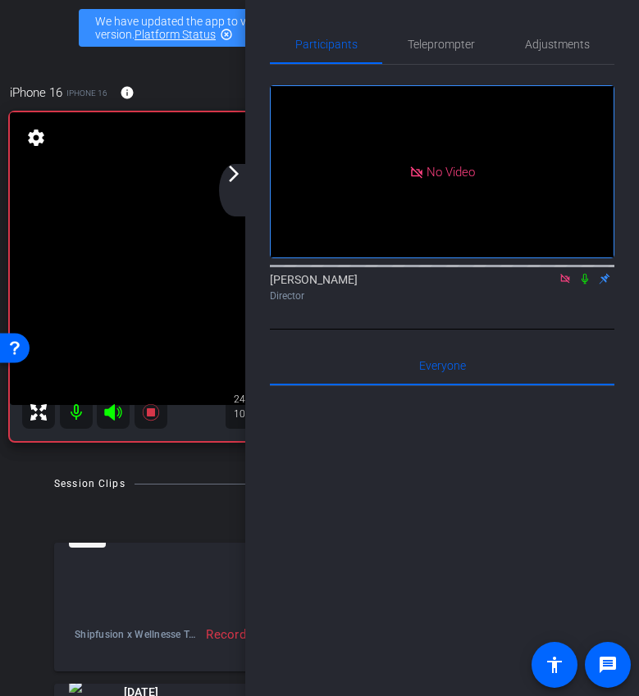
click at [236, 185] on div "arrow_back_ios_new arrow_forward_ios" at bounding box center [236, 190] width 34 height 52
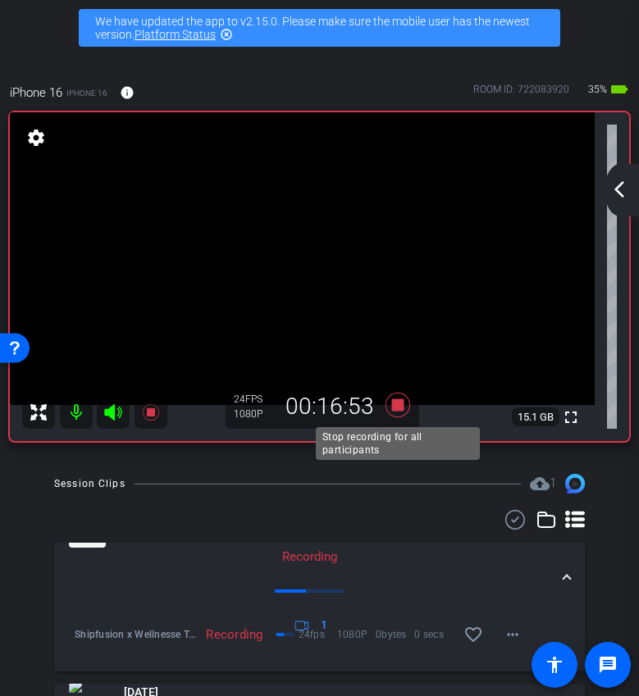
click at [401, 409] on icon at bounding box center [397, 405] width 25 height 25
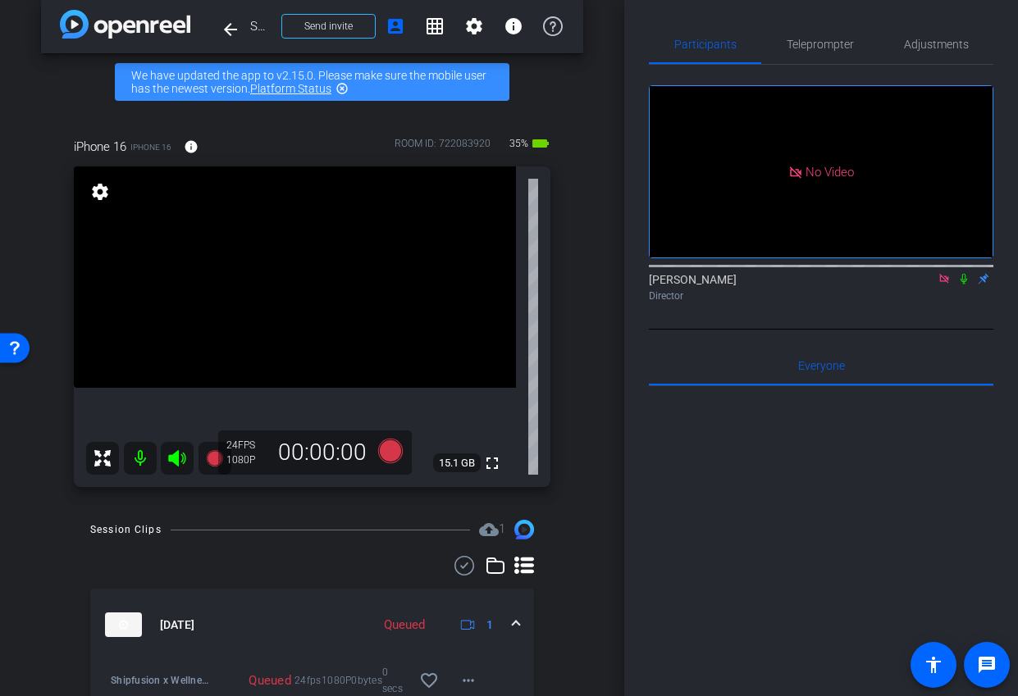
click at [897, 283] on icon at bounding box center [943, 278] width 9 height 9
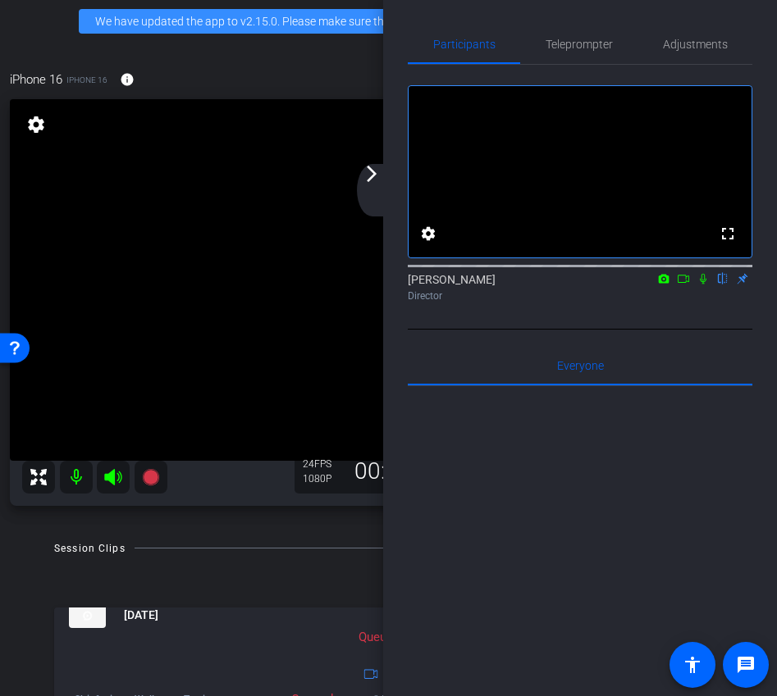
click at [377, 205] on div "arrow_back_ios_new arrow_forward_ios" at bounding box center [374, 190] width 34 height 52
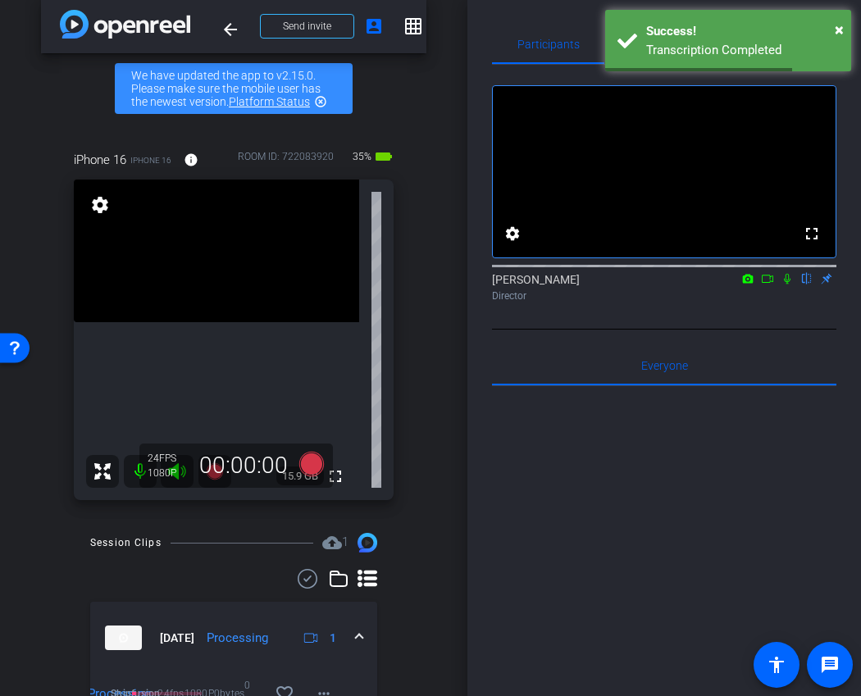
click at [769, 283] on icon at bounding box center [767, 279] width 11 height 8
click at [804, 285] on icon at bounding box center [806, 278] width 13 height 11
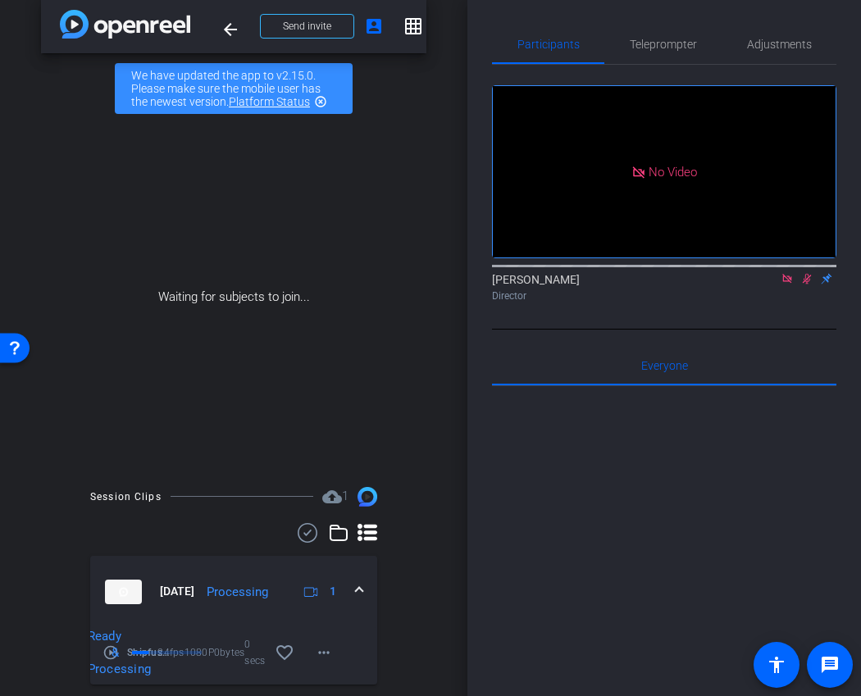
scroll to position [175, 0]
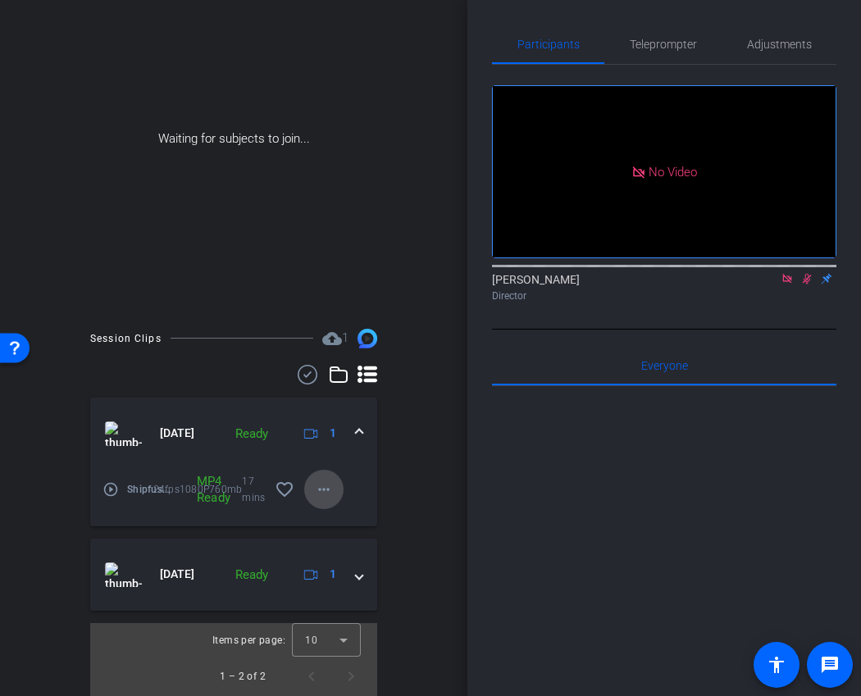
click at [329, 489] on mat-icon "more_horiz" at bounding box center [324, 490] width 20 height 20
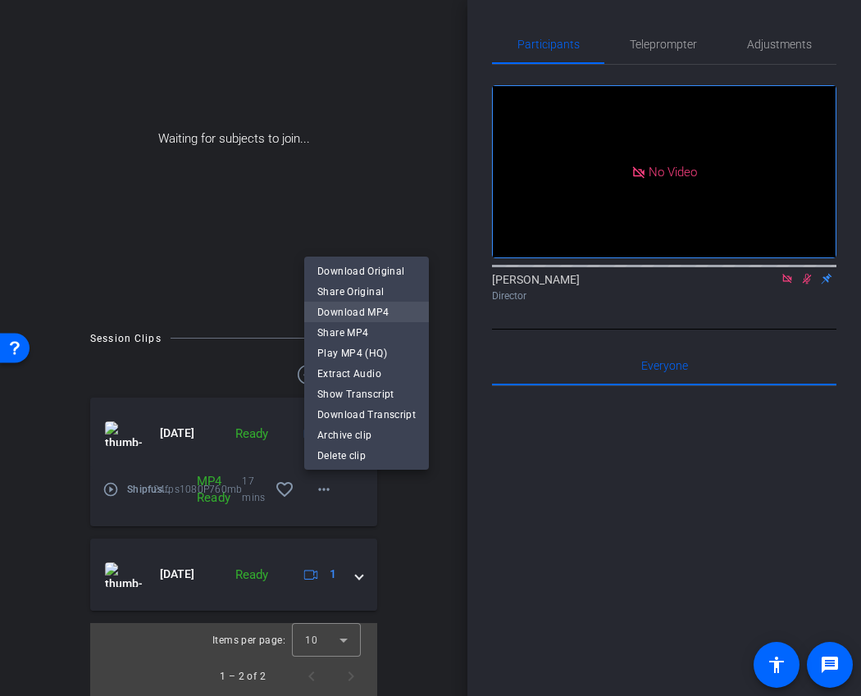
click at [394, 317] on span "Download MP4" at bounding box center [366, 312] width 98 height 20
